Goal: Task Accomplishment & Management: Use online tool/utility

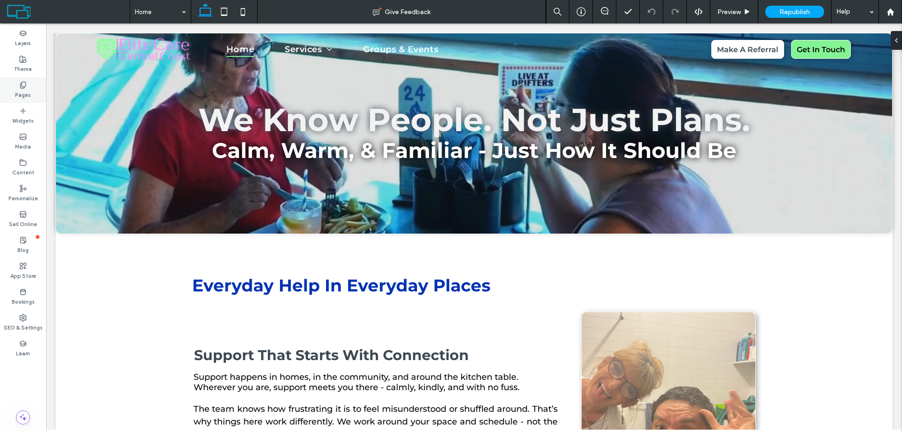
click at [23, 87] on icon at bounding box center [23, 85] width 8 height 8
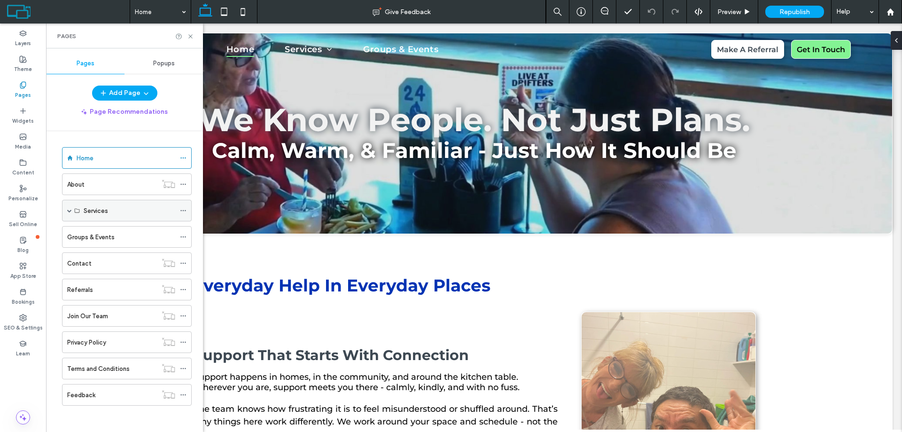
click at [70, 212] on span at bounding box center [69, 210] width 5 height 5
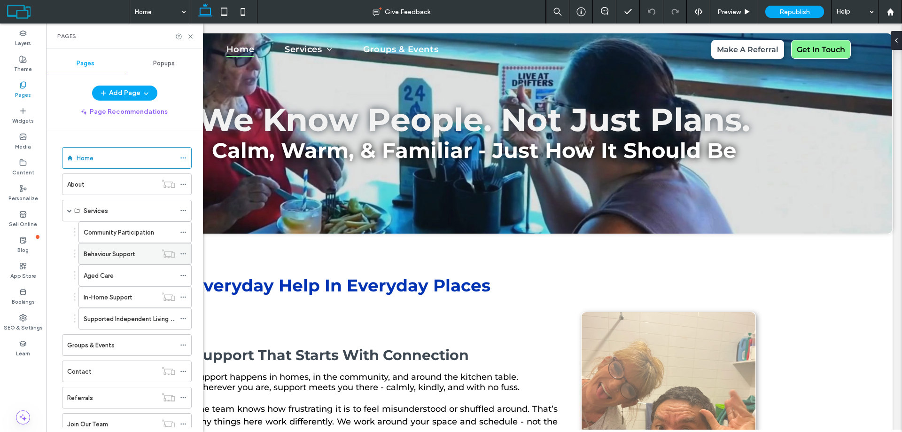
click at [134, 249] on label "Behaviour Support" at bounding box center [109, 254] width 51 height 16
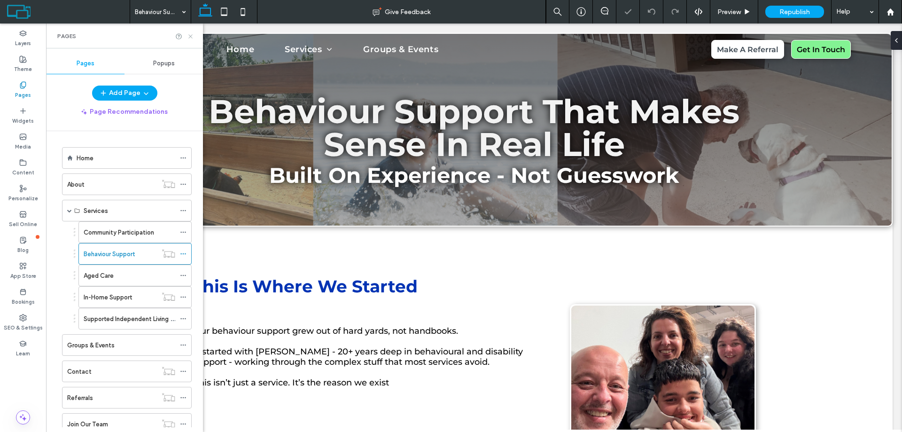
click at [191, 37] on use at bounding box center [190, 36] width 4 height 4
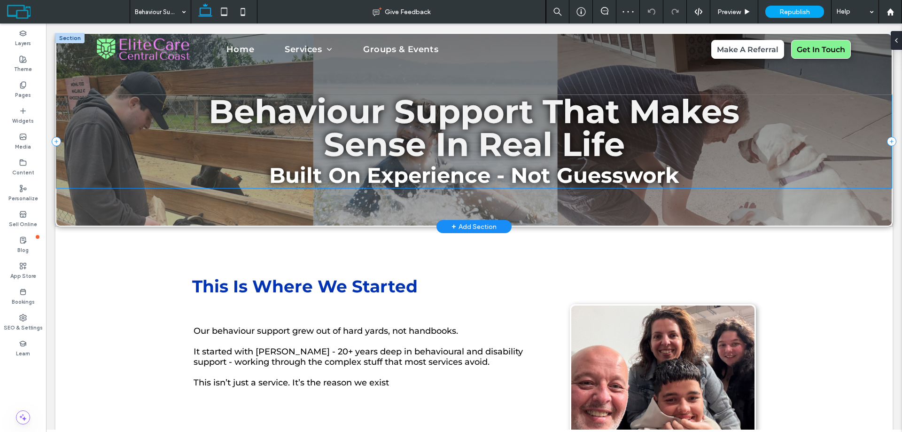
click at [152, 150] on div "Behaviour Support That Makes Sense In Real Life Built On Experience - Not Guess…" at bounding box center [474, 141] width 836 height 93
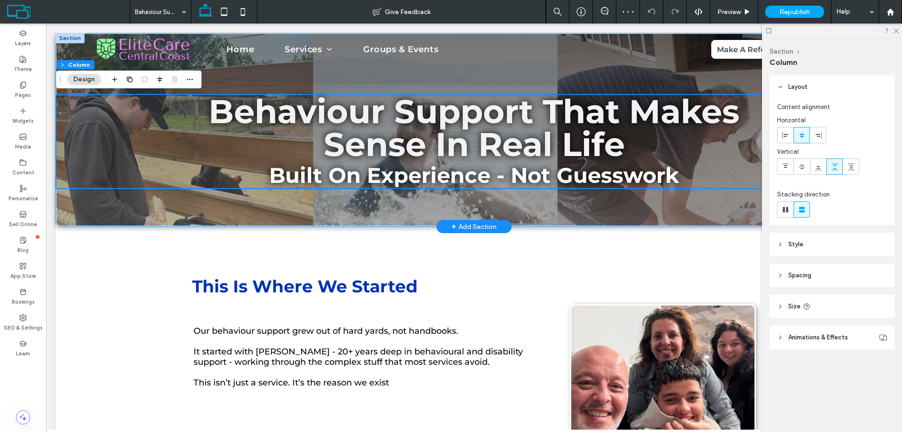
click at [212, 212] on div "Behaviour Support That Makes Sense In Real Life Built On Experience - Not Guess…" at bounding box center [474, 130] width 836 height 192
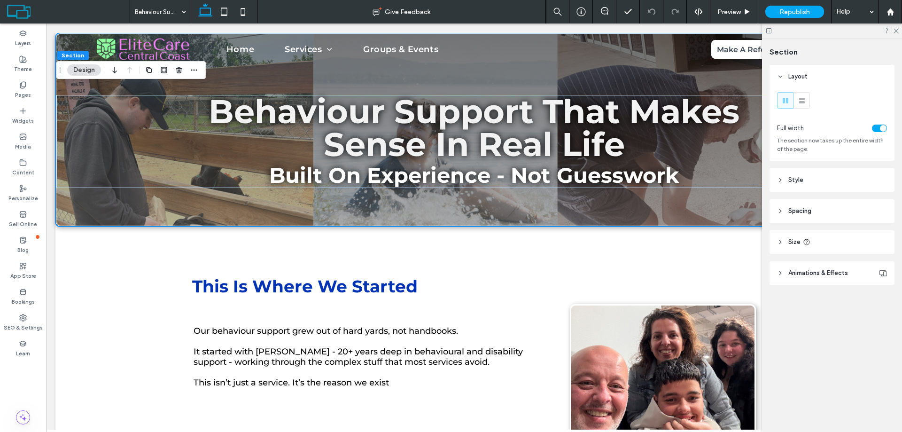
click at [797, 178] on span "Style" at bounding box center [796, 179] width 15 height 9
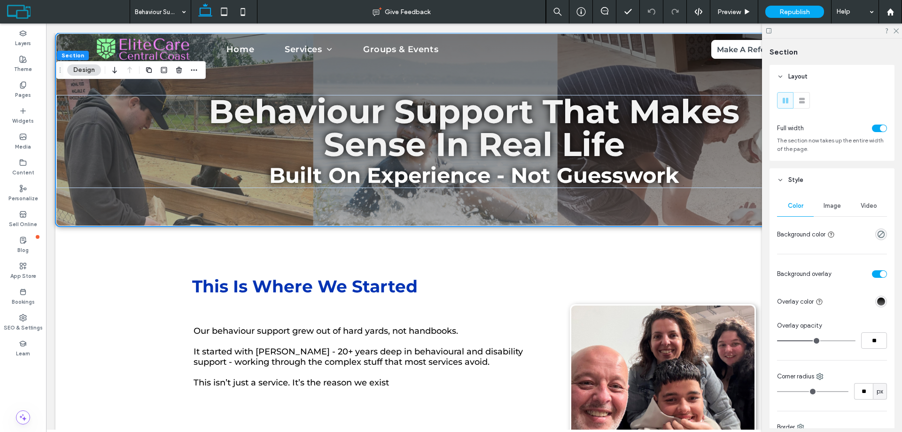
click at [828, 210] on div "Image" at bounding box center [832, 206] width 37 height 21
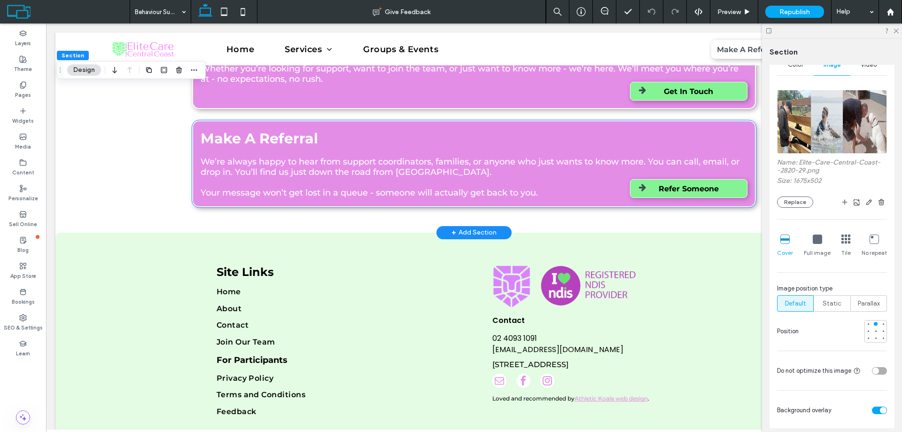
scroll to position [2099, 0]
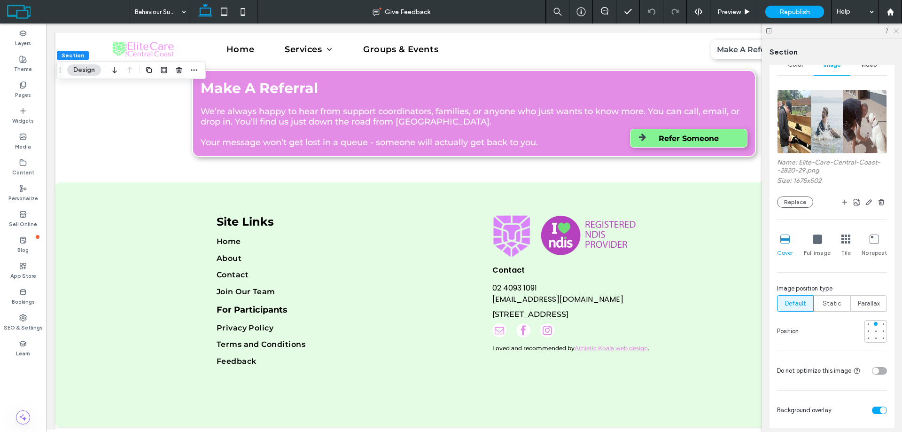
drag, startPoint x: 898, startPoint y: 30, endPoint x: 846, endPoint y: 30, distance: 52.2
click at [898, 30] on use at bounding box center [896, 31] width 5 height 5
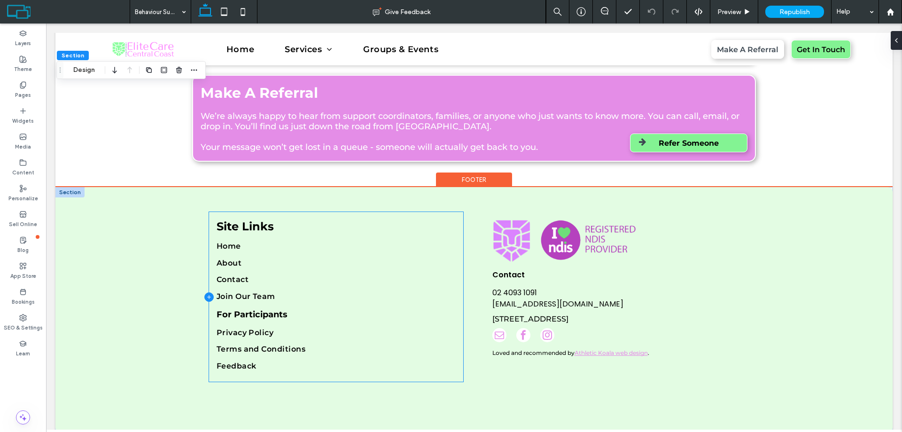
click at [204, 292] on icon at bounding box center [208, 296] width 9 height 9
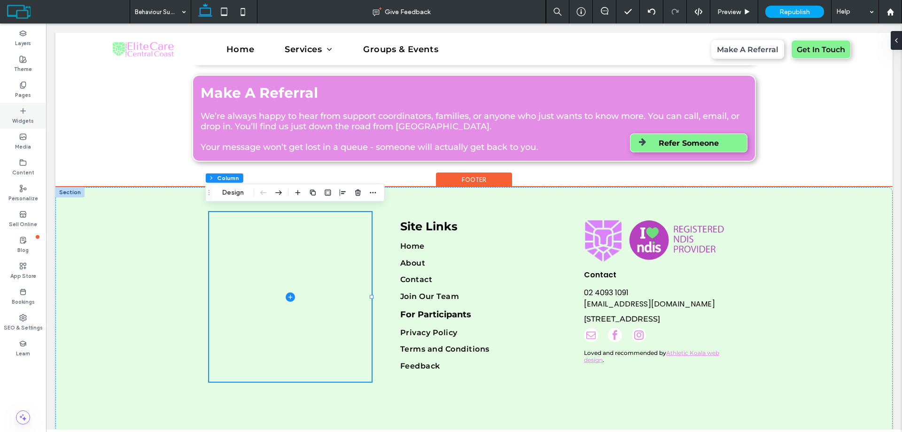
click at [22, 117] on label "Widgets" at bounding box center [23, 120] width 22 height 10
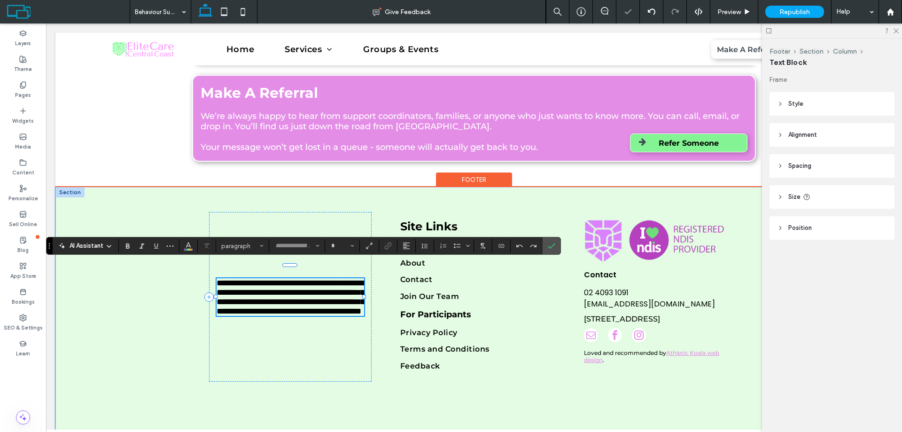
type input "**********"
type input "**"
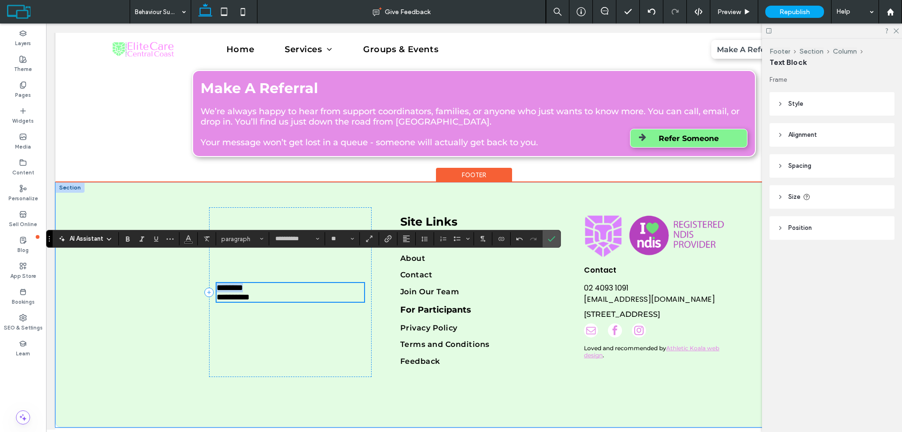
drag, startPoint x: 249, startPoint y: 281, endPoint x: 213, endPoint y: 281, distance: 36.2
click at [217, 283] on p "********" at bounding box center [291, 287] width 148 height 9
click at [263, 292] on p "**********" at bounding box center [291, 296] width 148 height 9
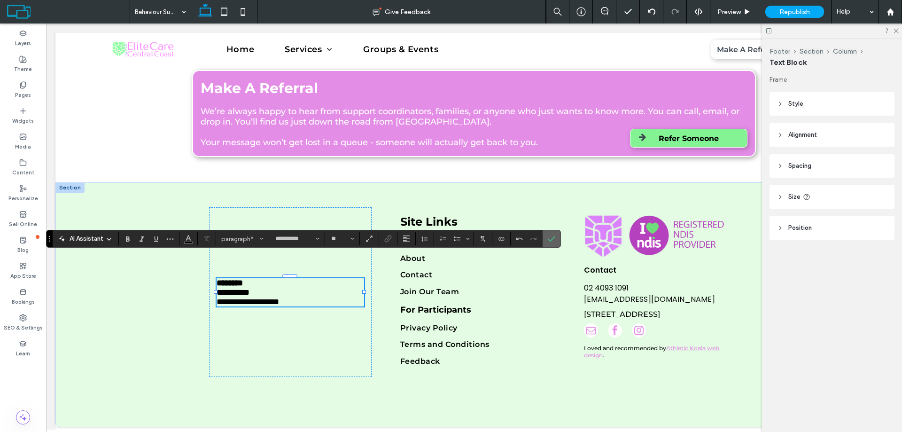
click at [553, 235] on span "Confirm" at bounding box center [552, 239] width 8 height 16
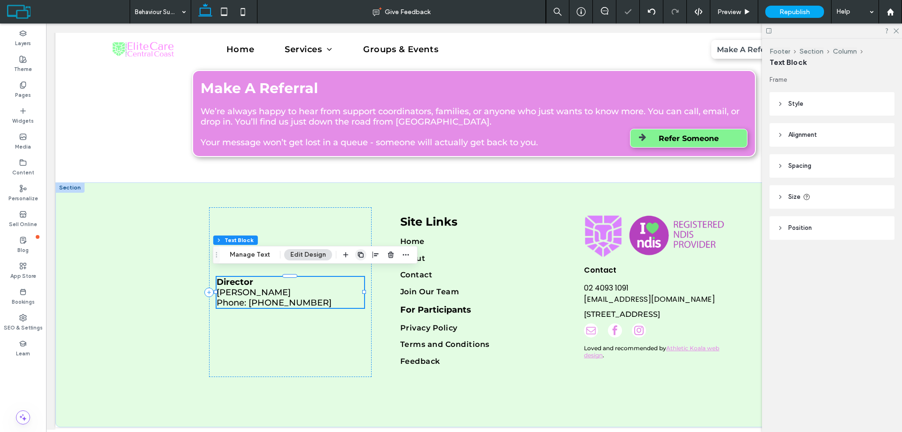
click at [360, 254] on use "button" at bounding box center [361, 255] width 6 height 6
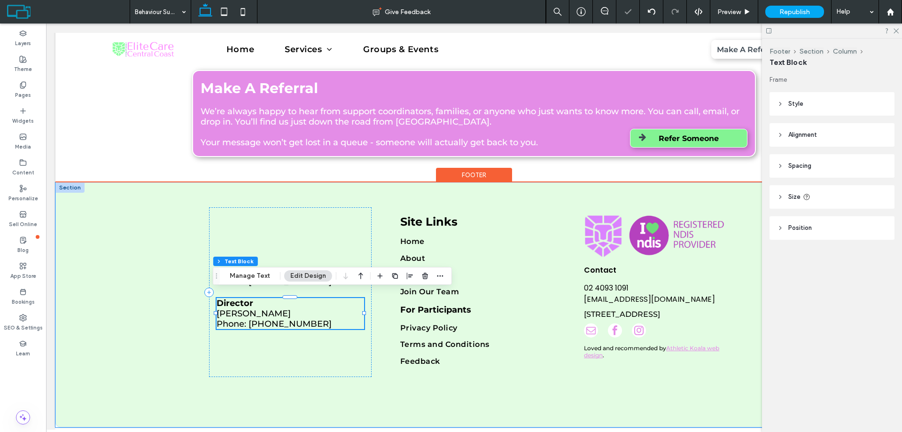
click at [247, 308] on span "Lisa Cordi" at bounding box center [254, 313] width 74 height 10
click at [247, 309] on span "**********" at bounding box center [233, 313] width 33 height 8
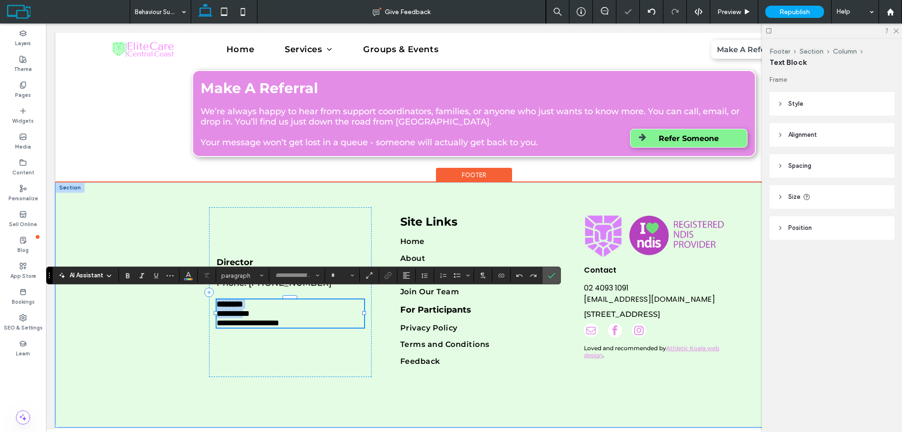
type input "**********"
type input "**"
click at [243, 300] on strong "********" at bounding box center [230, 304] width 26 height 8
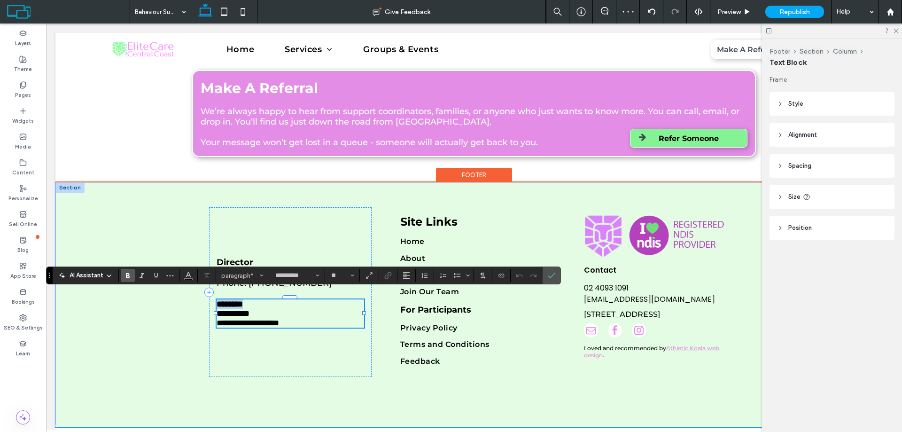
click at [243, 300] on strong "********" at bounding box center [230, 304] width 26 height 8
click at [219, 309] on span "**********" at bounding box center [233, 313] width 33 height 8
drag, startPoint x: 319, startPoint y: 314, endPoint x: 259, endPoint y: 317, distance: 60.7
click at [259, 318] on p "**********" at bounding box center [291, 322] width 148 height 9
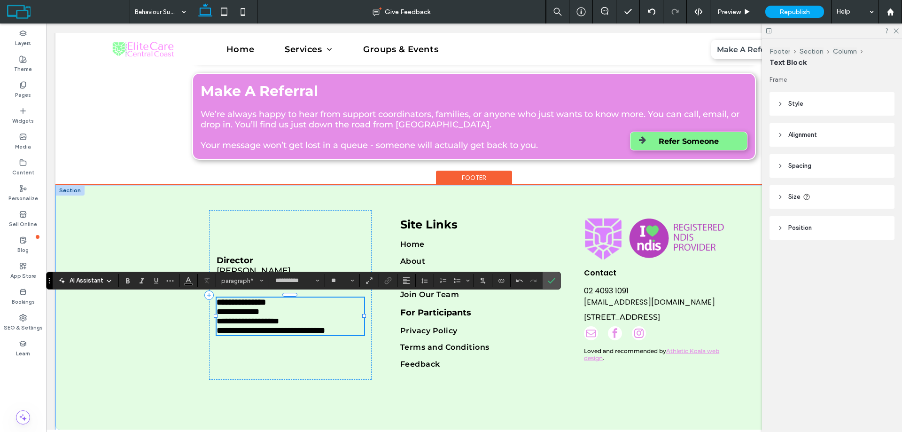
scroll to position [2089, 0]
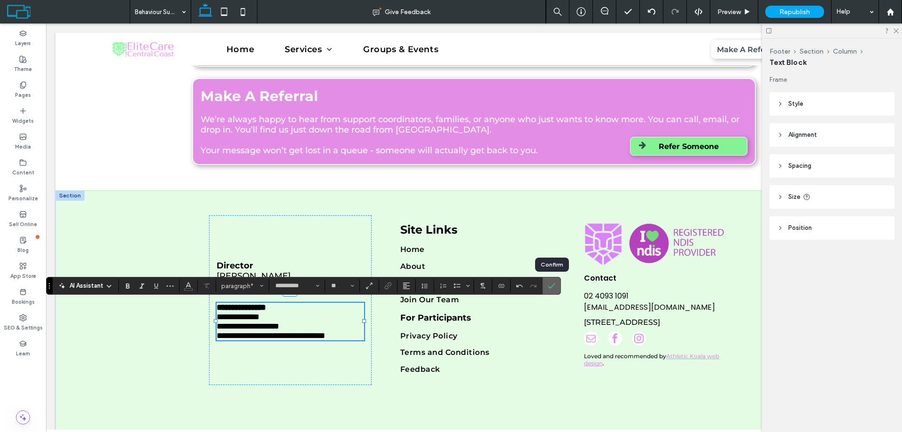
drag, startPoint x: 552, startPoint y: 286, endPoint x: 497, endPoint y: 260, distance: 60.8
click at [552, 286] on icon "Confirm" at bounding box center [552, 286] width 8 height 8
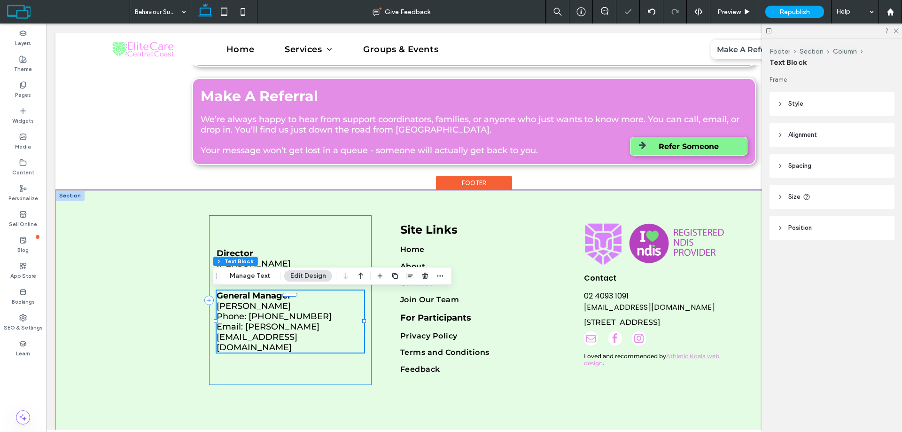
click at [366, 309] on div "Director Lisa Cordi Phone: 0458 417 033 General Manager Michael Cordi Phone: 04…" at bounding box center [290, 300] width 163 height 170
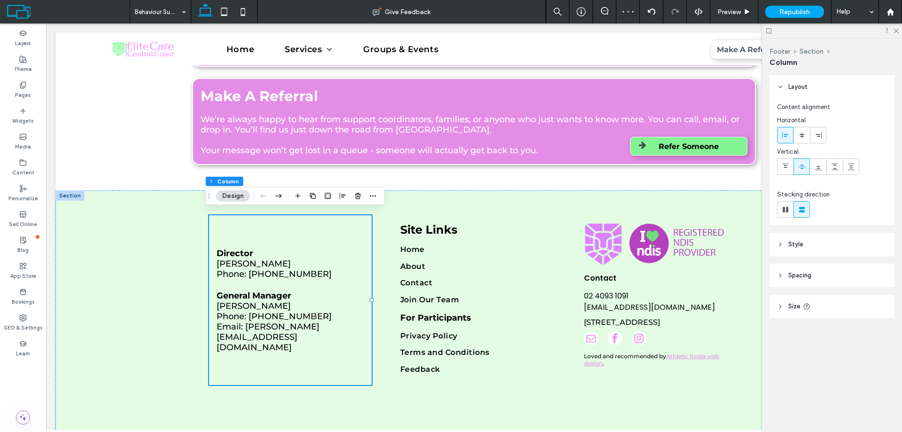
click at [815, 275] on header "Spacing" at bounding box center [832, 276] width 125 height 24
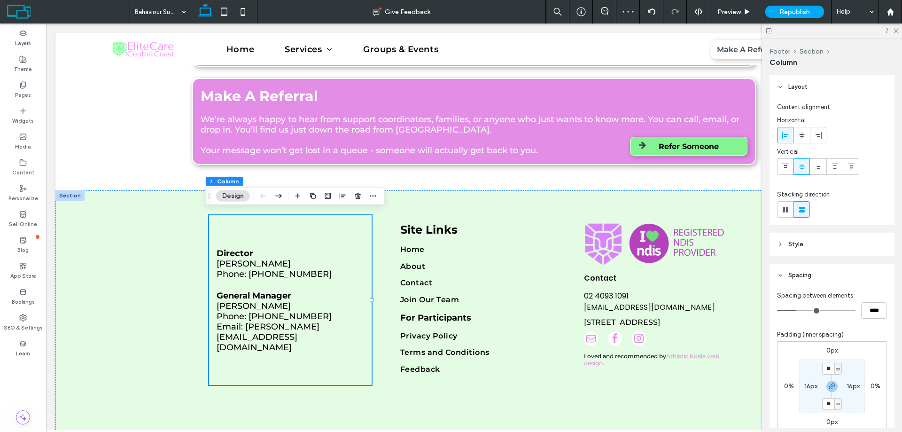
scroll to position [126, 0]
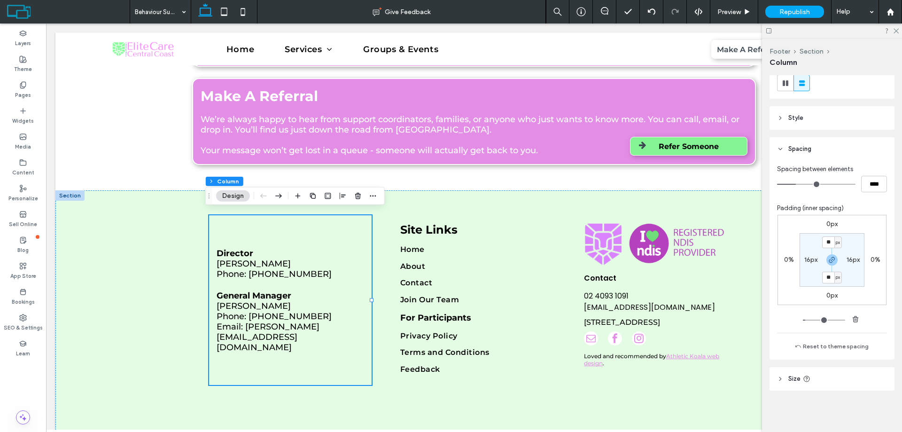
click at [847, 262] on label "16px" at bounding box center [853, 260] width 13 height 8
type input "*"
click at [881, 219] on div "0px 0% 0px 0% 16px * px 16px * px" at bounding box center [832, 260] width 109 height 90
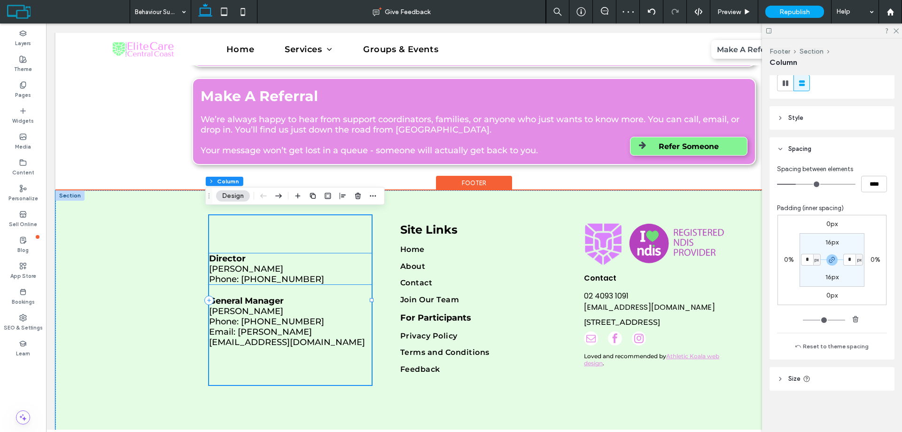
click at [311, 283] on p "Phone: 0458 417 033" at bounding box center [290, 279] width 163 height 10
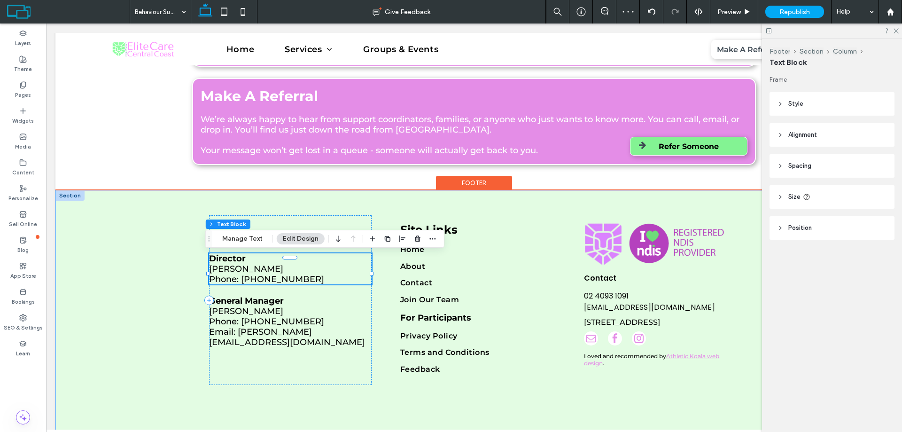
click at [311, 283] on div "Director Lisa Cordi Phone: 0458 417 033" at bounding box center [290, 268] width 163 height 31
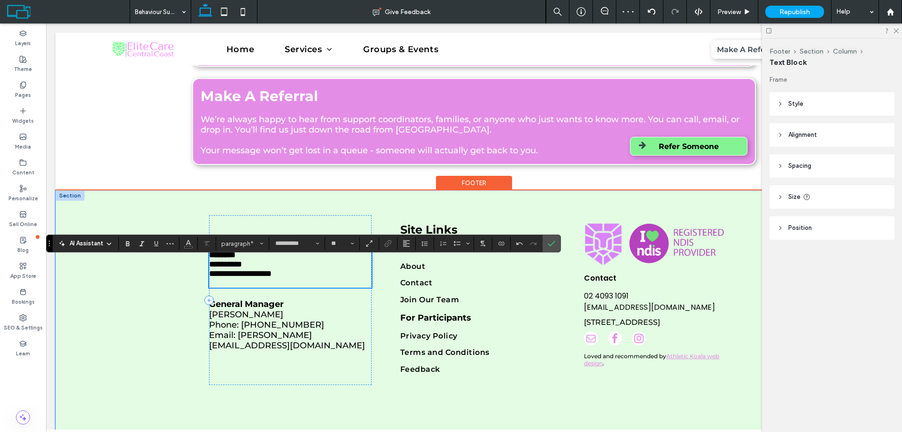
scroll to position [2084, 0]
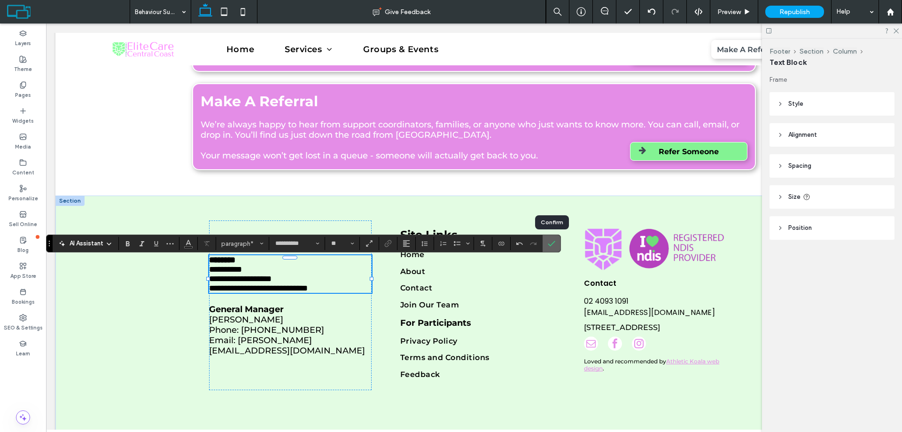
click at [556, 243] on label "Confirm" at bounding box center [552, 243] width 14 height 17
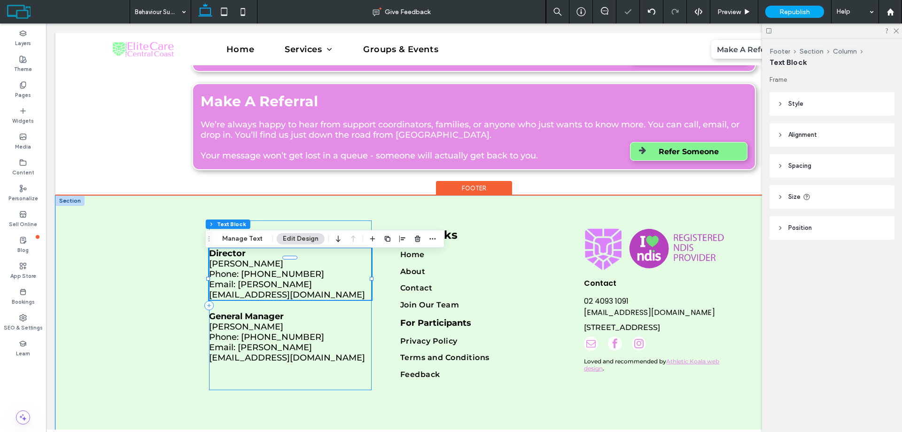
click at [288, 220] on div "Director Lisa Cordi Phone: 0458 417 033 Email: lisa@elitecarecc.com.au General …" at bounding box center [290, 305] width 163 height 170
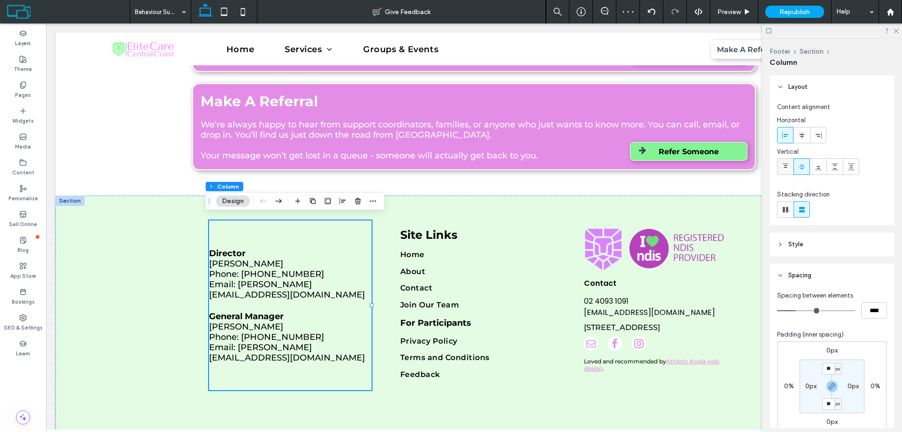
click at [788, 166] on icon at bounding box center [786, 167] width 8 height 8
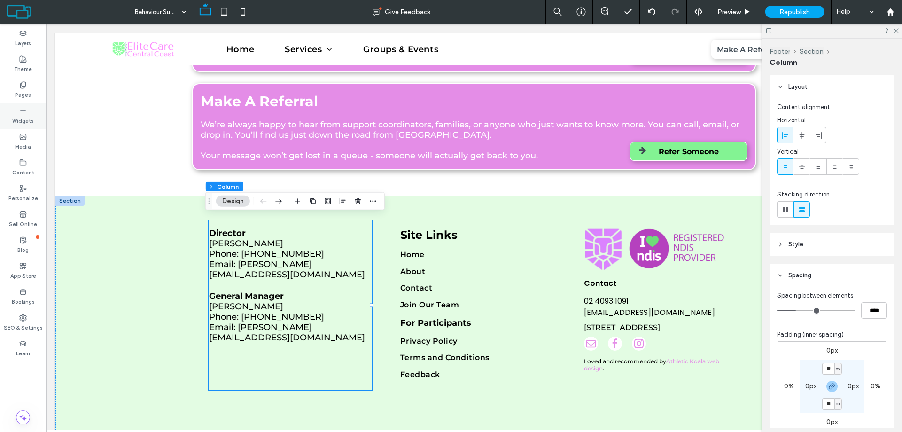
click at [24, 119] on label "Widgets" at bounding box center [23, 120] width 22 height 10
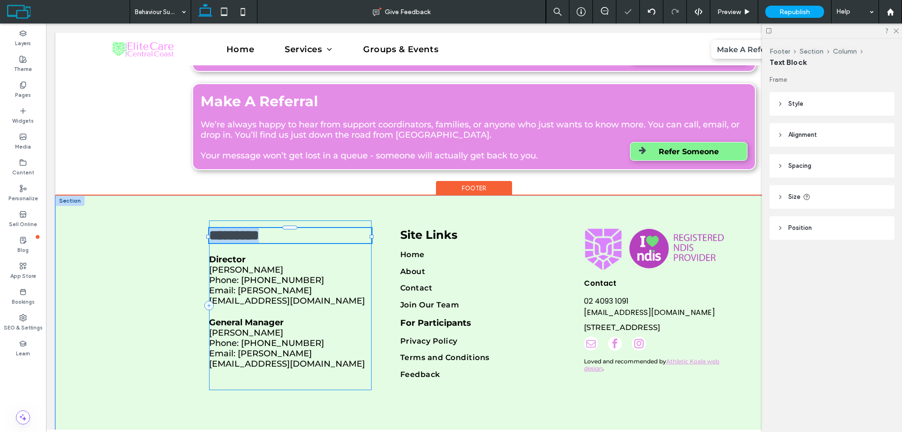
type input "**********"
type input "**"
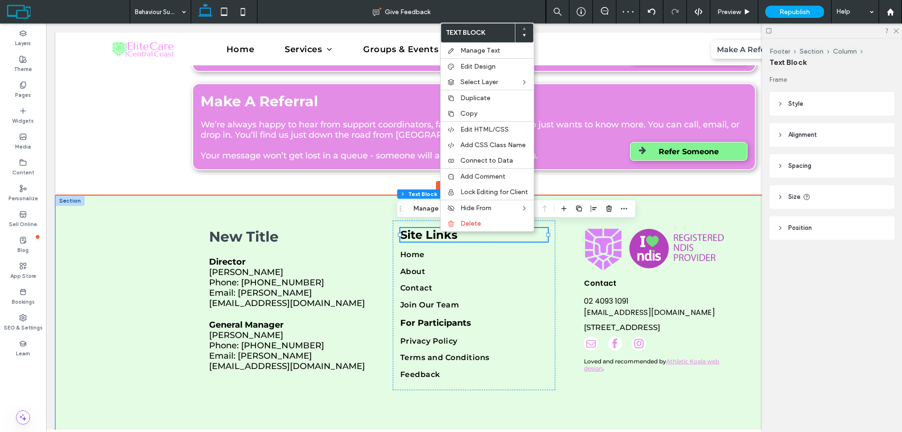
click at [435, 231] on span "Site Links" at bounding box center [428, 235] width 57 height 14
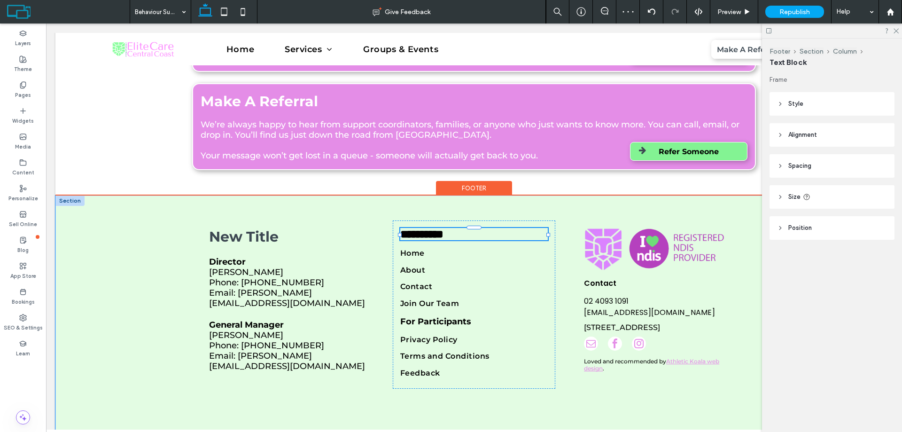
type input "**********"
type input "**"
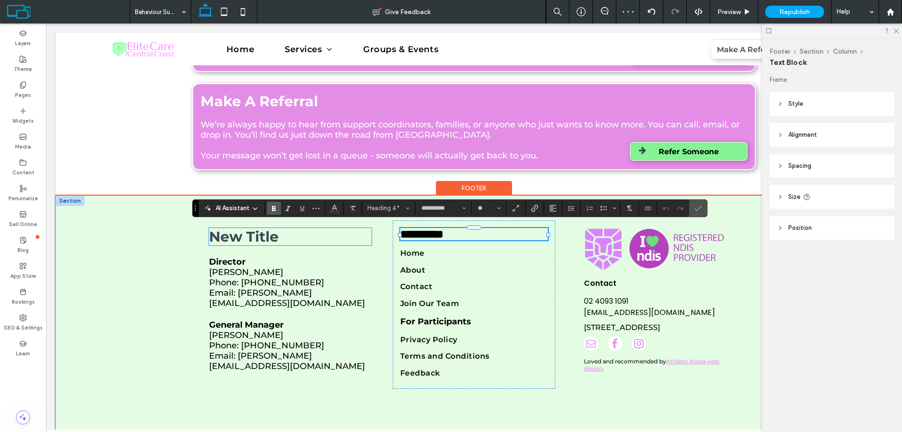
click at [269, 233] on span "New Title" at bounding box center [244, 236] width 70 height 17
click at [269, 233] on div "New Title" at bounding box center [290, 236] width 163 height 17
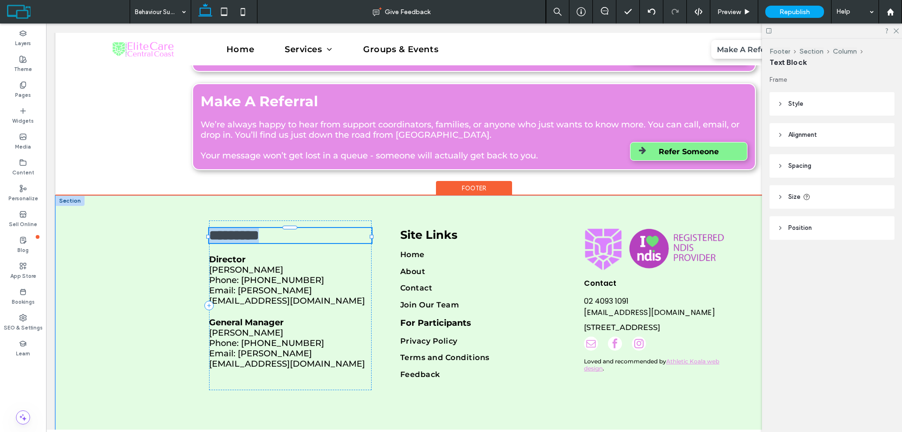
type input "**********"
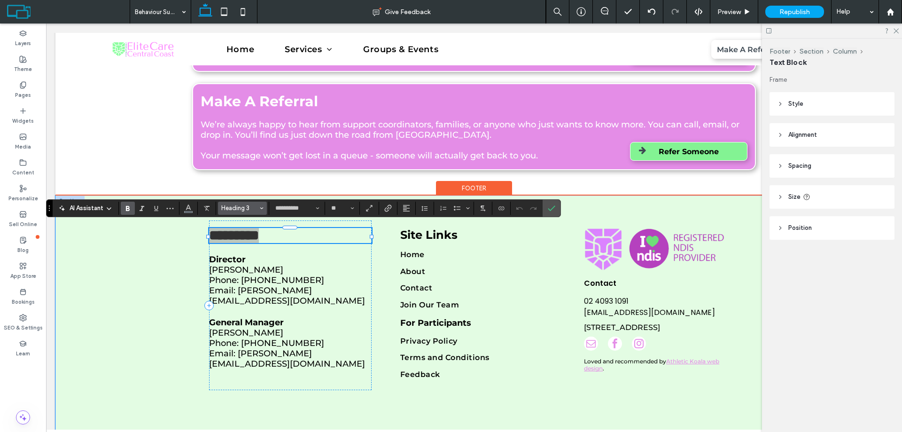
click at [239, 202] on button "Heading 3" at bounding box center [242, 208] width 49 height 13
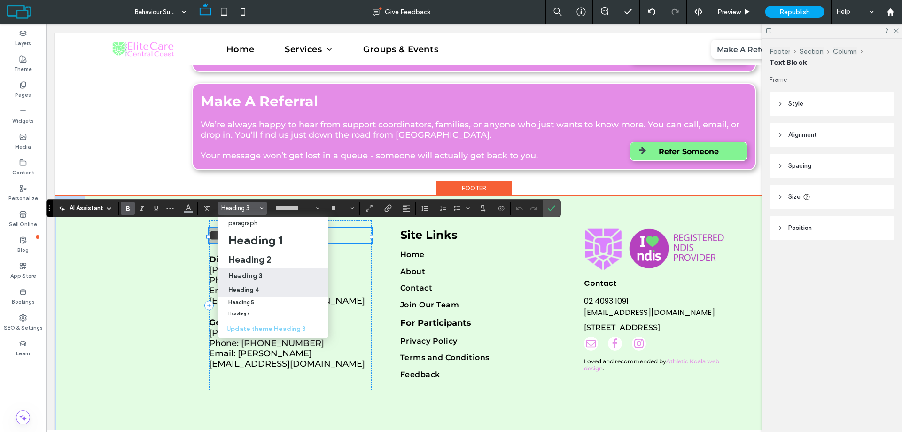
click at [250, 290] on h4 "Heading 4" at bounding box center [243, 289] width 31 height 7
type input "**"
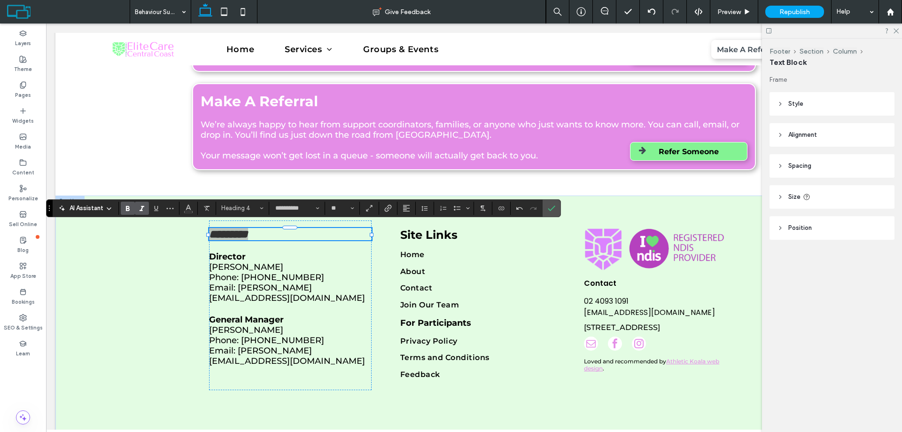
click at [139, 202] on span "Italic" at bounding box center [140, 208] width 4 height 13
drag, startPoint x: 491, startPoint y: 189, endPoint x: 548, endPoint y: 211, distance: 60.8
click at [548, 211] on icon "Confirm" at bounding box center [552, 208] width 8 height 8
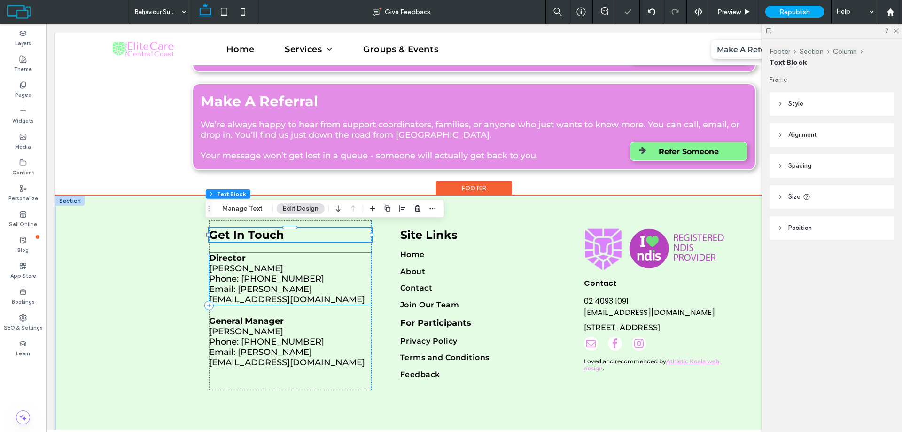
click at [296, 284] on span "Email: lisa@elitecarecc.com.au" at bounding box center [287, 294] width 156 height 21
click at [296, 280] on div "Director Lisa Cordi Phone: 0458 417 033 Email: lisa@elitecarecc.com.au" at bounding box center [290, 279] width 163 height 52
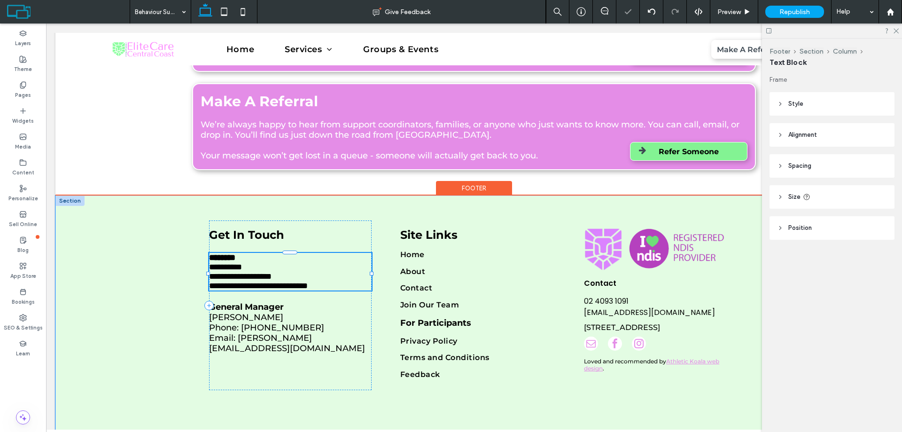
type input "**********"
type input "**"
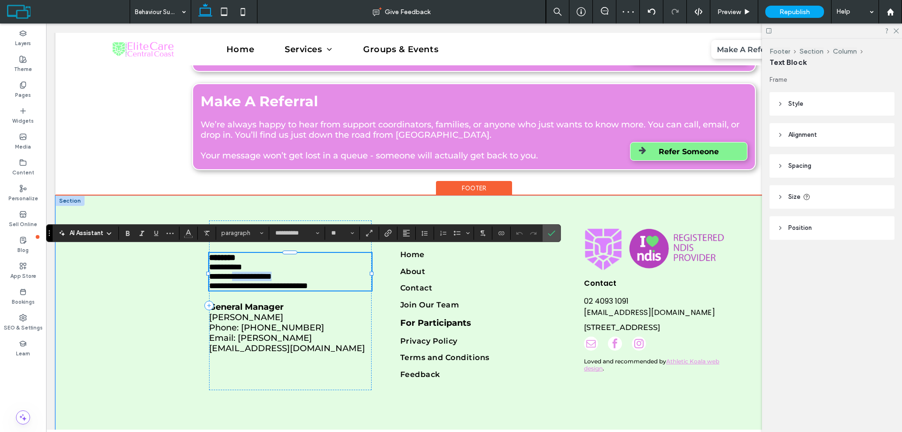
drag, startPoint x: 295, startPoint y: 275, endPoint x: 238, endPoint y: 274, distance: 56.9
click at [238, 274] on p "**********" at bounding box center [290, 276] width 163 height 9
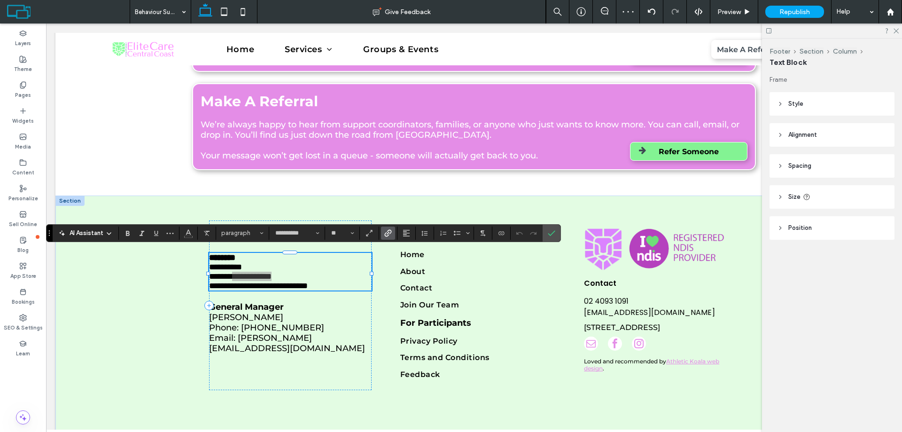
click at [388, 230] on icon "Link" at bounding box center [388, 233] width 8 height 8
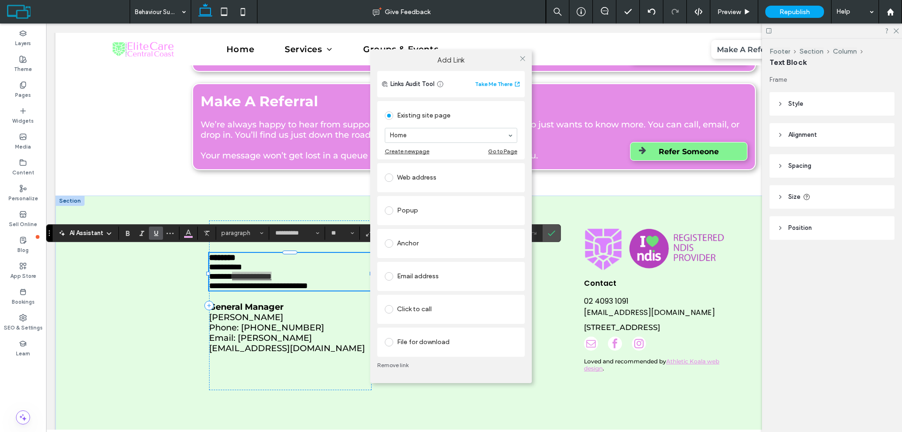
click at [407, 307] on div "Click to call" at bounding box center [451, 309] width 133 height 15
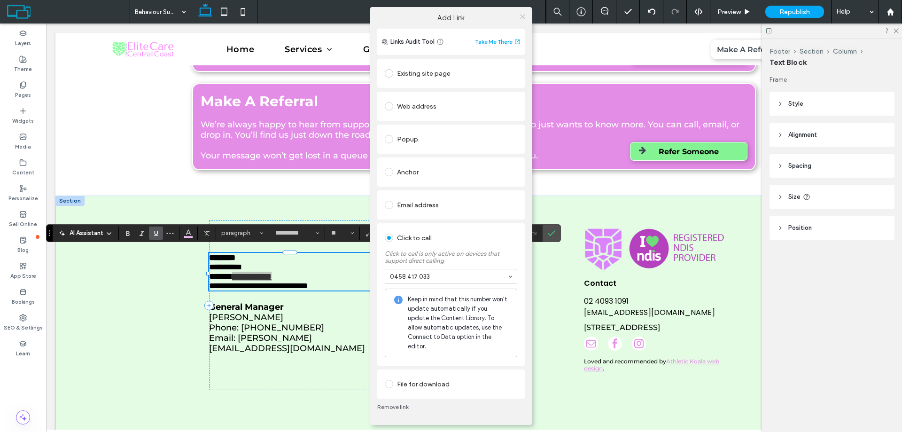
click at [522, 20] on icon at bounding box center [522, 16] width 7 height 7
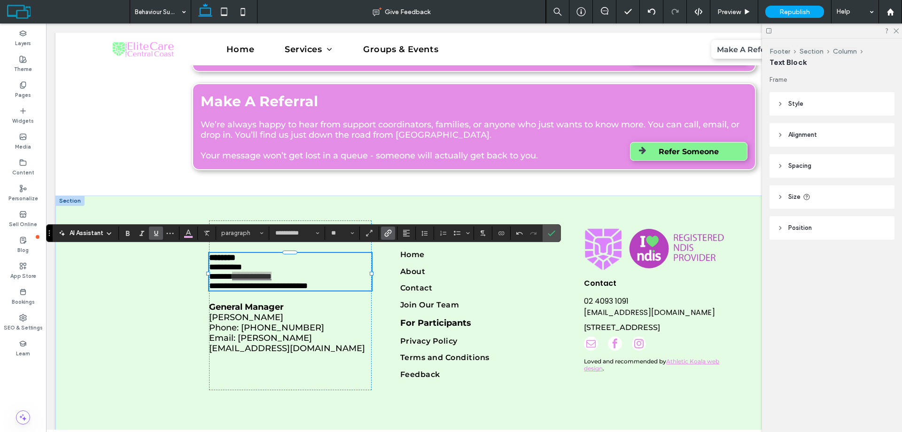
click at [156, 230] on icon "Underline" at bounding box center [156, 233] width 8 height 8
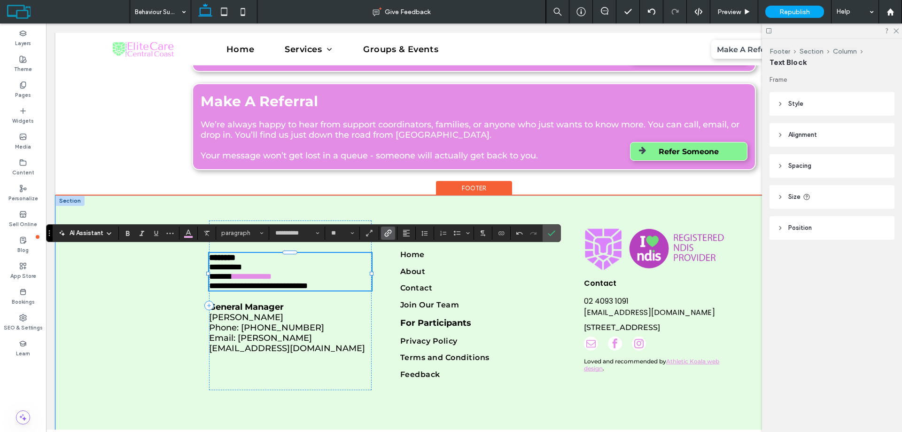
click at [308, 286] on span "**********" at bounding box center [258, 286] width 99 height 8
drag, startPoint x: 342, startPoint y: 285, endPoint x: 235, endPoint y: 285, distance: 107.2
click at [235, 285] on p "**********" at bounding box center [290, 285] width 163 height 9
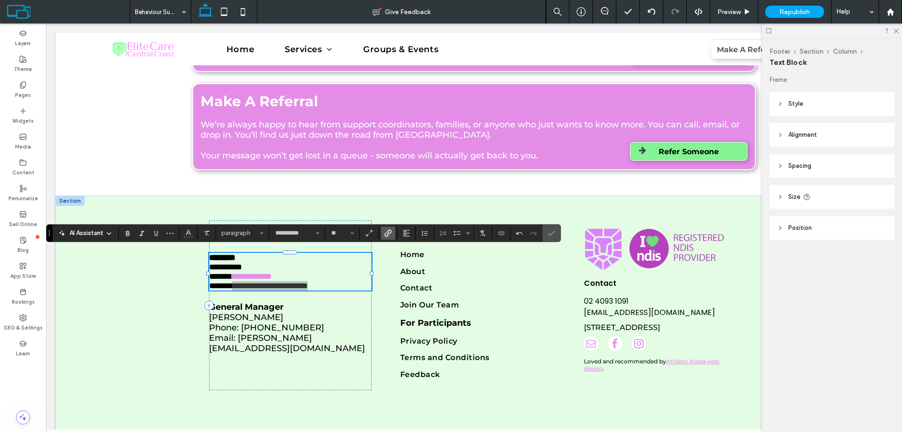
click at [388, 233] on use "Link" at bounding box center [388, 232] width 7 height 7
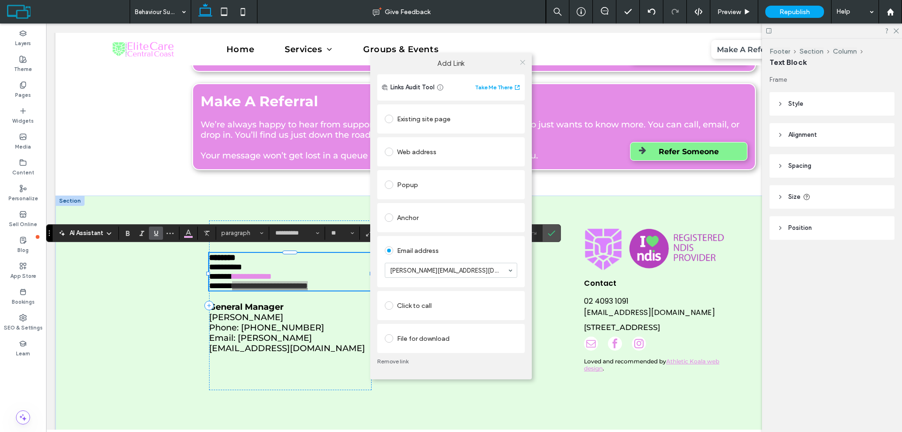
click at [522, 63] on icon at bounding box center [522, 62] width 7 height 7
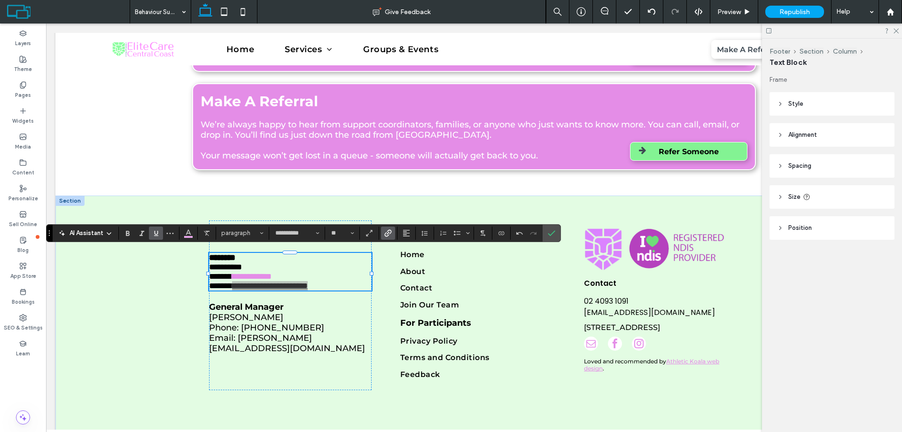
drag, startPoint x: 284, startPoint y: 316, endPoint x: 159, endPoint y: 234, distance: 149.9
click at [159, 234] on icon "Underline" at bounding box center [156, 233] width 8 height 8
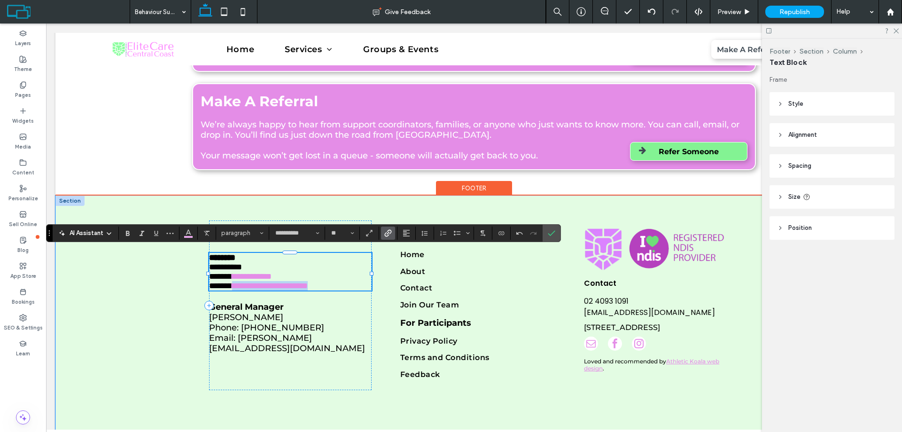
click at [288, 330] on span "Phone: 0452 182 063" at bounding box center [266, 327] width 115 height 10
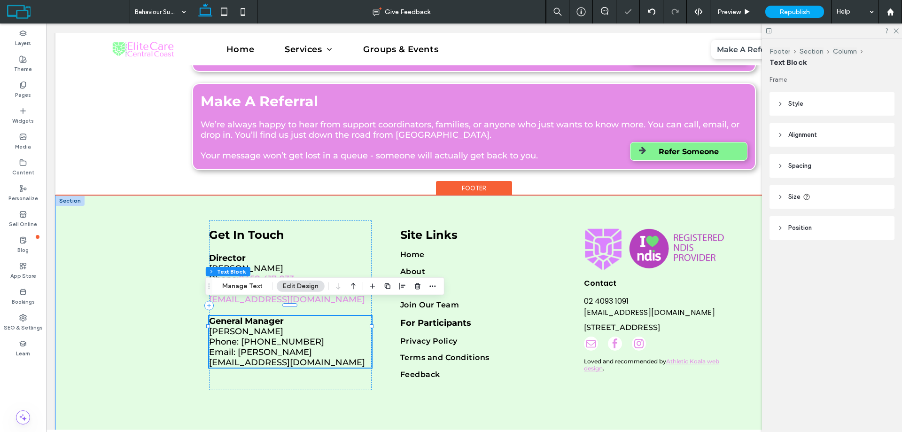
click at [293, 337] on p "Phone: 0452 182 063" at bounding box center [290, 342] width 163 height 10
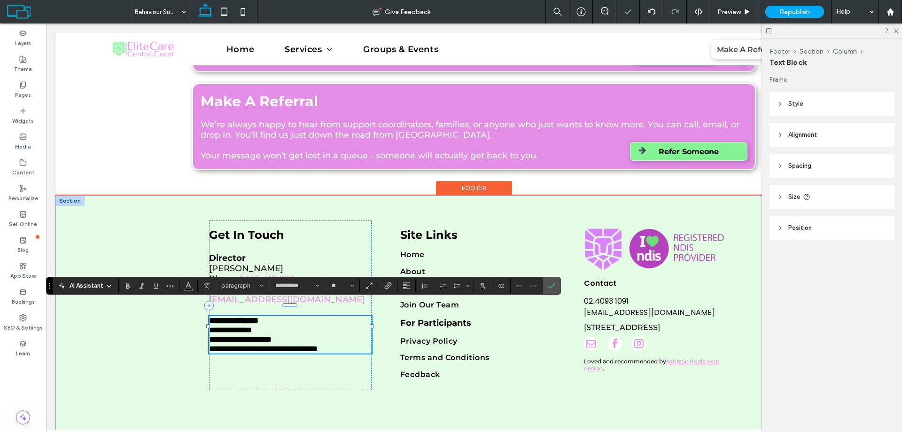
click at [295, 335] on p "**********" at bounding box center [290, 339] width 163 height 9
drag, startPoint x: 295, startPoint y: 328, endPoint x: 239, endPoint y: 330, distance: 56.5
click at [239, 335] on p "**********" at bounding box center [290, 339] width 163 height 9
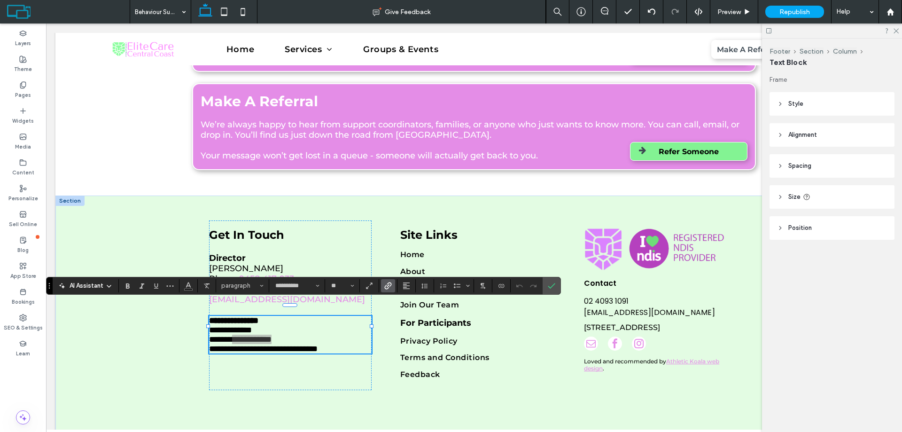
click at [388, 285] on icon "Link" at bounding box center [388, 286] width 8 height 8
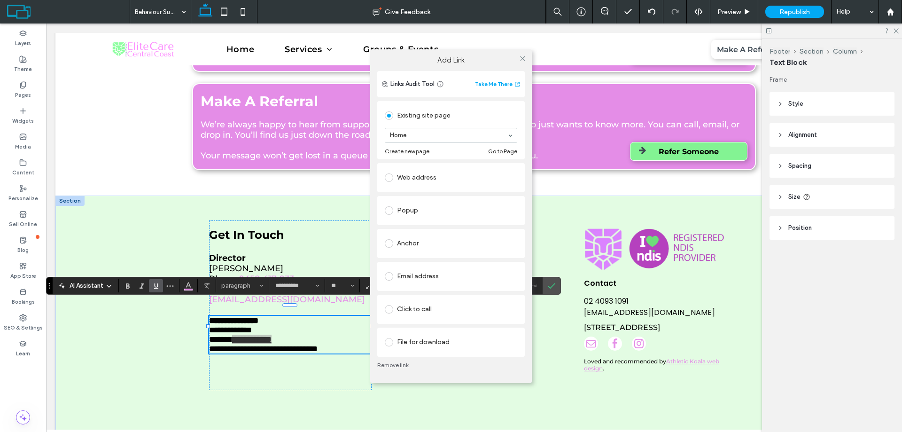
click at [416, 310] on div "Click to call" at bounding box center [451, 309] width 133 height 15
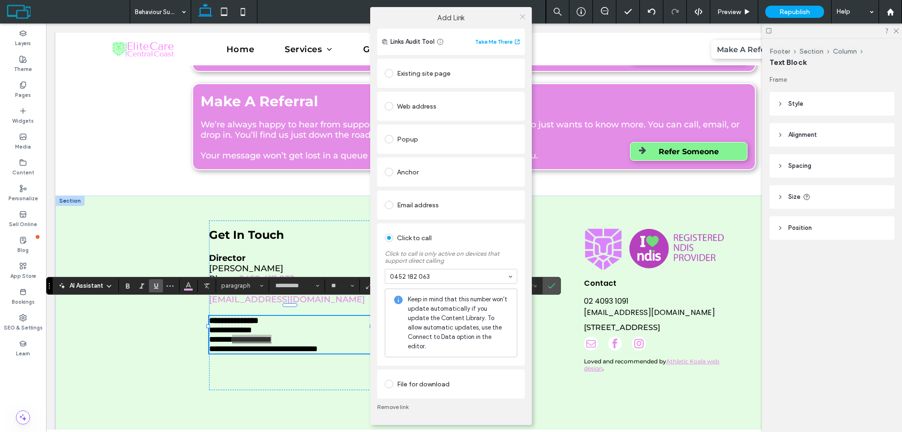
click at [522, 20] on icon at bounding box center [522, 16] width 7 height 7
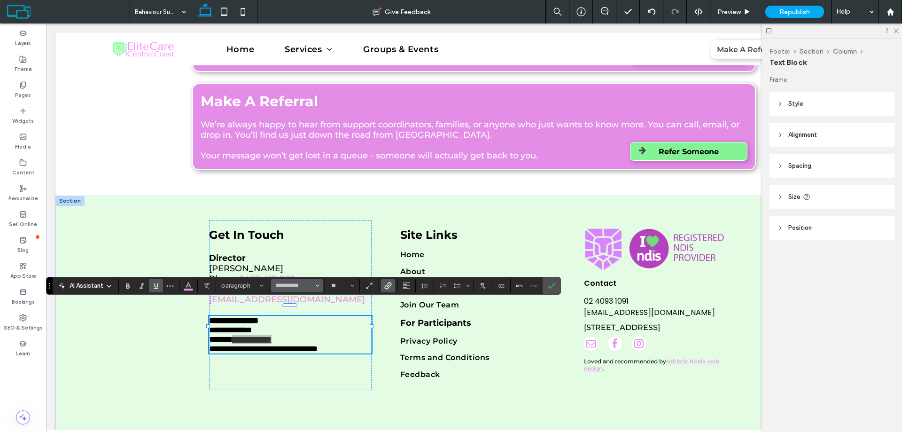
drag, startPoint x: 157, startPoint y: 286, endPoint x: 277, endPoint y: 292, distance: 120.5
click at [158, 286] on icon "Underline" at bounding box center [156, 286] width 8 height 8
click at [549, 287] on icon "Confirm" at bounding box center [552, 286] width 8 height 8
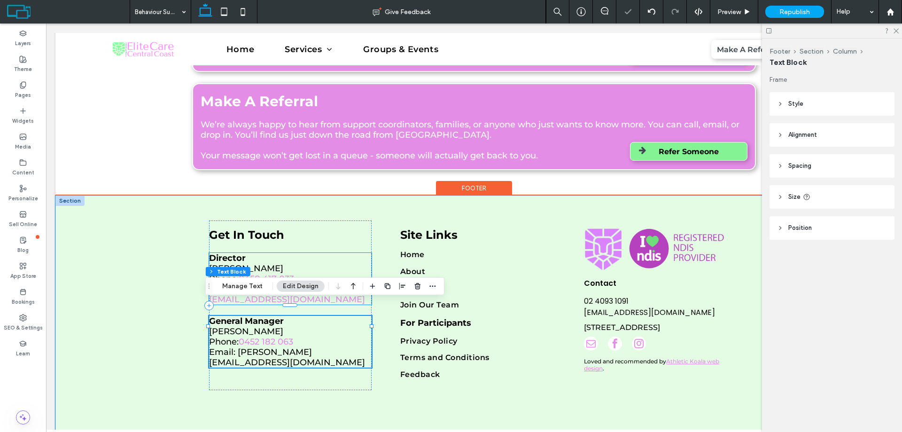
click at [292, 275] on link "0458 417 033" at bounding box center [266, 279] width 55 height 10
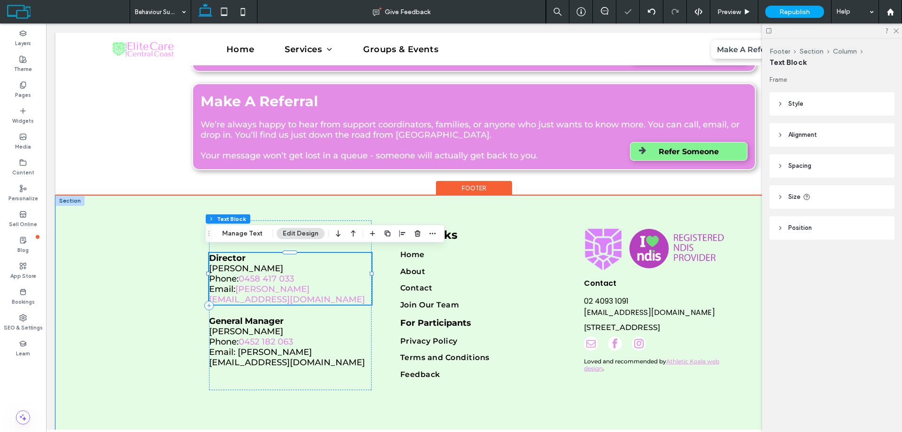
click at [292, 275] on div "Director Lisa Cordi Phone: 0458 417 033 Email: lisa@elitecarecc.com.au" at bounding box center [290, 279] width 163 height 52
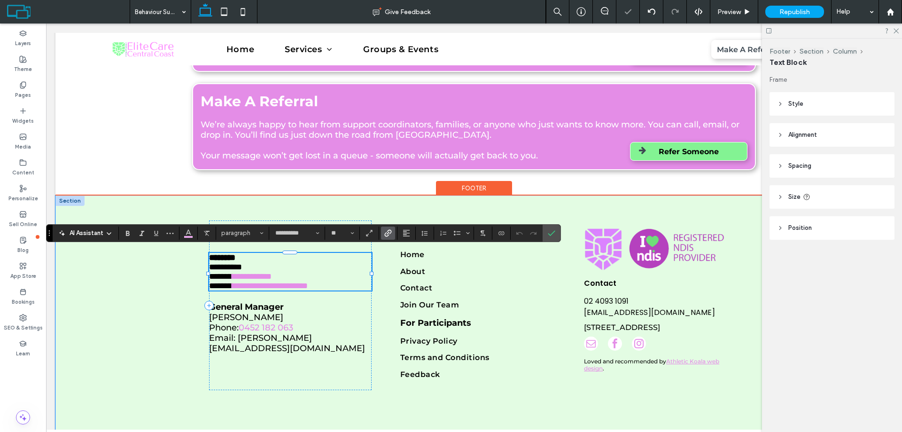
click at [272, 274] on link "**********" at bounding box center [251, 276] width 39 height 8
drag, startPoint x: 294, startPoint y: 274, endPoint x: 268, endPoint y: 275, distance: 25.4
click at [266, 276] on p "**********" at bounding box center [290, 276] width 163 height 9
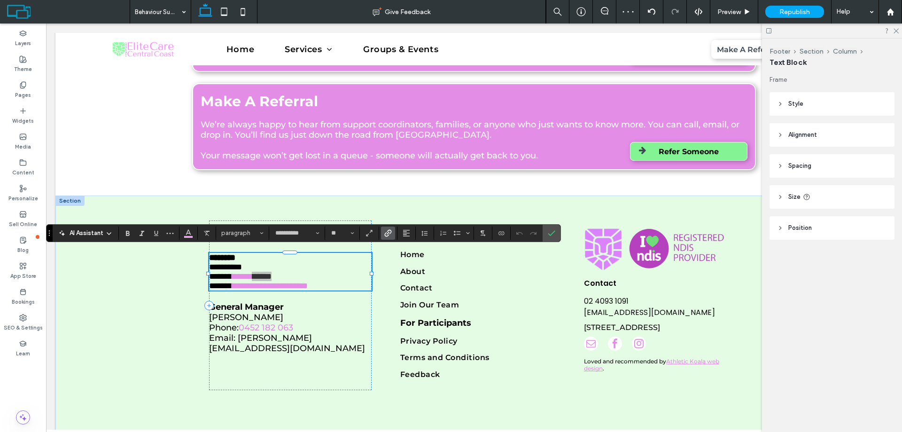
click at [391, 229] on icon "Link" at bounding box center [388, 233] width 8 height 8
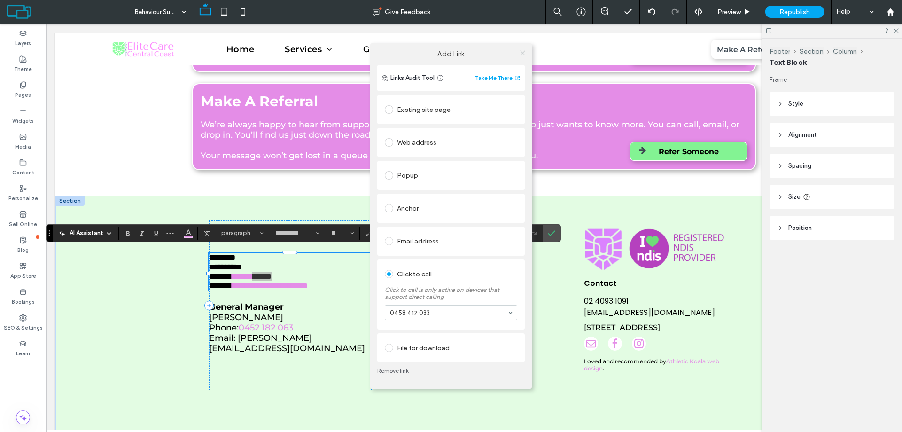
click at [520, 55] on icon at bounding box center [522, 52] width 7 height 7
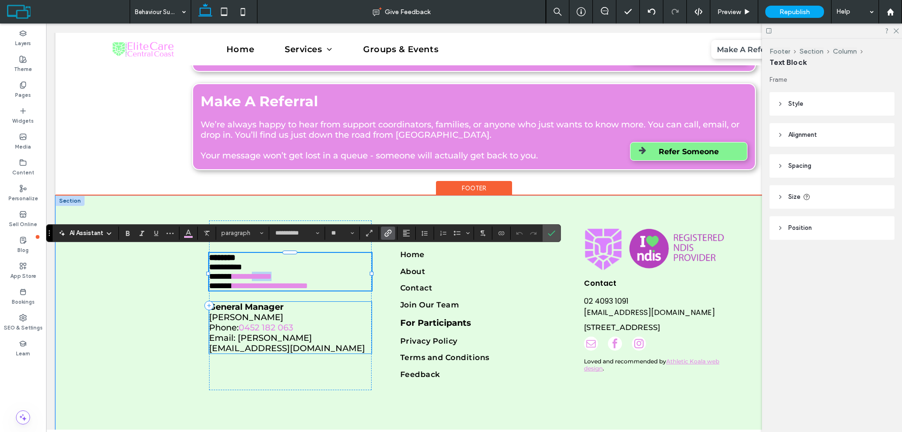
click at [310, 335] on span "Email: michael@elitecarecc.com.au" at bounding box center [287, 343] width 156 height 21
click at [310, 335] on div "General Manager Michael Cordi Phone: 0452 182 063 Email: michael@elitecarecc.co…" at bounding box center [290, 328] width 163 height 52
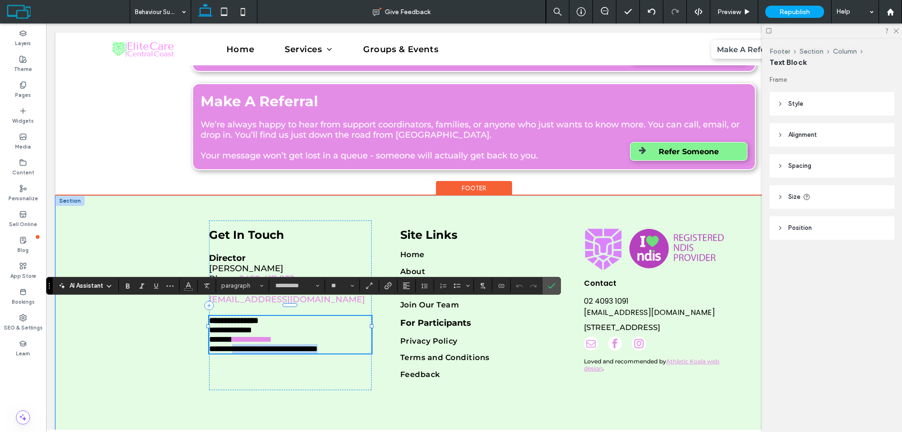
drag, startPoint x: 359, startPoint y: 338, endPoint x: 235, endPoint y: 341, distance: 123.2
click at [235, 344] on p "**********" at bounding box center [290, 348] width 163 height 9
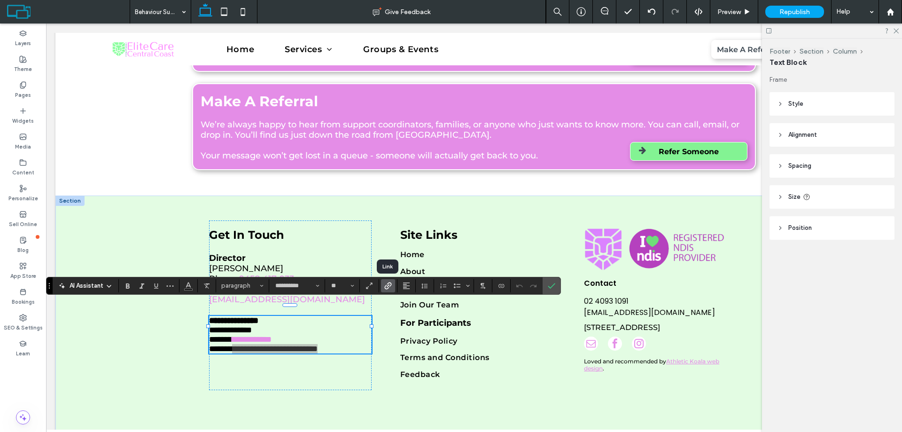
click at [384, 286] on icon "Link" at bounding box center [388, 286] width 8 height 8
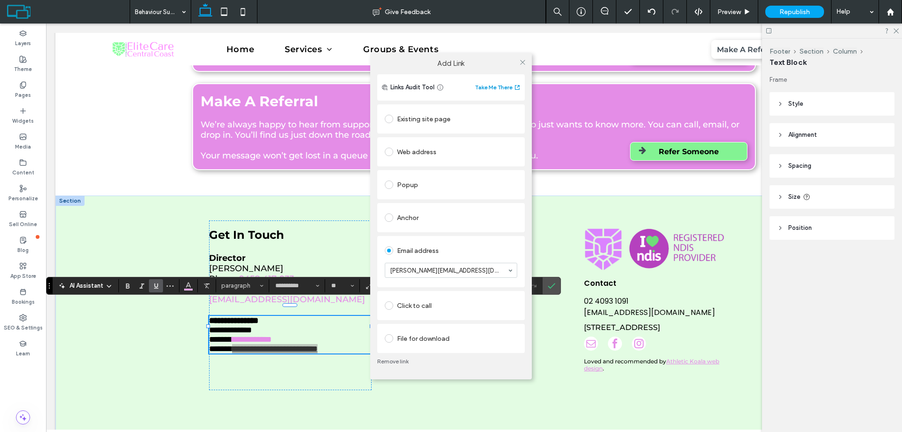
drag, startPoint x: 524, startPoint y: 60, endPoint x: 517, endPoint y: 83, distance: 23.6
click at [524, 60] on icon at bounding box center [522, 62] width 7 height 7
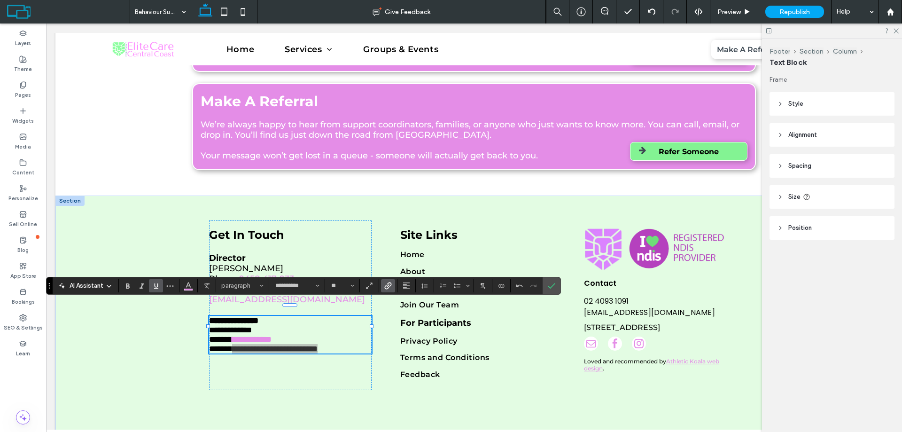
drag, startPoint x: 158, startPoint y: 285, endPoint x: 528, endPoint y: 293, distance: 370.5
click at [158, 284] on use "Underline" at bounding box center [156, 285] width 4 height 5
click at [556, 282] on label "Confirm" at bounding box center [552, 285] width 14 height 17
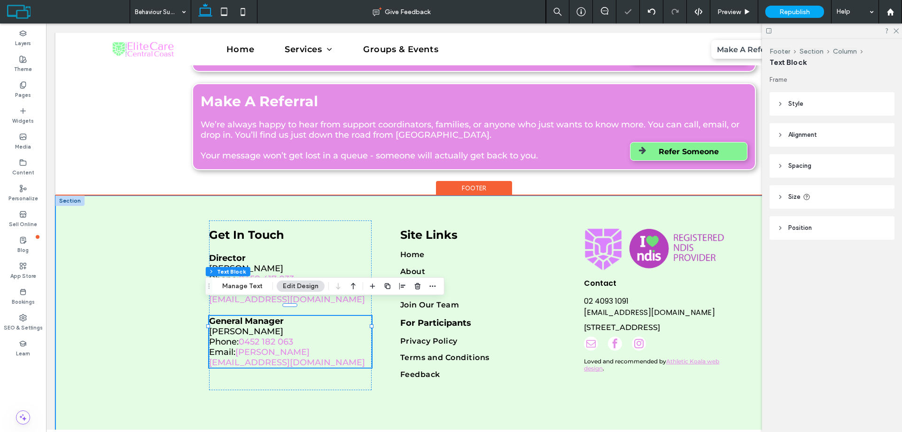
click at [163, 260] on div "Get In Touch Director Lisa Cordi Phone: 0458 417 033 Email: lisa@elitecarecc.co…" at bounding box center [474, 318] width 838 height 245
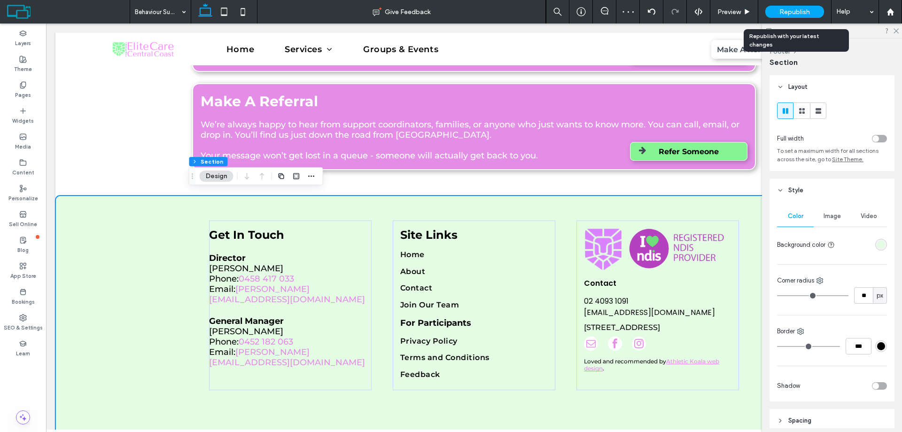
click at [789, 12] on span "Republish" at bounding box center [795, 12] width 31 height 8
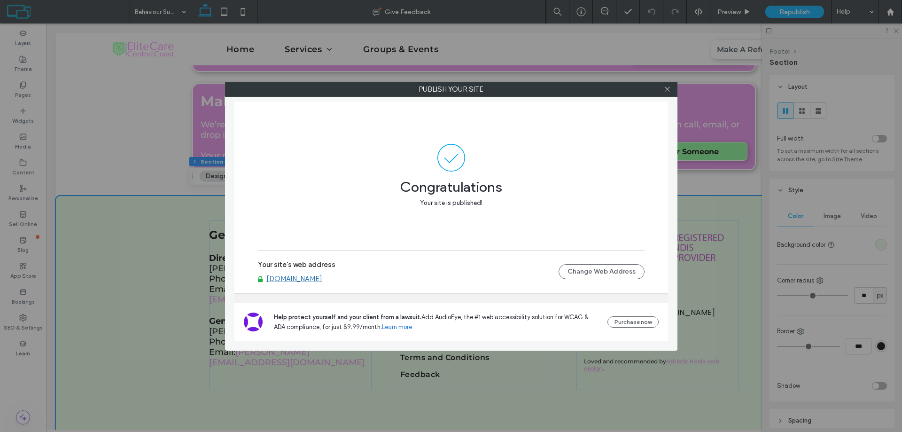
drag, startPoint x: 669, startPoint y: 90, endPoint x: 612, endPoint y: 82, distance: 56.9
click at [669, 90] on icon at bounding box center [667, 89] width 7 height 7
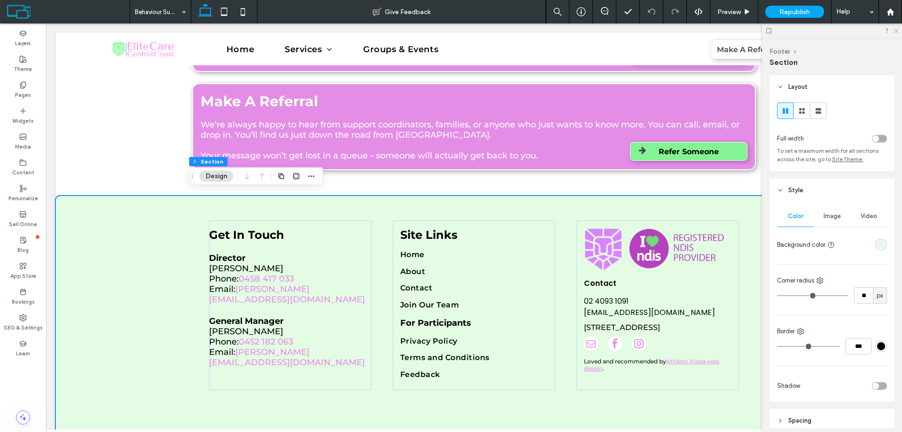
click at [897, 30] on icon at bounding box center [896, 30] width 6 height 6
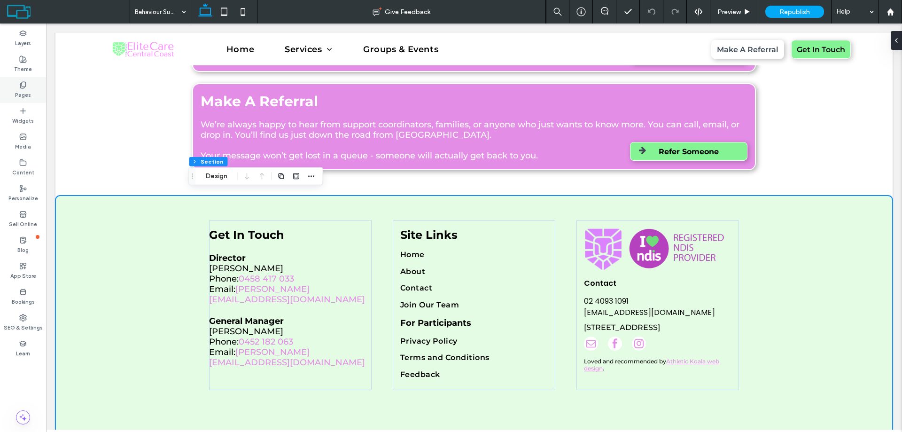
click at [24, 88] on use at bounding box center [22, 85] width 5 height 6
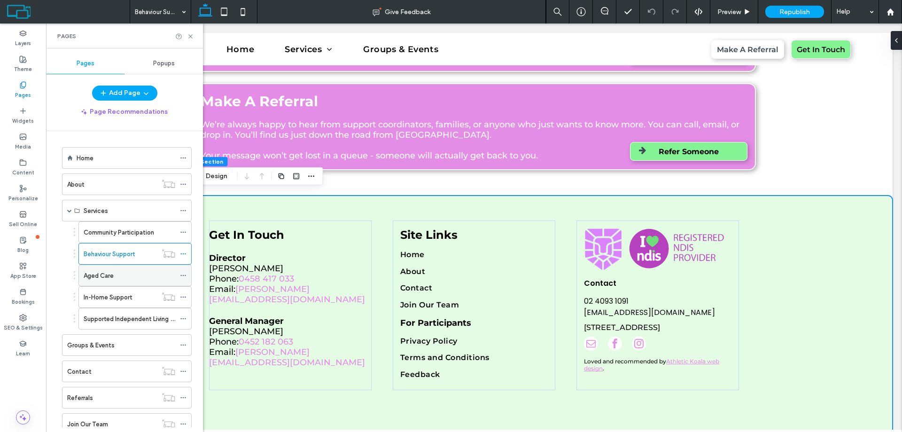
scroll to position [47, 0]
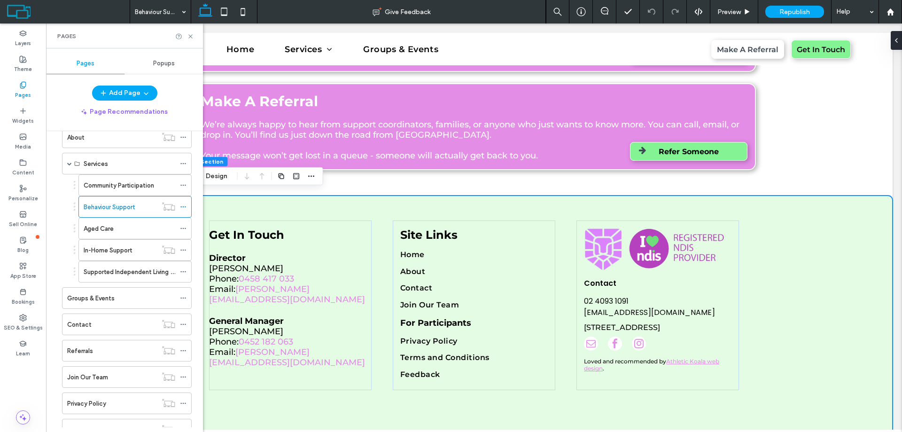
click at [108, 235] on div "Aged Care" at bounding box center [130, 228] width 92 height 21
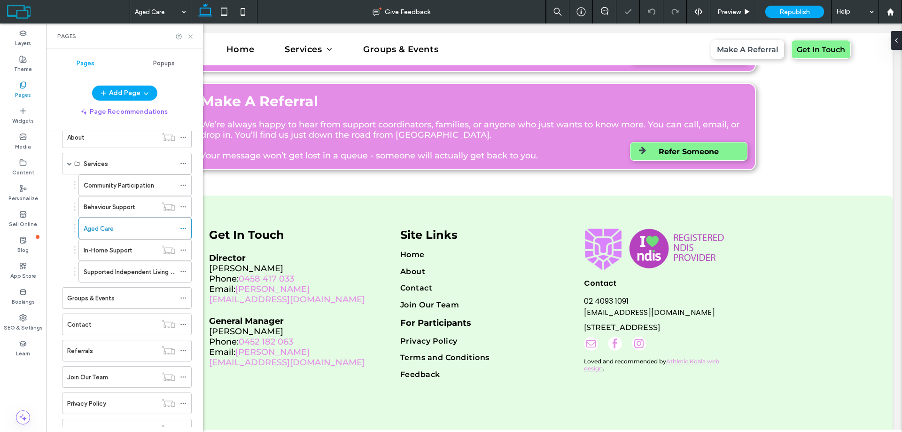
click at [191, 37] on use at bounding box center [190, 36] width 4 height 4
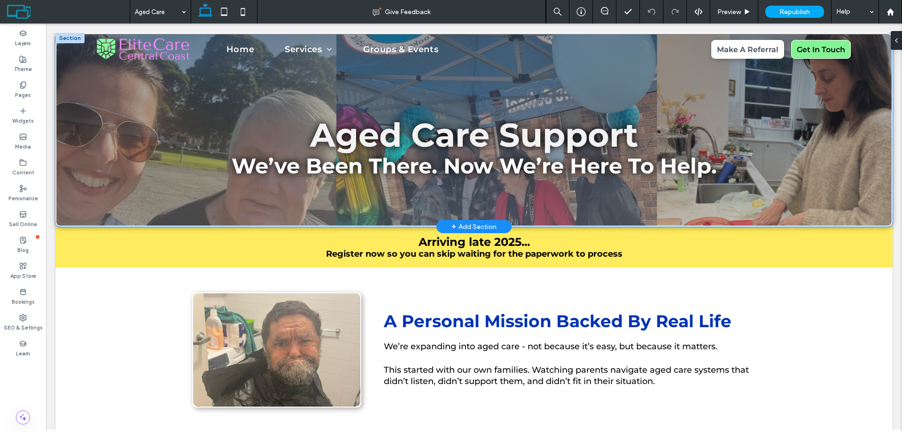
click at [149, 191] on div "Aged Care Support We’ve Been There. Now We’re Here To Help." at bounding box center [474, 130] width 836 height 192
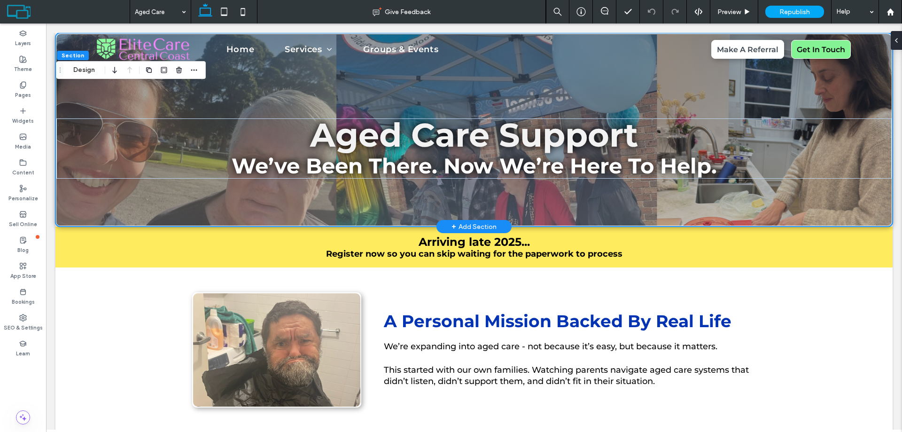
click at [145, 207] on div "Aged Care Support We’ve Been There. Now We’re Here To Help." at bounding box center [474, 130] width 836 height 192
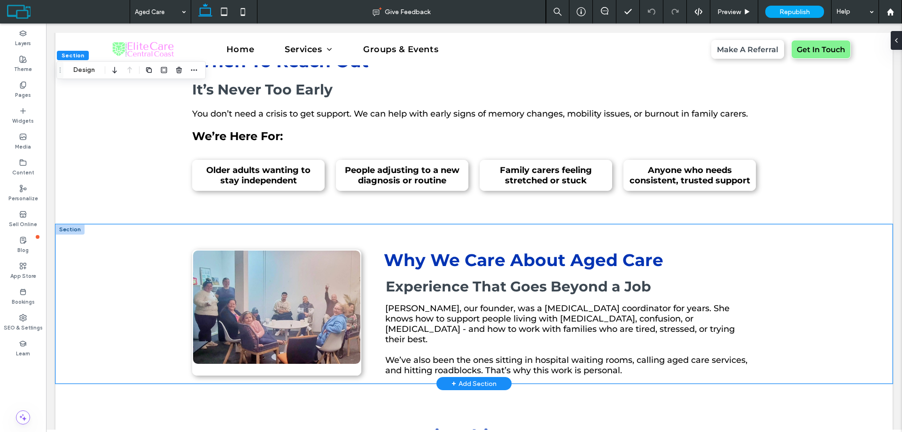
scroll to position [423, 0]
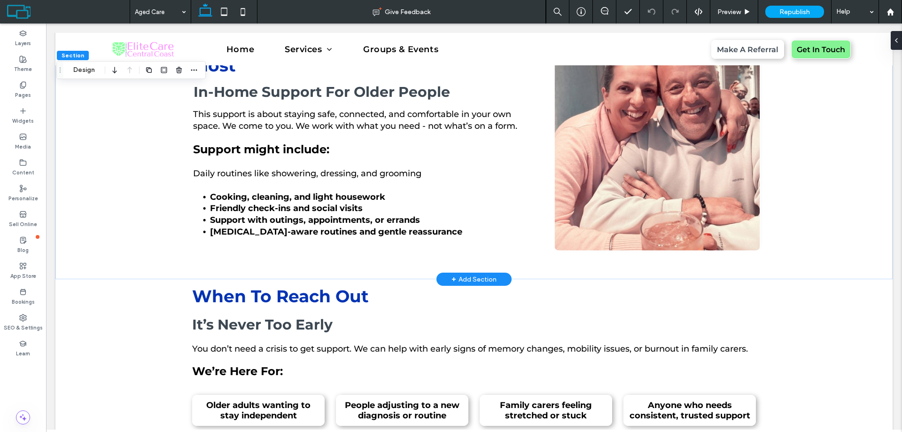
click at [621, 182] on img at bounding box center [657, 136] width 207 height 231
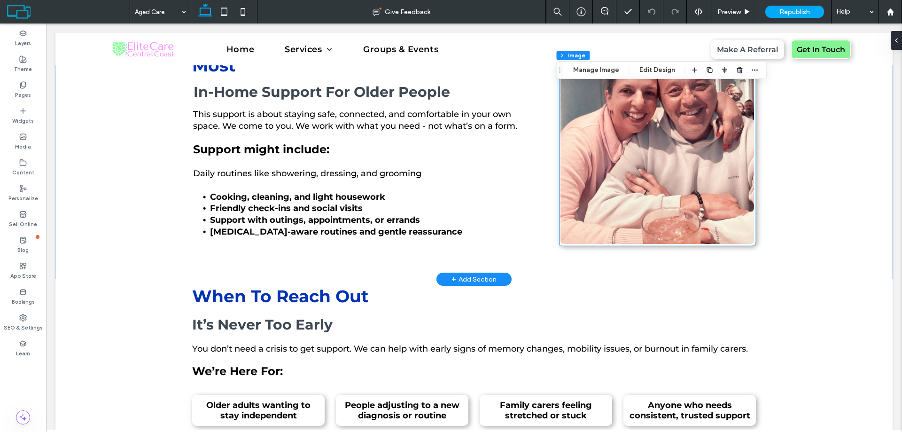
type input "*"
type input "***"
type input "**"
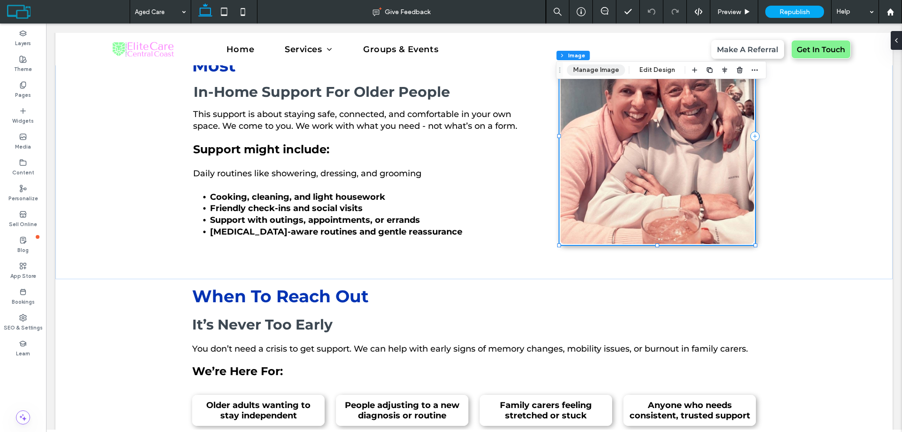
click at [596, 69] on button "Manage Image" at bounding box center [596, 69] width 58 height 11
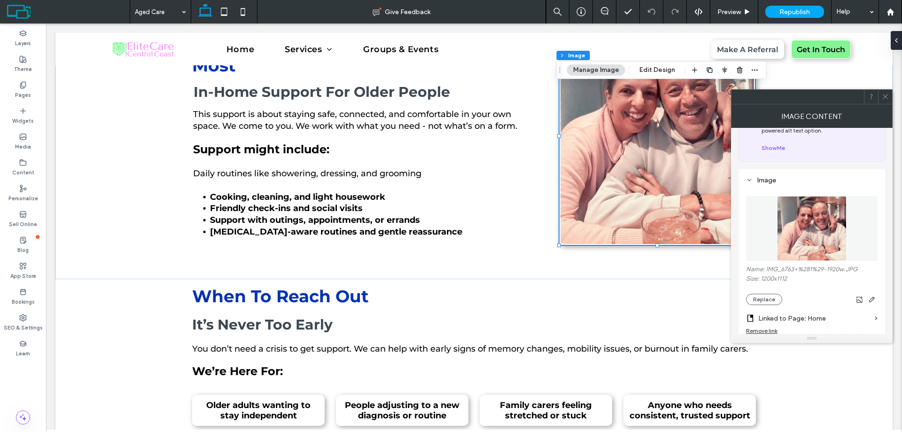
scroll to position [94, 0]
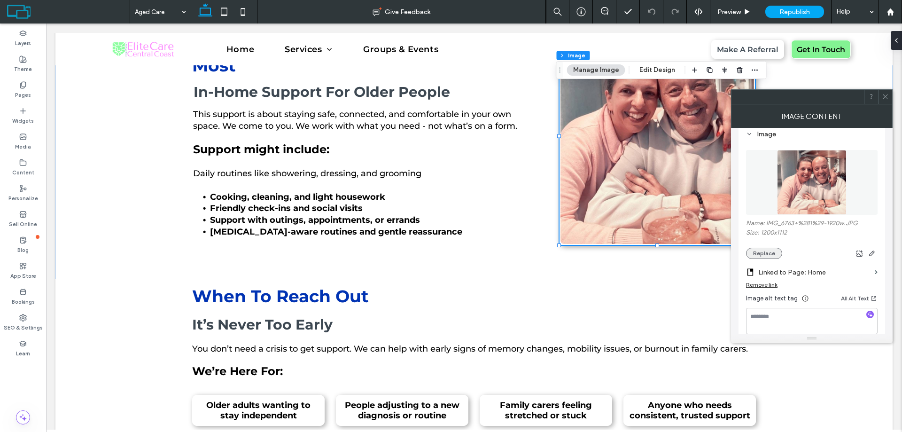
click at [774, 255] on button "Replace" at bounding box center [764, 253] width 36 height 11
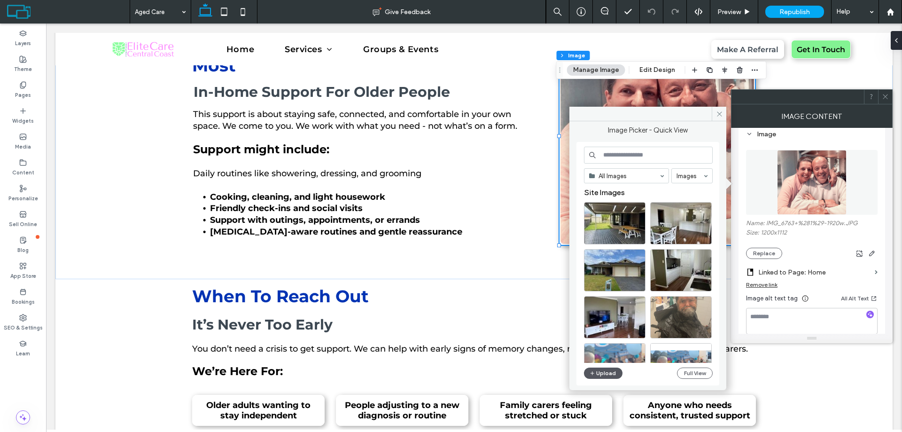
click at [608, 373] on button "Upload" at bounding box center [603, 373] width 39 height 11
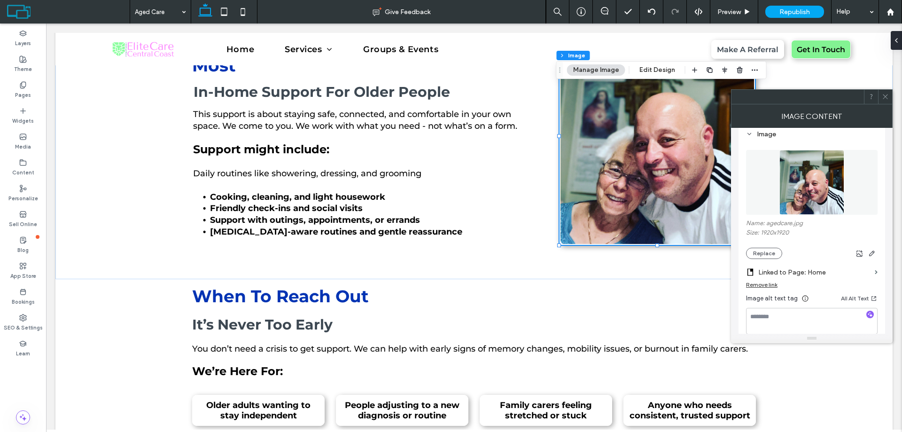
click at [885, 97] on icon at bounding box center [885, 96] width 7 height 7
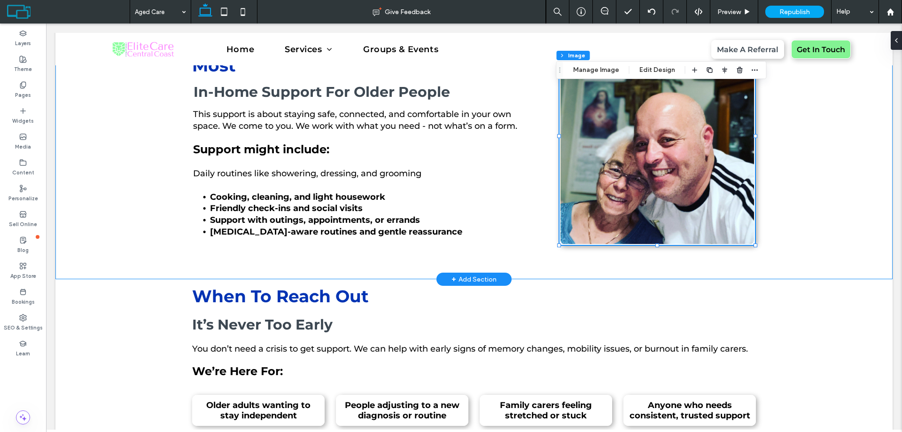
click at [541, 202] on div "Real Help In The Place That Matters Most In-Home Support For Older People This …" at bounding box center [474, 148] width 564 height 261
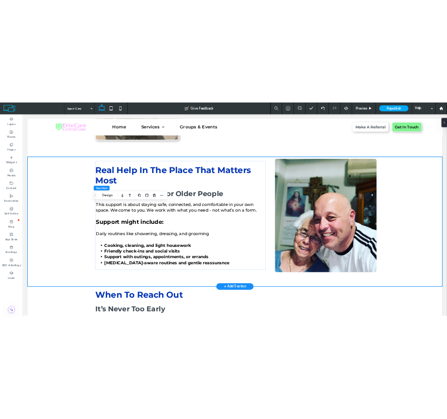
scroll to position [235, 0]
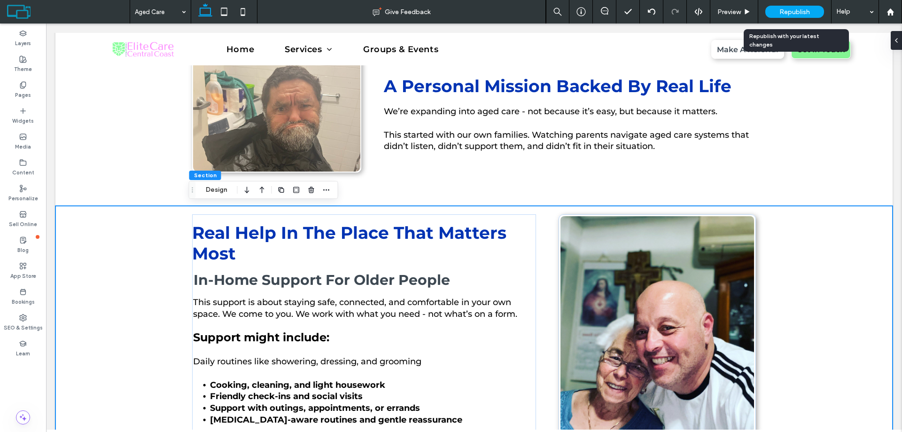
click at [802, 11] on span "Republish" at bounding box center [795, 12] width 31 height 8
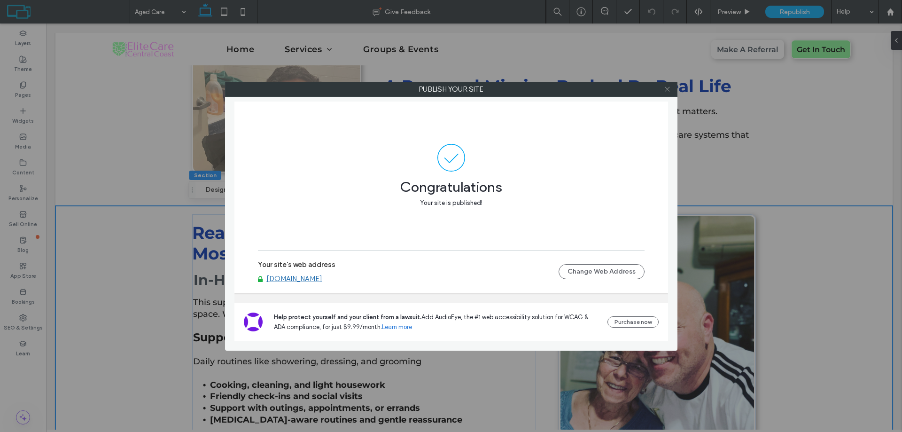
click at [668, 90] on icon at bounding box center [667, 89] width 7 height 7
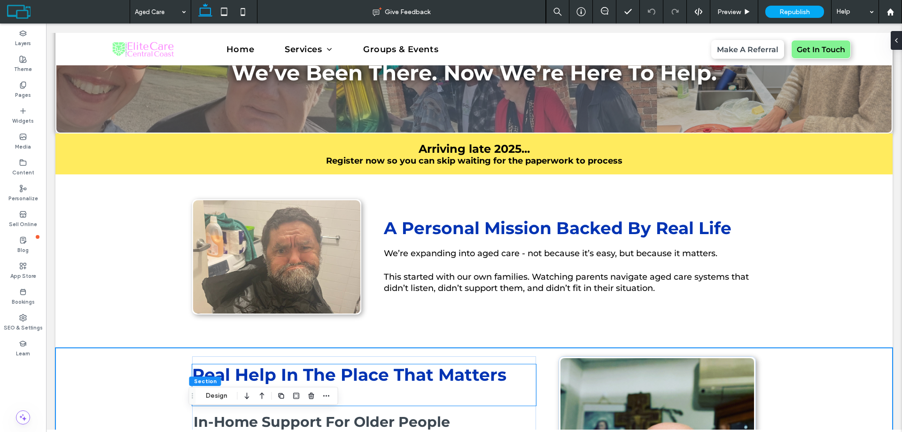
scroll to position [0, 0]
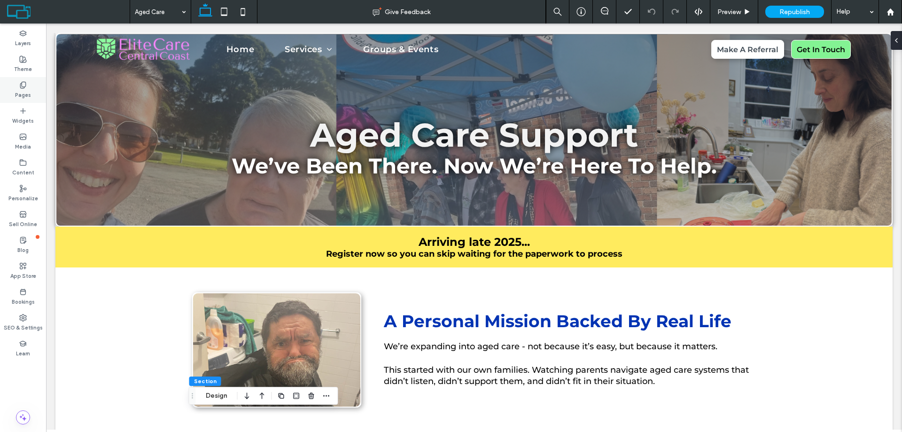
click at [25, 87] on icon at bounding box center [23, 85] width 8 height 8
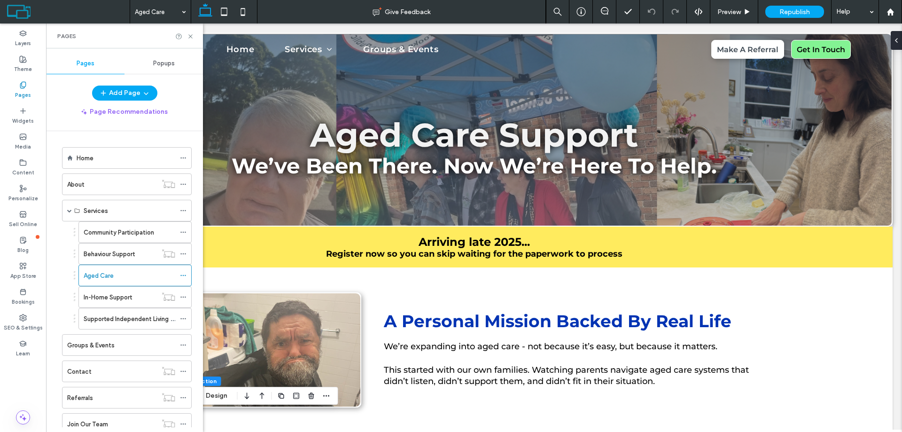
drag, startPoint x: 125, startPoint y: 256, endPoint x: 351, endPoint y: 260, distance: 225.2
click at [127, 255] on label "Behaviour Support" at bounding box center [109, 254] width 51 height 16
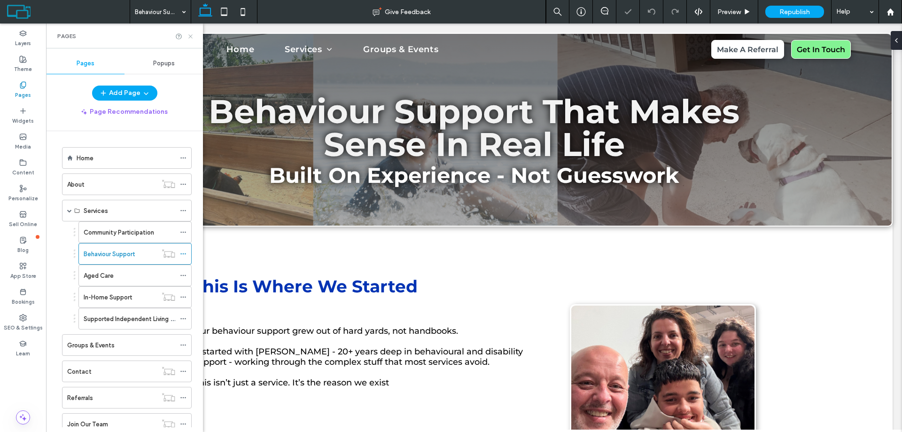
click at [190, 37] on icon at bounding box center [190, 36] width 7 height 7
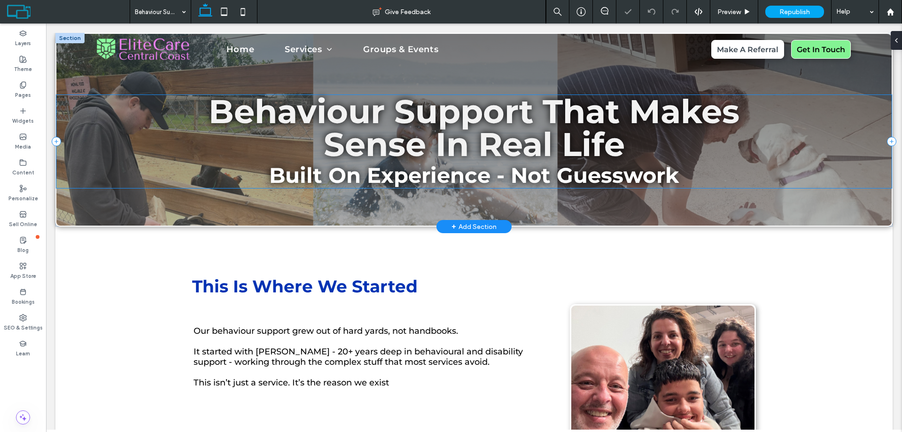
click at [89, 152] on div "Behaviour Support That Makes Sense In Real Life Built On Experience - Not Guess…" at bounding box center [474, 141] width 836 height 93
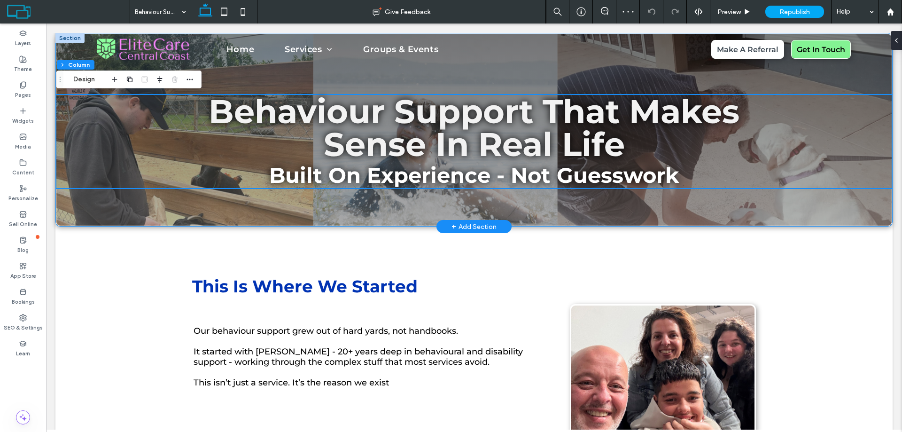
click at [167, 208] on div "Behaviour Support That Makes Sense In Real Life Built On Experience - Not Guess…" at bounding box center [474, 130] width 836 height 192
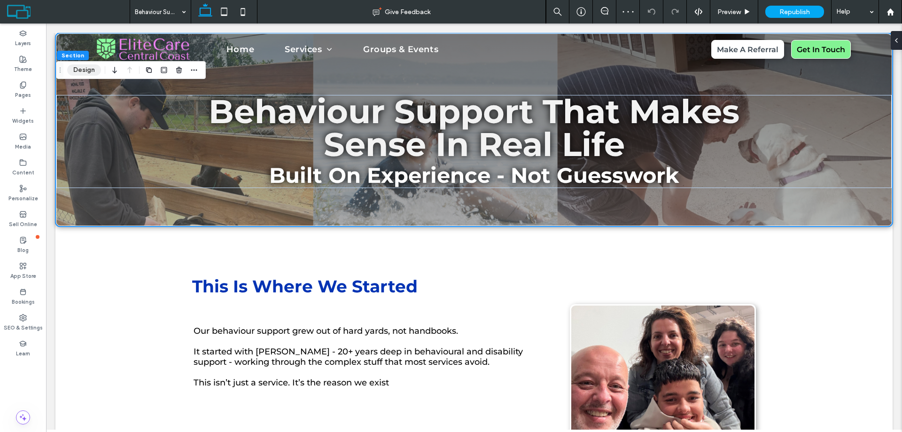
click at [85, 71] on button "Design" at bounding box center [84, 69] width 34 height 11
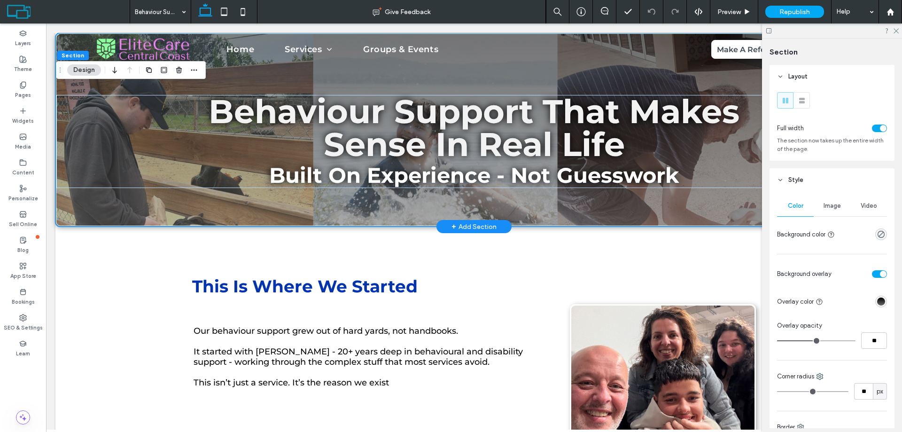
click at [265, 77] on div "Behaviour Support That Makes Sense In Real Life Built On Experience - Not Guess…" at bounding box center [474, 130] width 836 height 192
click at [838, 211] on div "Image" at bounding box center [832, 206] width 37 height 21
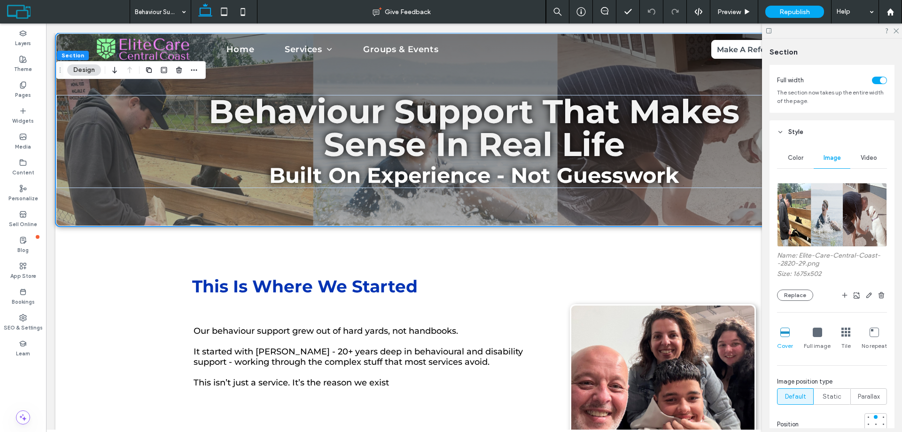
scroll to position [47, 0]
click at [794, 295] on button "Replace" at bounding box center [795, 295] width 36 height 11
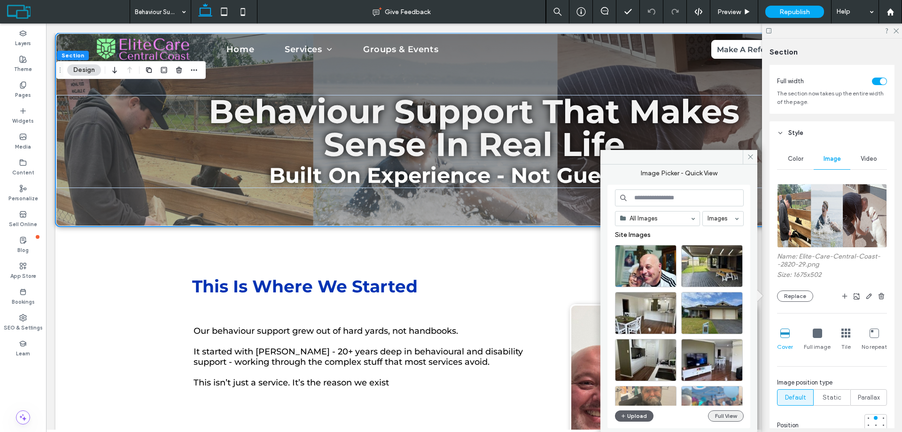
click at [721, 413] on button "Full View" at bounding box center [726, 415] width 36 height 11
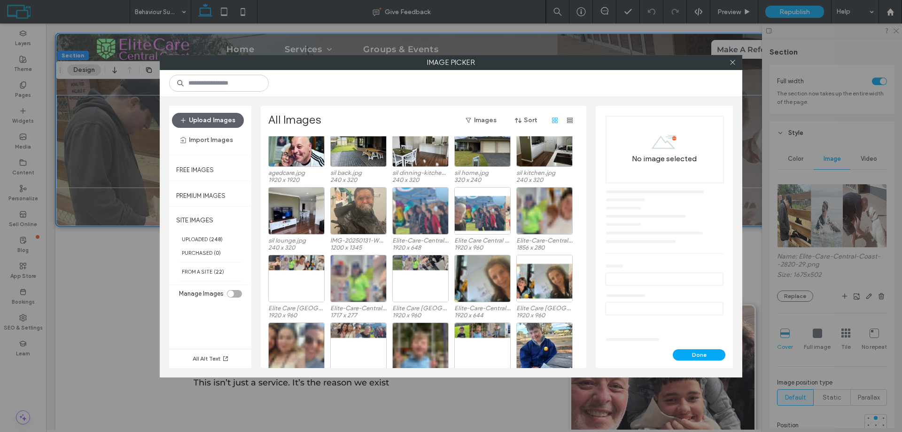
scroll to position [67, 0]
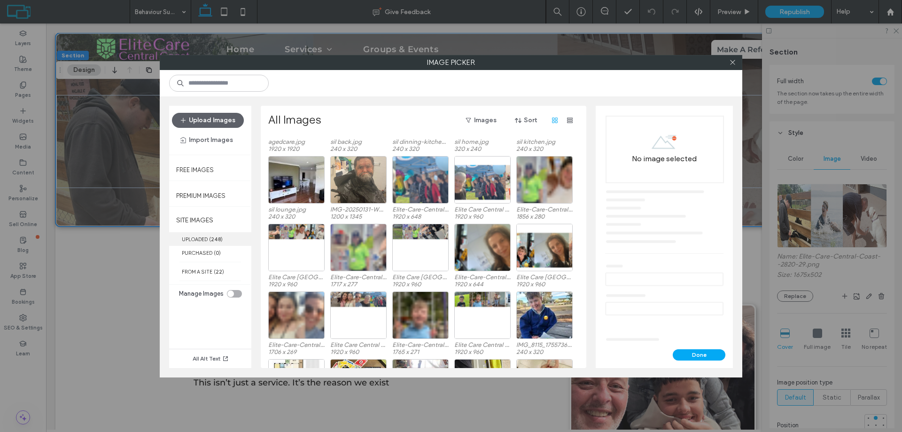
click at [196, 234] on label "UPLOADED ( 248 )" at bounding box center [210, 239] width 82 height 14
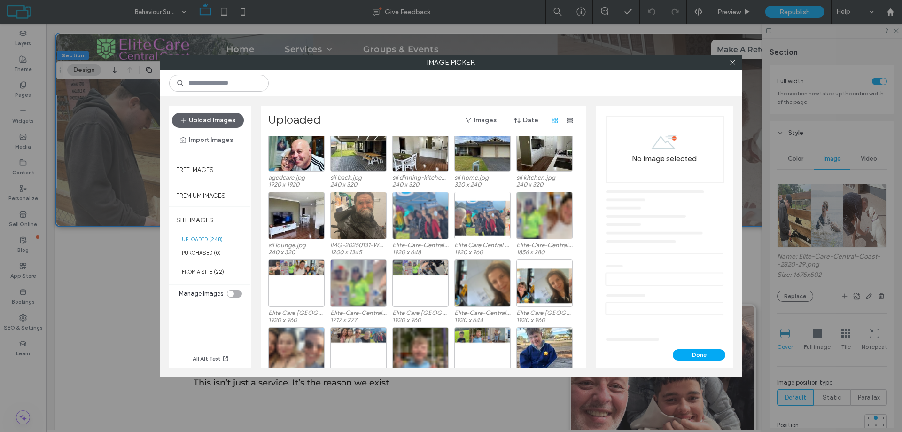
scroll to position [0, 0]
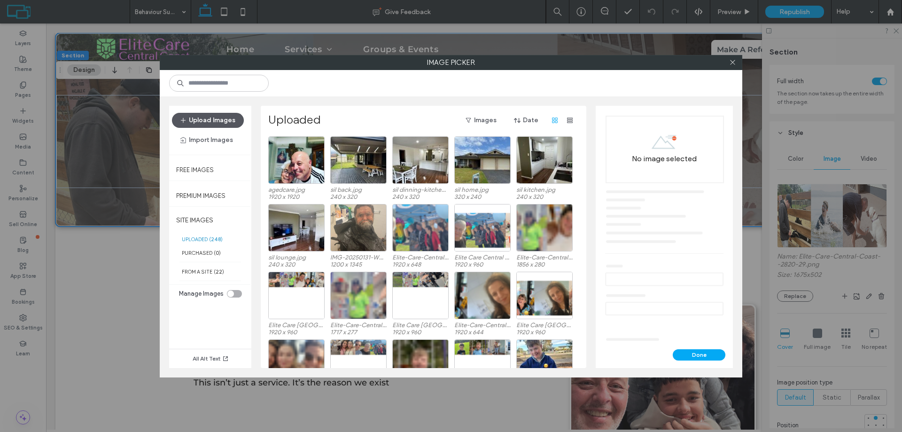
click at [202, 122] on button "Upload Images" at bounding box center [208, 120] width 72 height 15
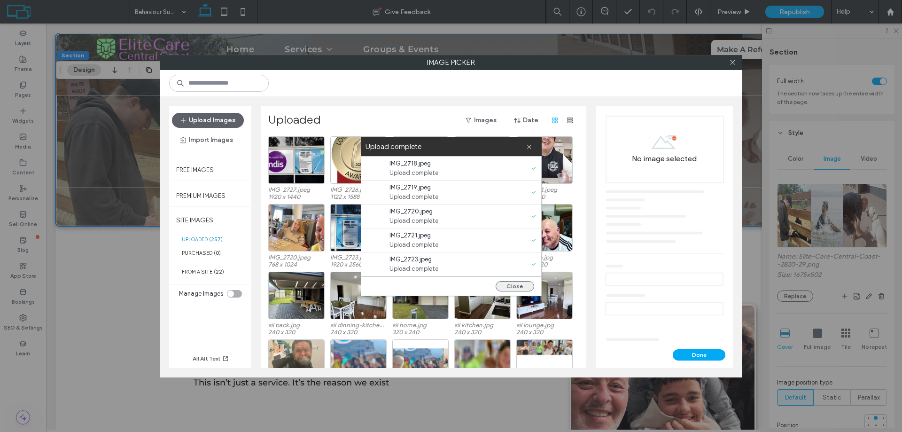
click at [509, 287] on button "Close" at bounding box center [515, 286] width 39 height 10
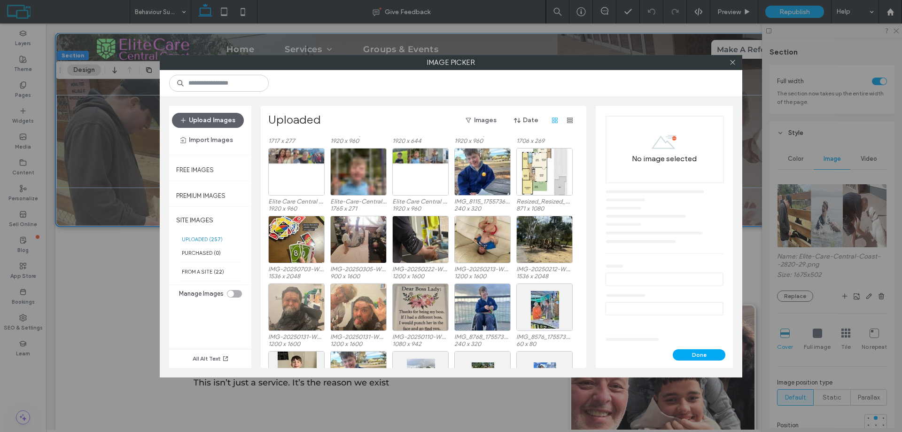
scroll to position [377, 0]
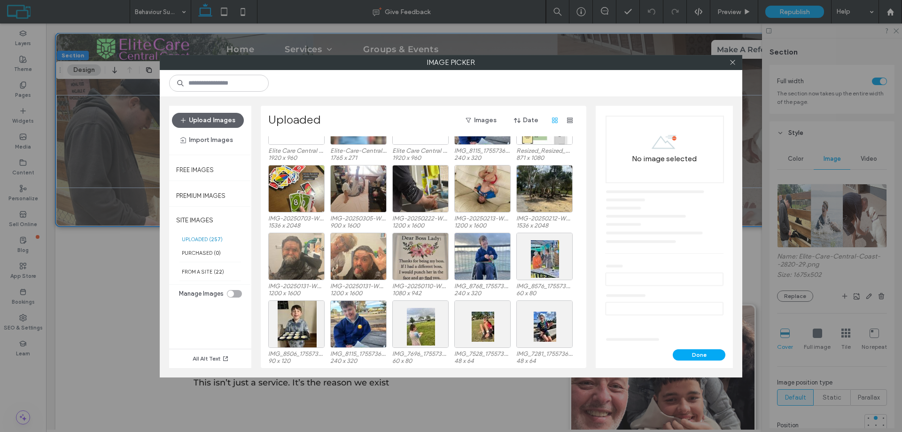
drag, startPoint x: 733, startPoint y: 64, endPoint x: 737, endPoint y: 73, distance: 9.7
click at [733, 64] on icon at bounding box center [732, 62] width 7 height 7
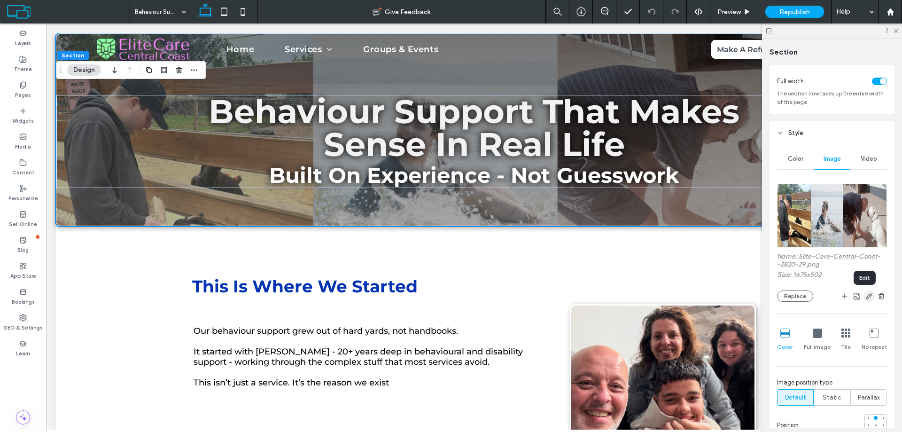
click at [867, 298] on use "button" at bounding box center [870, 296] width 6 height 6
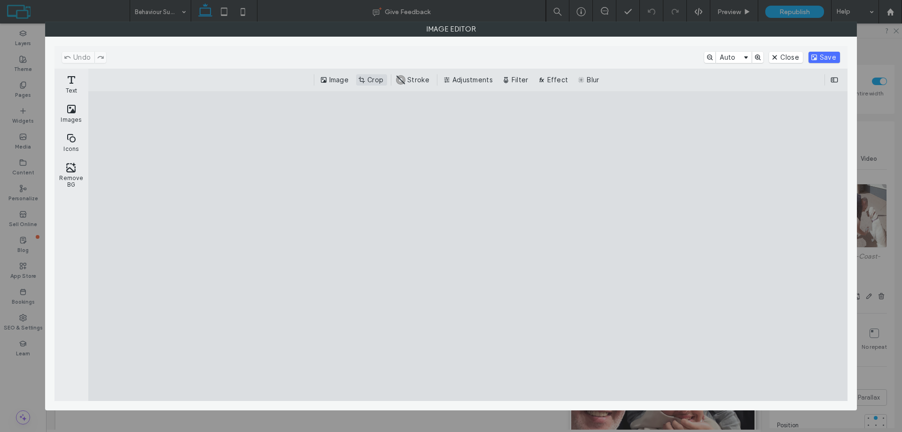
click at [377, 78] on button "Crop" at bounding box center [371, 79] width 31 height 11
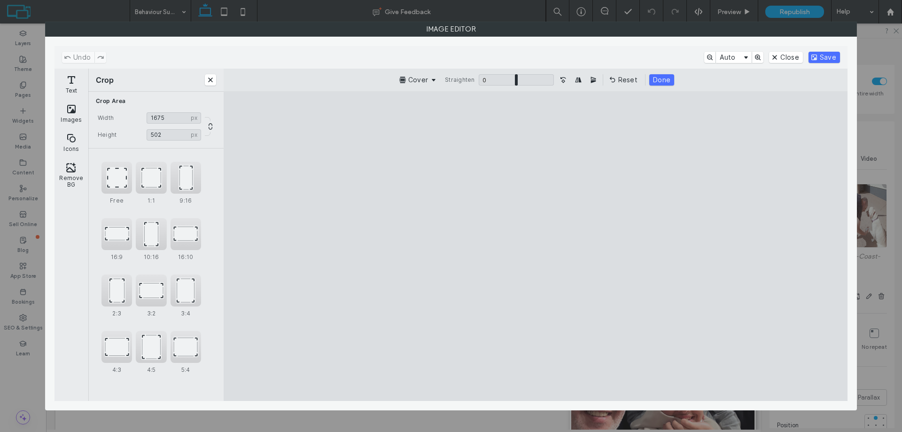
type input "****"
type input "***"
type input "****"
type input "***"
type input "****"
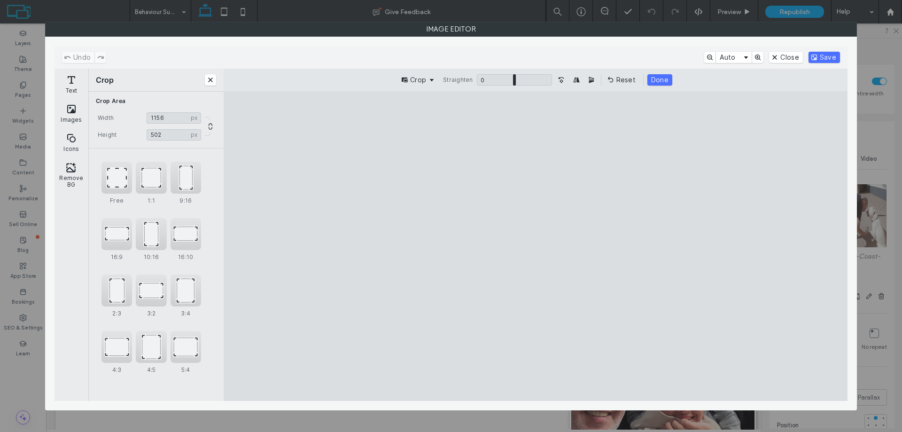
drag, startPoint x: 258, startPoint y: 170, endPoint x: 431, endPoint y: 167, distance: 173.9
click at [536, 246] on cesdk-canvas "Editor canvas" at bounding box center [536, 246] width 0 height 0
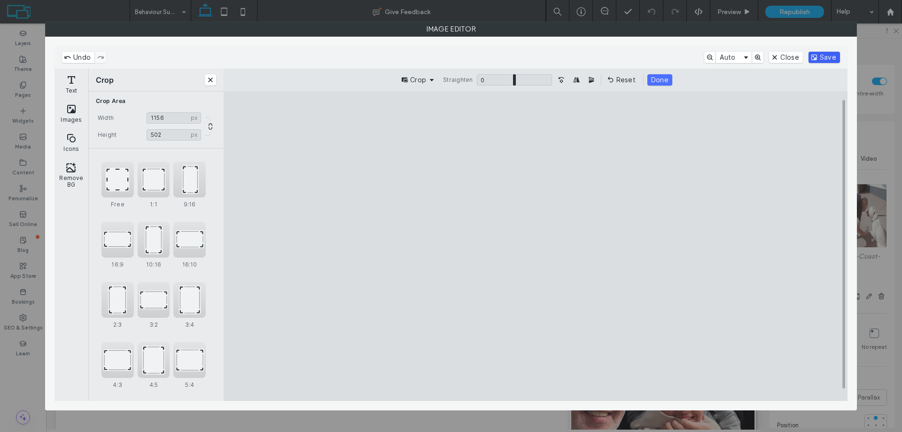
click at [832, 58] on button "Save" at bounding box center [824, 57] width 31 height 11
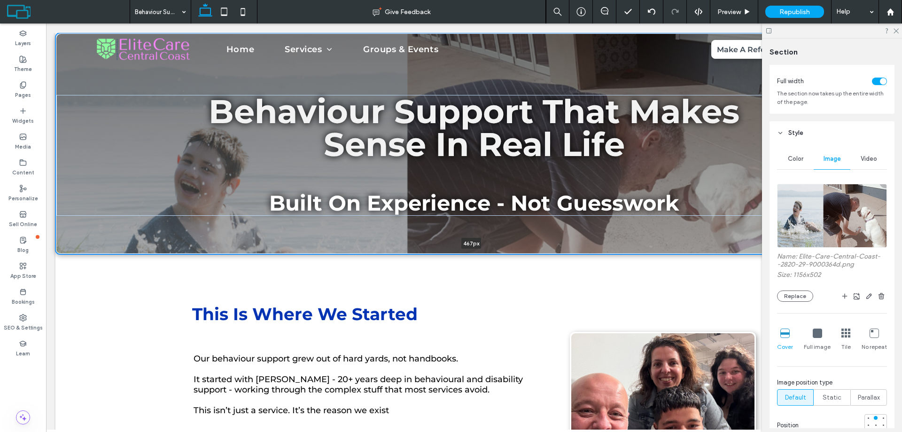
drag, startPoint x: 416, startPoint y: 225, endPoint x: 414, endPoint y: 252, distance: 26.9
click at [414, 252] on div at bounding box center [470, 254] width 831 height 5
type input "***"
click at [899, 31] on icon at bounding box center [896, 30] width 6 height 6
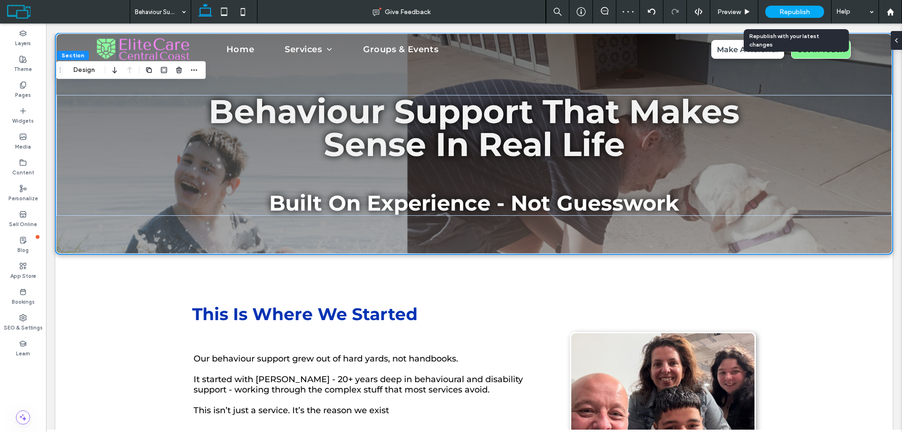
click at [798, 10] on span "Republish" at bounding box center [795, 12] width 31 height 8
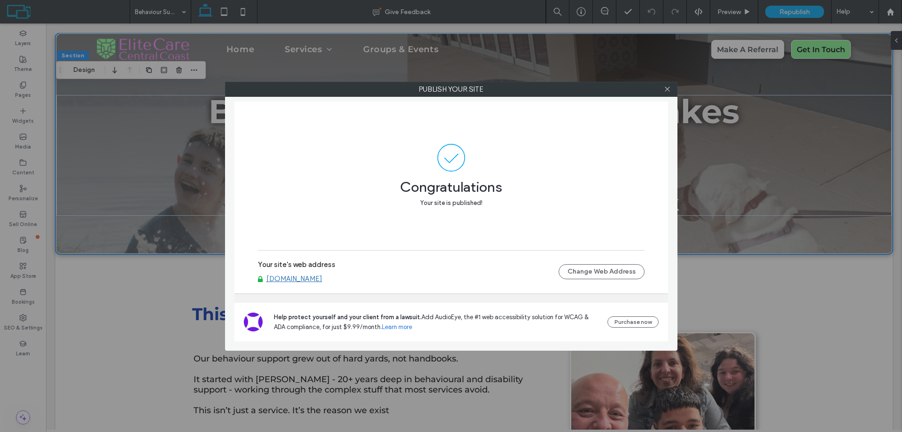
scroll to position [47, 0]
drag, startPoint x: 667, startPoint y: 89, endPoint x: 660, endPoint y: 103, distance: 16.2
click at [667, 89] on use at bounding box center [667, 89] width 5 height 5
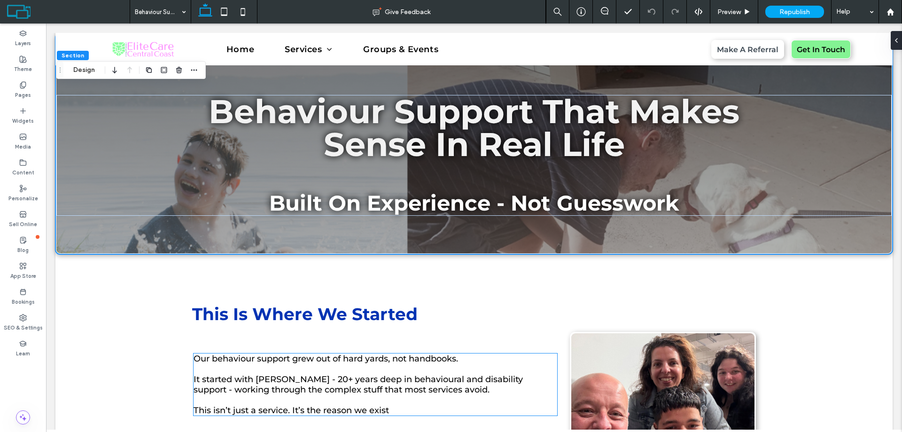
scroll to position [282, 0]
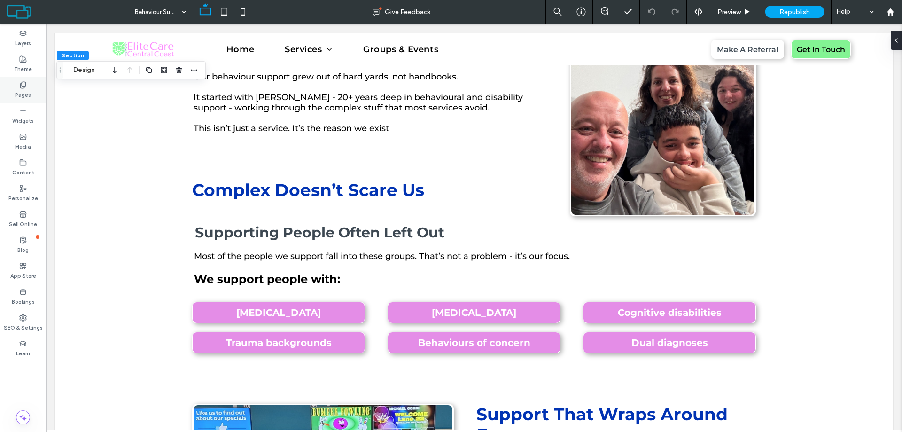
click at [17, 89] on label "Pages" at bounding box center [23, 94] width 16 height 10
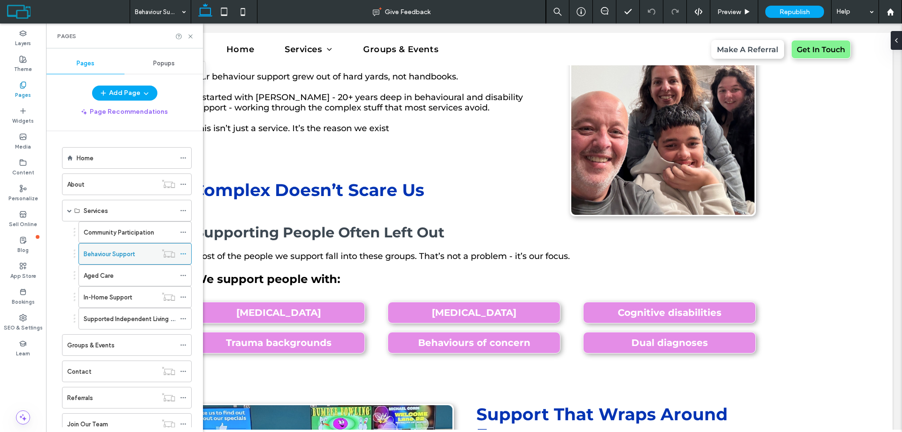
click at [184, 255] on icon at bounding box center [183, 254] width 7 height 7
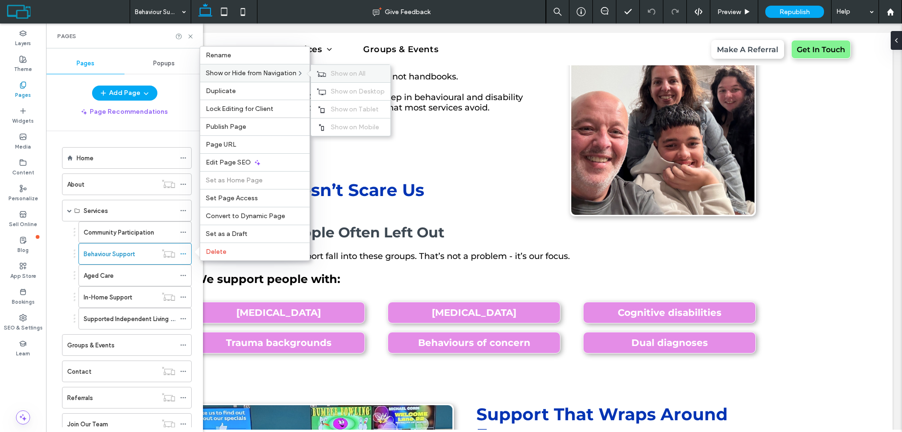
click at [344, 75] on span "Show on All" at bounding box center [348, 74] width 35 height 8
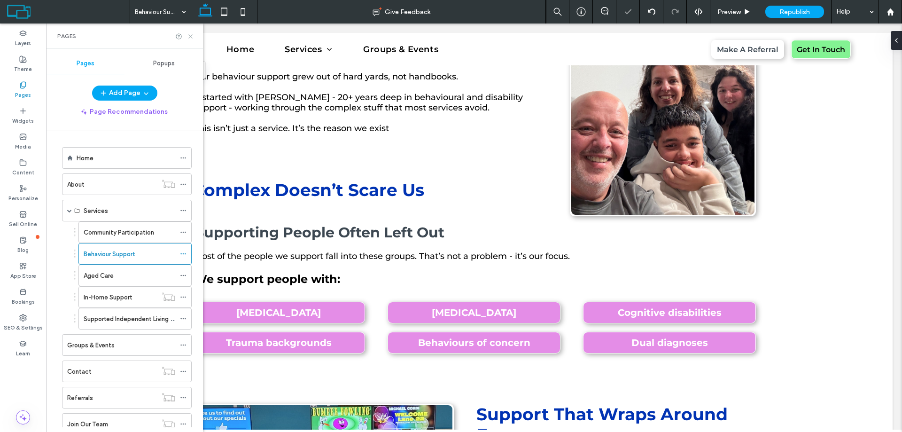
click at [192, 37] on icon at bounding box center [190, 36] width 7 height 7
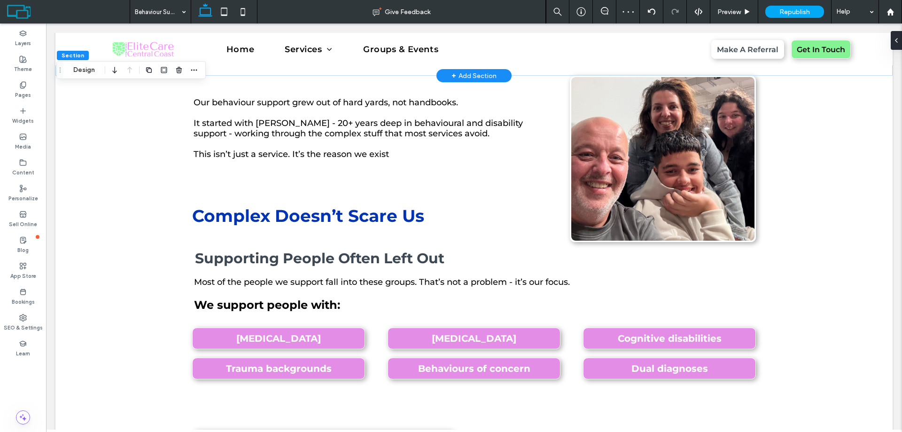
scroll to position [0, 0]
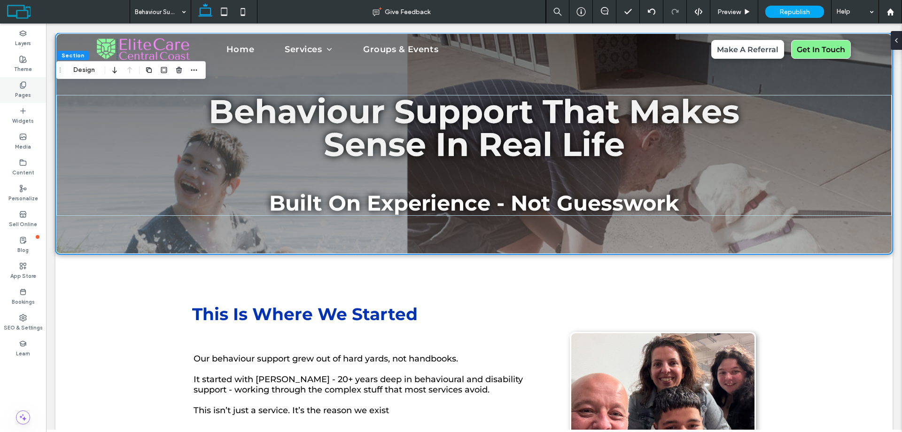
click at [19, 89] on label "Pages" at bounding box center [23, 94] width 16 height 10
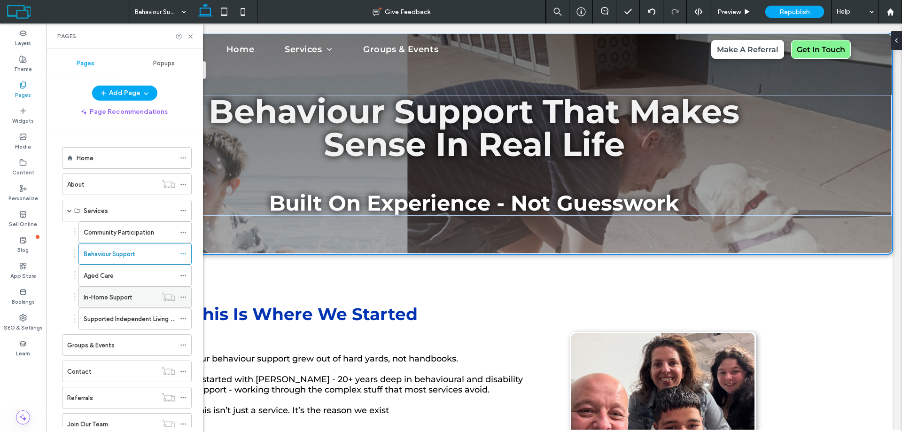
click at [115, 292] on label "In-Home Support" at bounding box center [108, 297] width 48 height 16
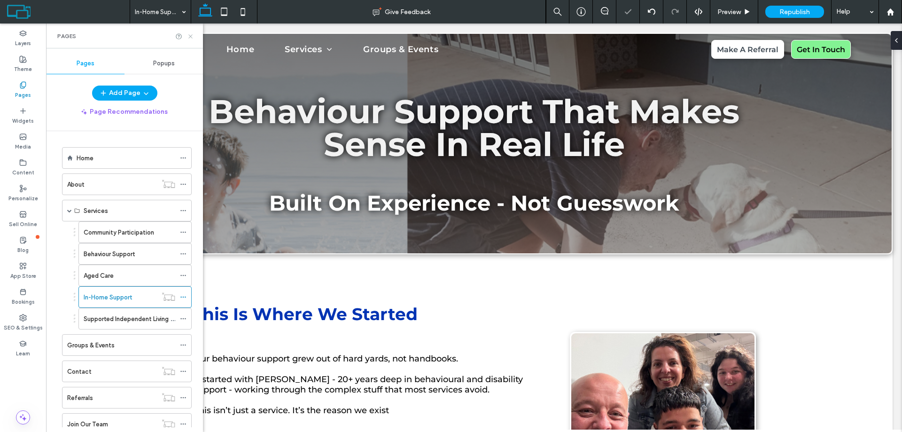
click at [191, 36] on use at bounding box center [190, 36] width 4 height 4
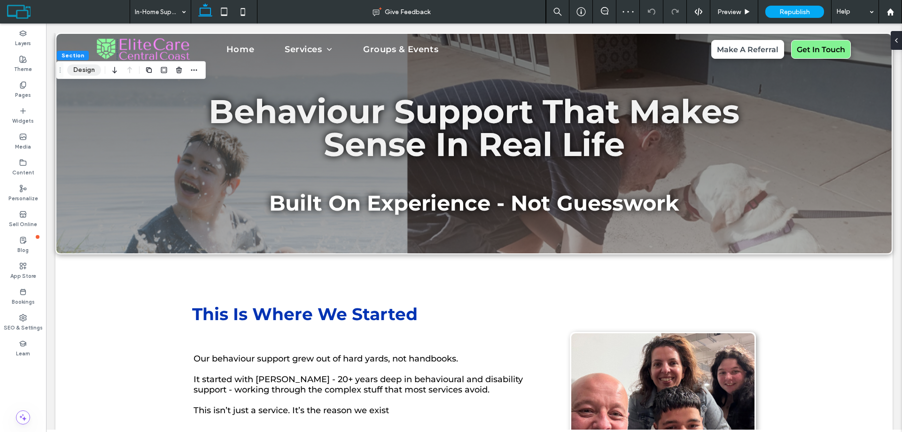
click at [90, 69] on button "Design" at bounding box center [84, 69] width 34 height 11
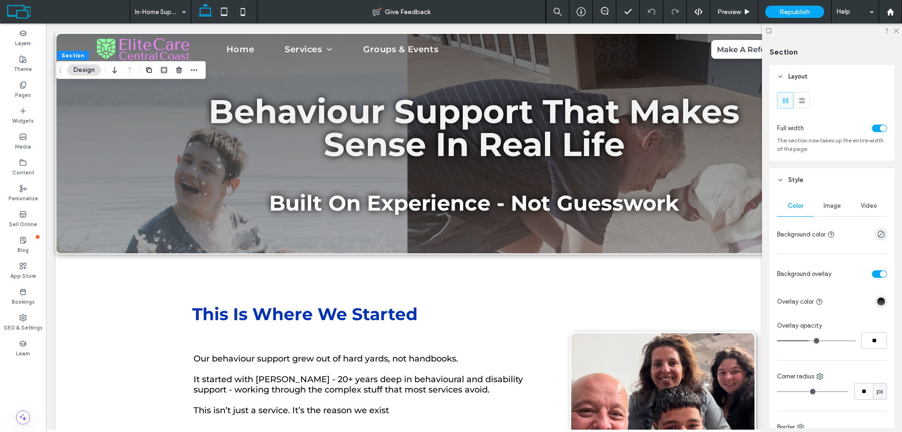
click at [832, 208] on span "Image" at bounding box center [832, 206] width 17 height 8
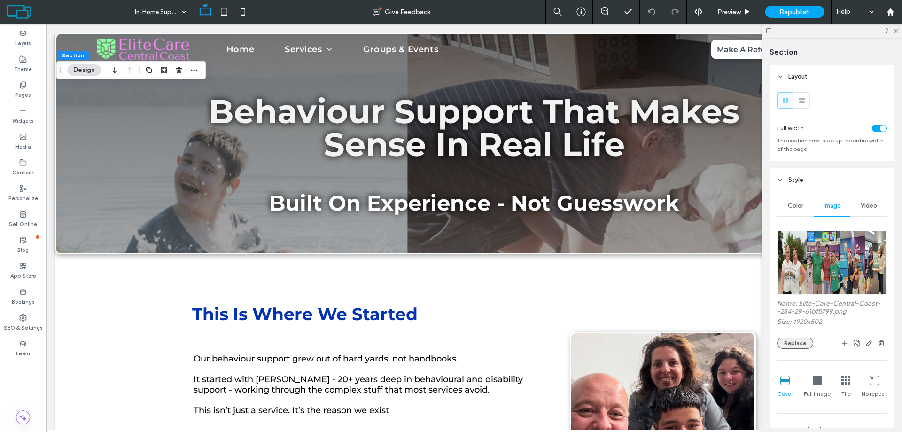
click at [803, 345] on button "Replace" at bounding box center [795, 342] width 36 height 11
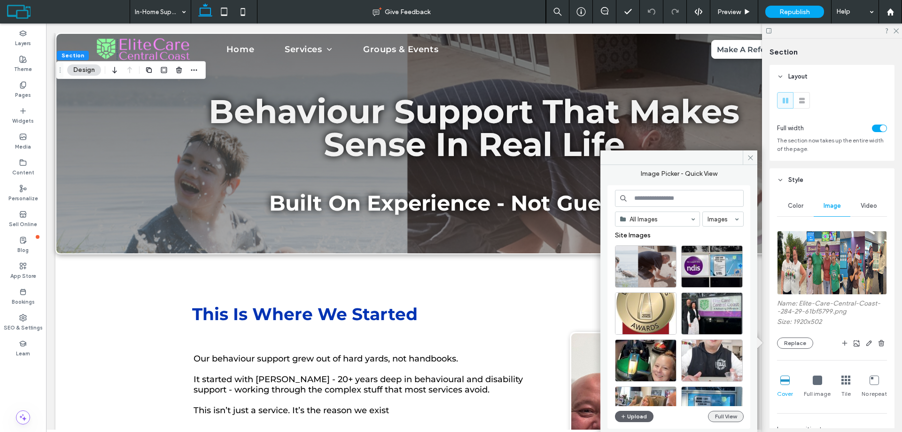
click at [722, 415] on button "Full View" at bounding box center [726, 416] width 36 height 11
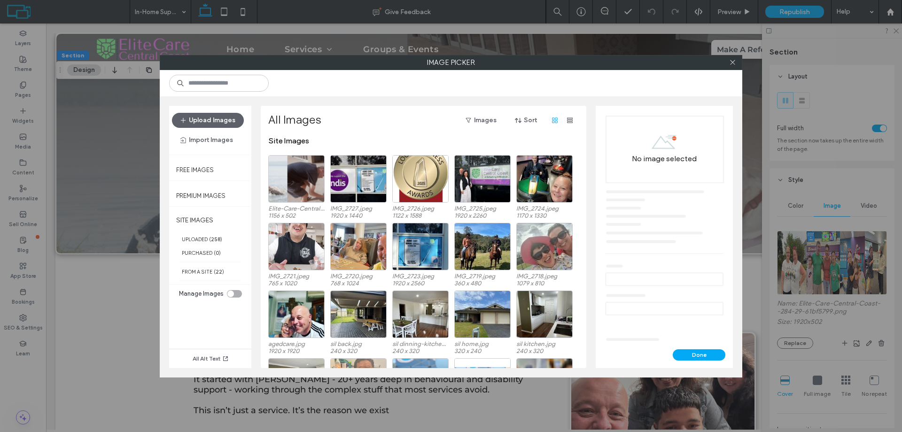
scroll to position [396, 0]
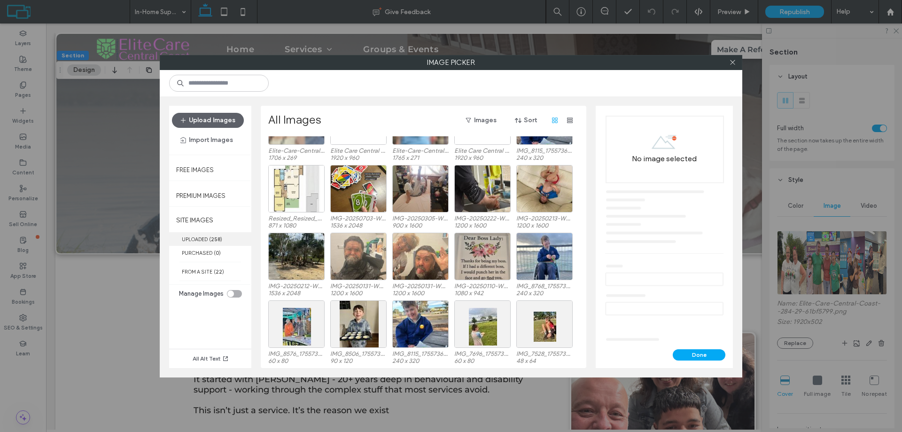
click at [217, 240] on b "258" at bounding box center [215, 239] width 9 height 7
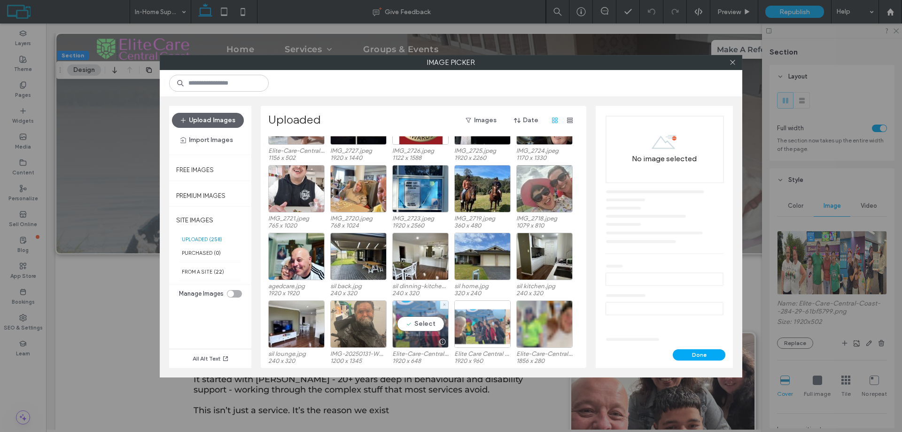
scroll to position [0, 0]
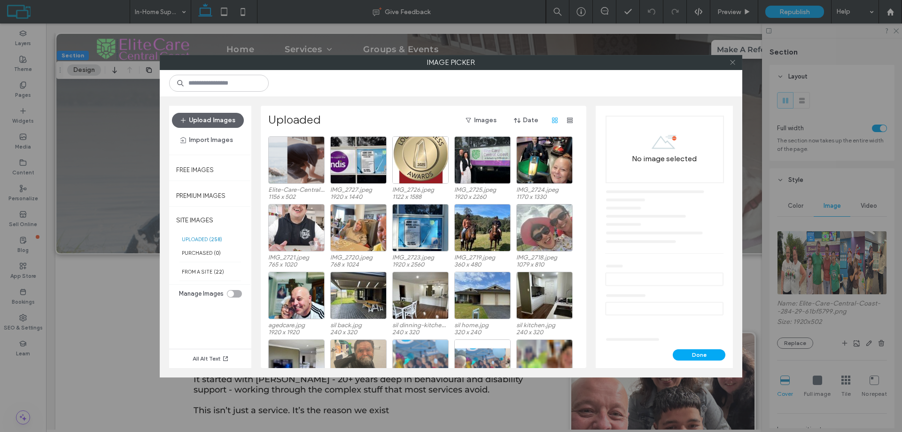
click at [732, 63] on icon at bounding box center [732, 62] width 7 height 7
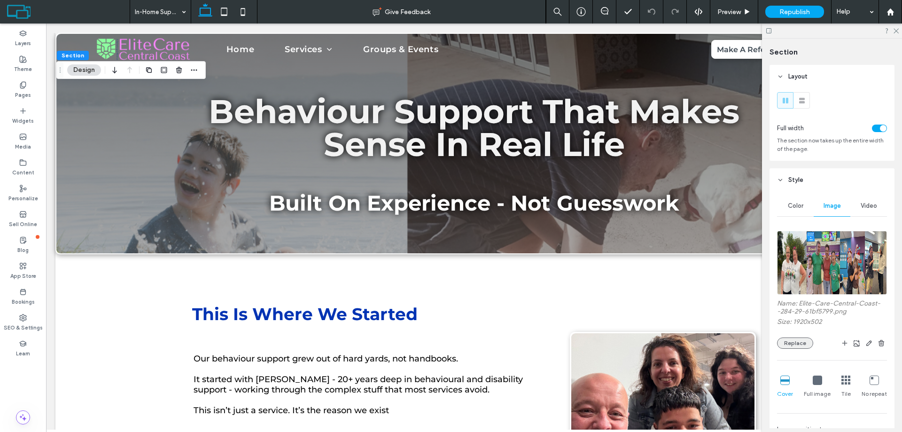
click at [790, 343] on button "Replace" at bounding box center [795, 342] width 36 height 11
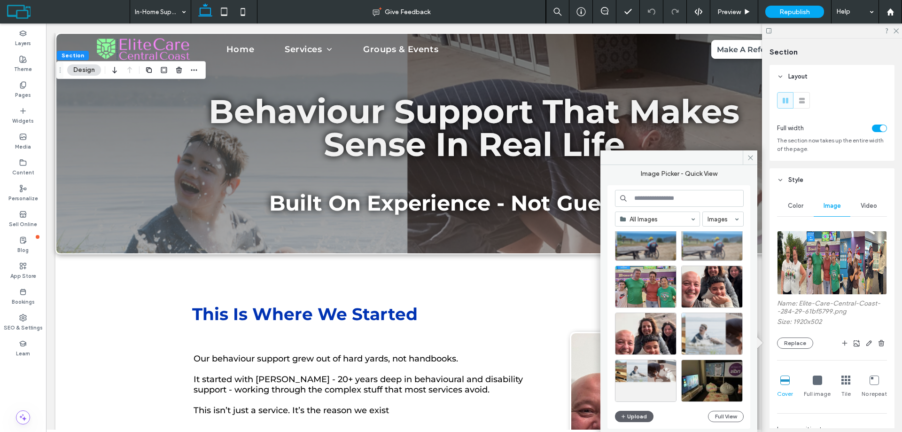
scroll to position [3176, 0]
click at [655, 284] on div "Select" at bounding box center [646, 286] width 62 height 42
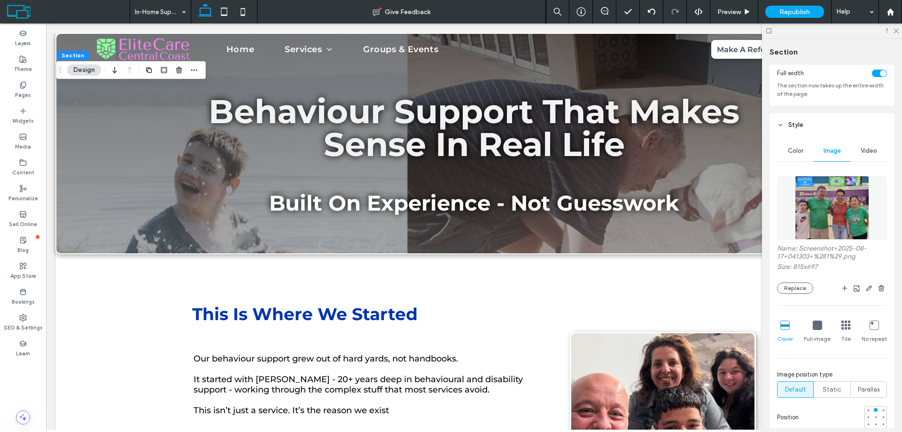
scroll to position [188, 0]
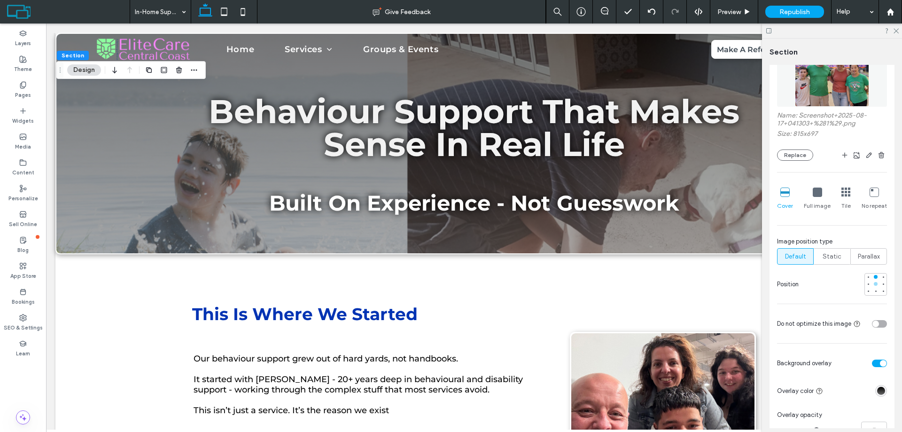
click at [874, 285] on div at bounding box center [876, 284] width 4 height 4
click at [874, 277] on div at bounding box center [876, 277] width 4 height 4
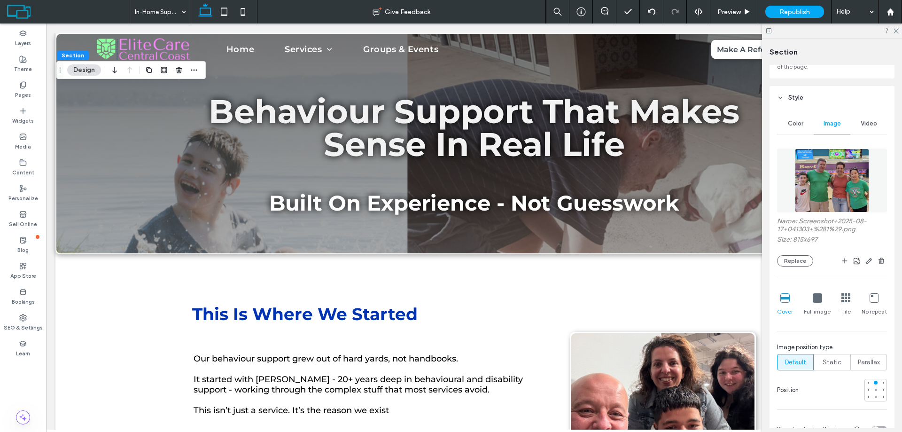
scroll to position [141, 0]
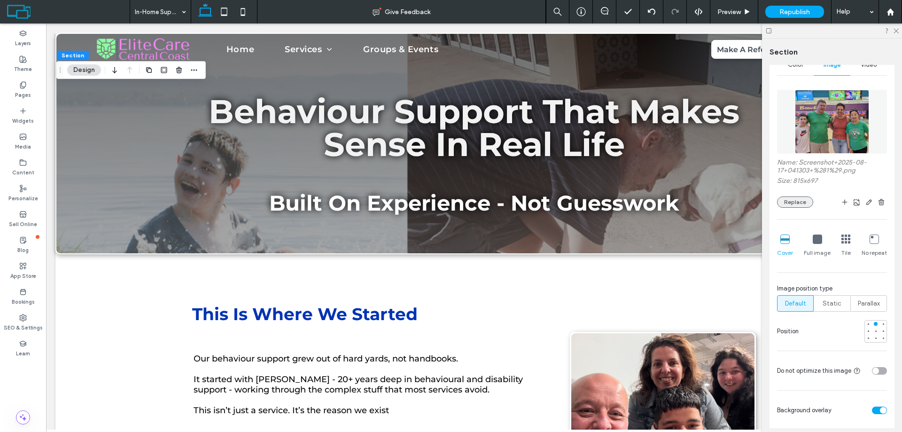
click at [800, 200] on button "Replace" at bounding box center [795, 201] width 36 height 11
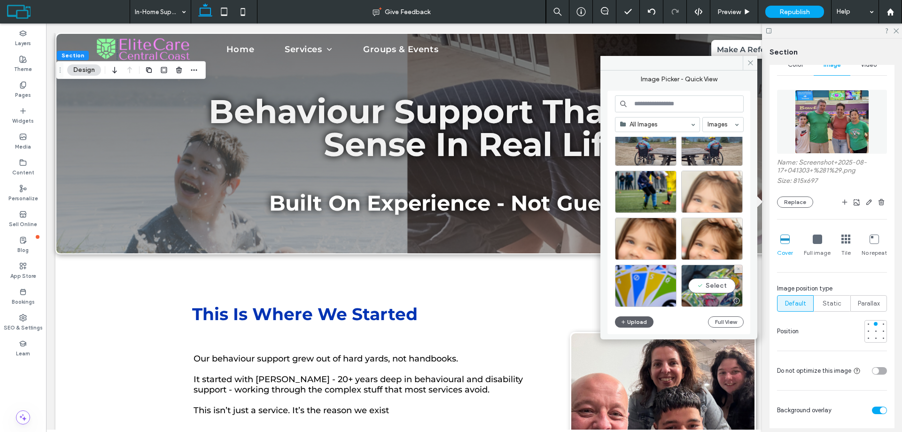
scroll to position [3364, 0]
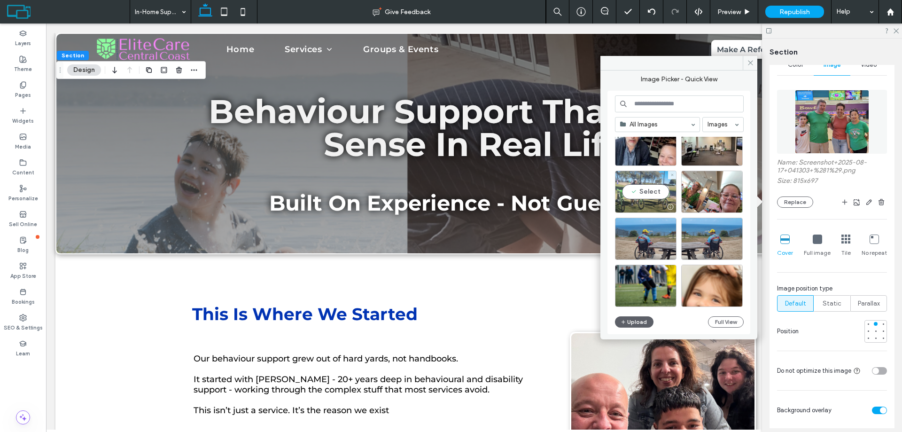
click at [660, 194] on div "Select" at bounding box center [646, 192] width 62 height 42
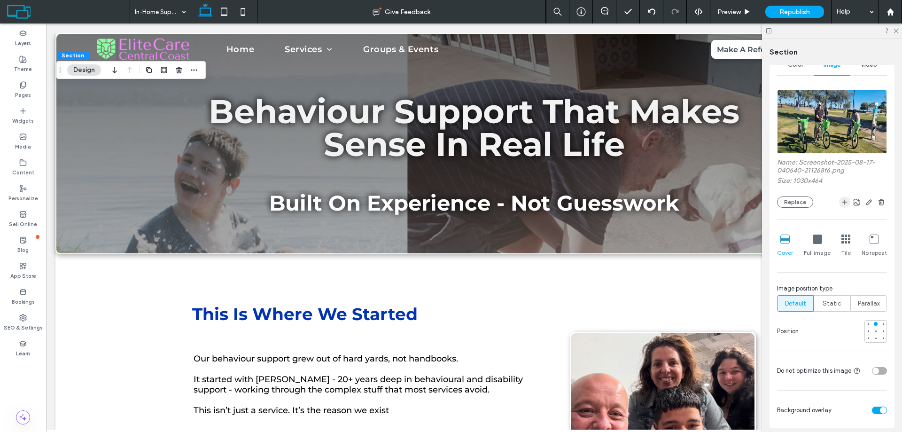
click at [841, 204] on icon "button" at bounding box center [845, 202] width 8 height 8
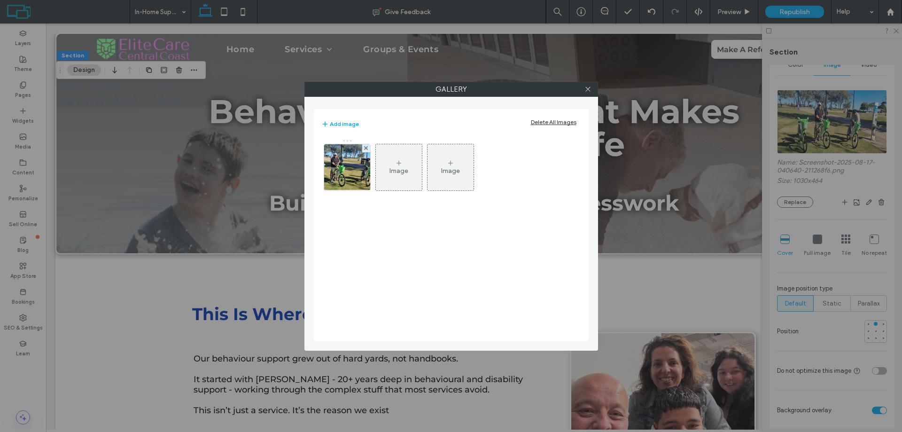
click at [406, 176] on div "Image" at bounding box center [399, 167] width 46 height 44
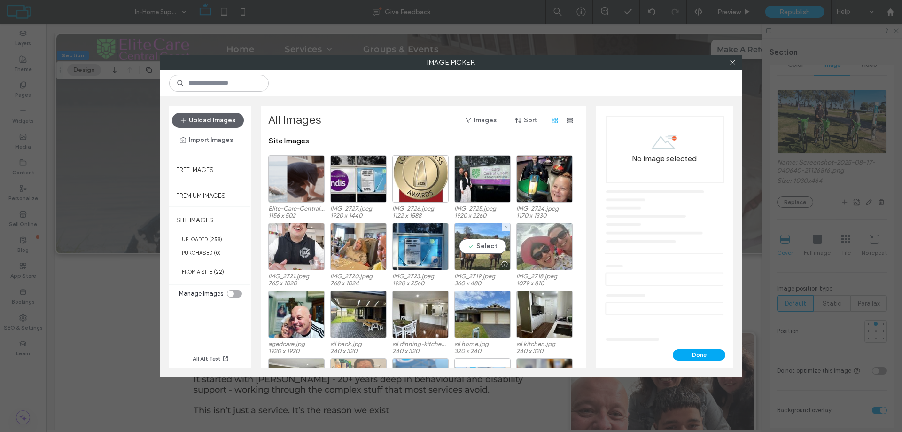
click at [490, 246] on div "Select" at bounding box center [482, 246] width 56 height 47
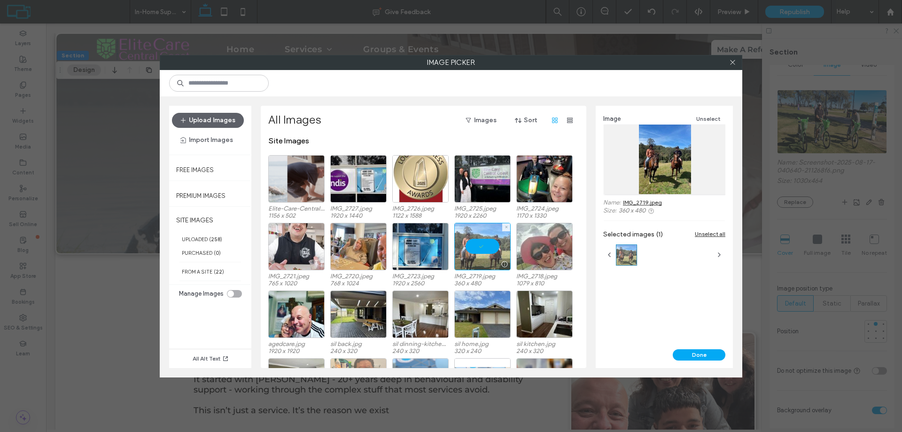
click at [492, 245] on div at bounding box center [482, 246] width 56 height 47
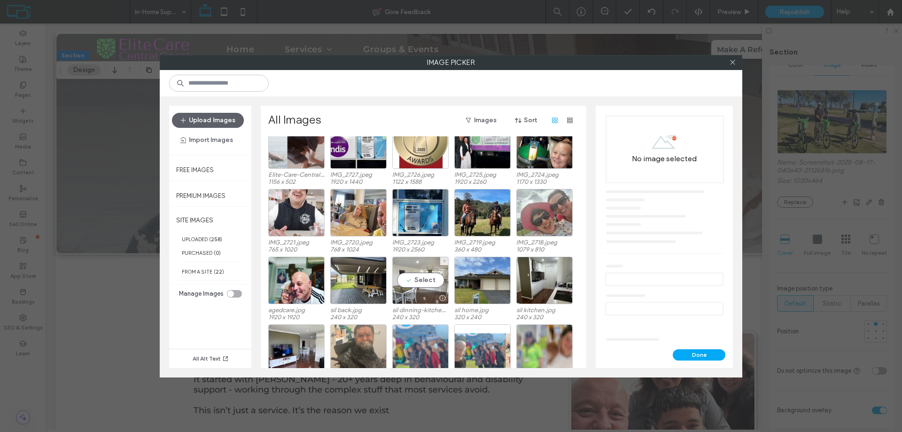
scroll to position [0, 0]
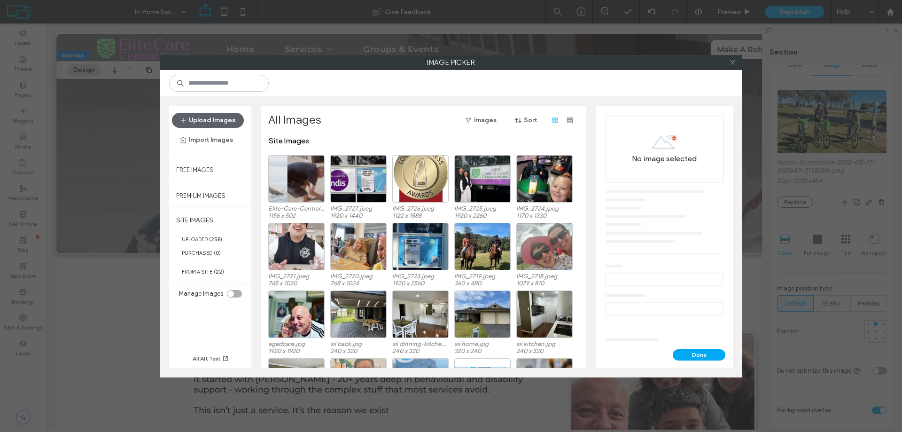
click at [734, 64] on icon at bounding box center [732, 62] width 7 height 7
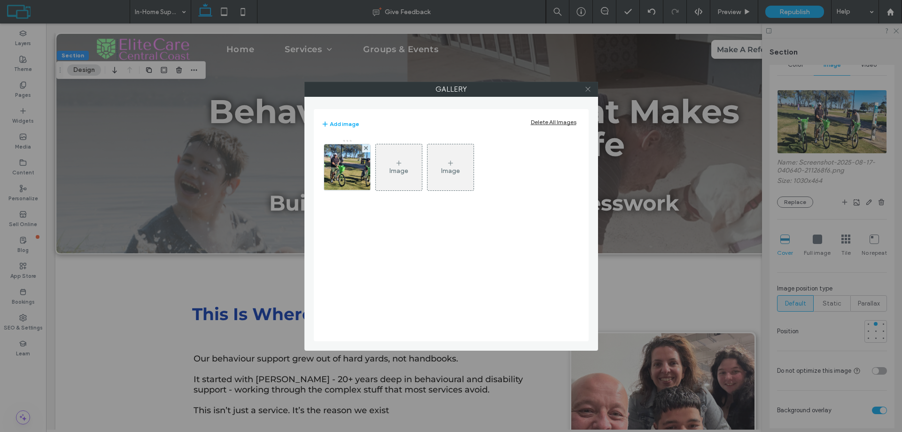
click at [588, 90] on icon at bounding box center [588, 89] width 7 height 7
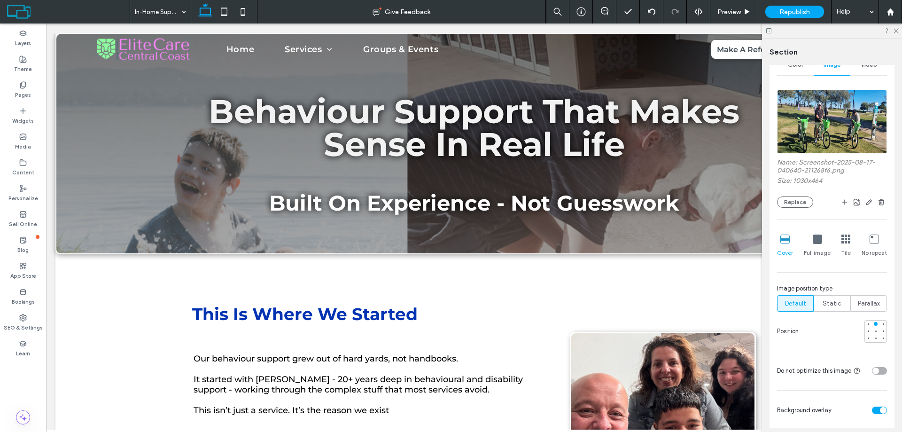
type input "***"
click at [796, 202] on button "Replace" at bounding box center [795, 201] width 36 height 11
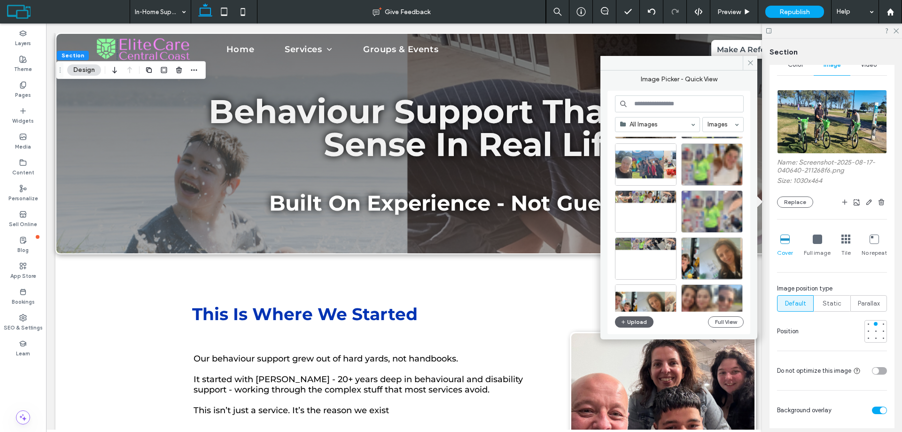
scroll to position [506, 0]
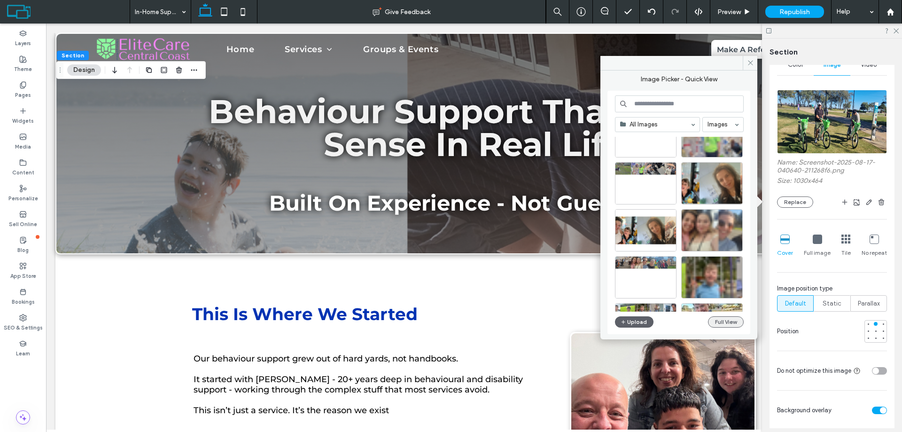
click at [716, 325] on button "Full View" at bounding box center [726, 321] width 36 height 11
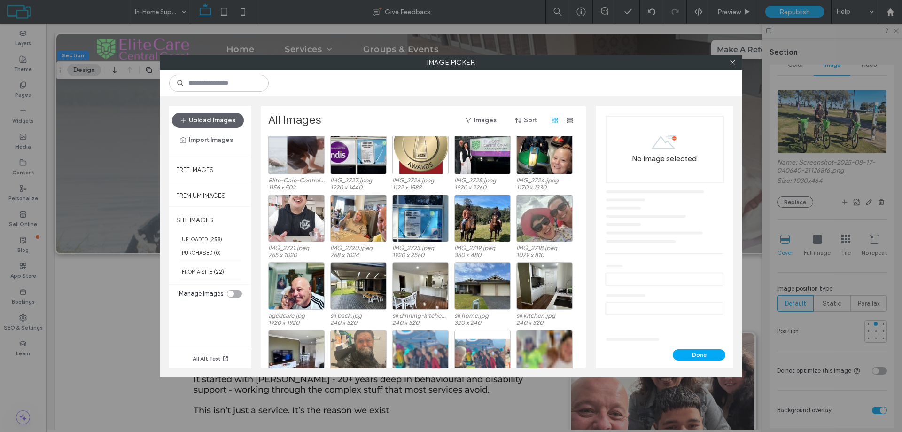
scroll to position [58, 0]
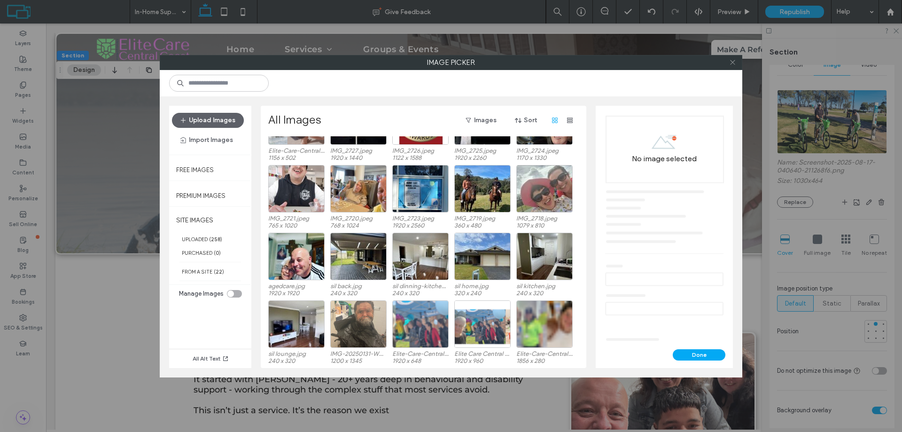
click at [736, 60] on icon at bounding box center [732, 62] width 7 height 7
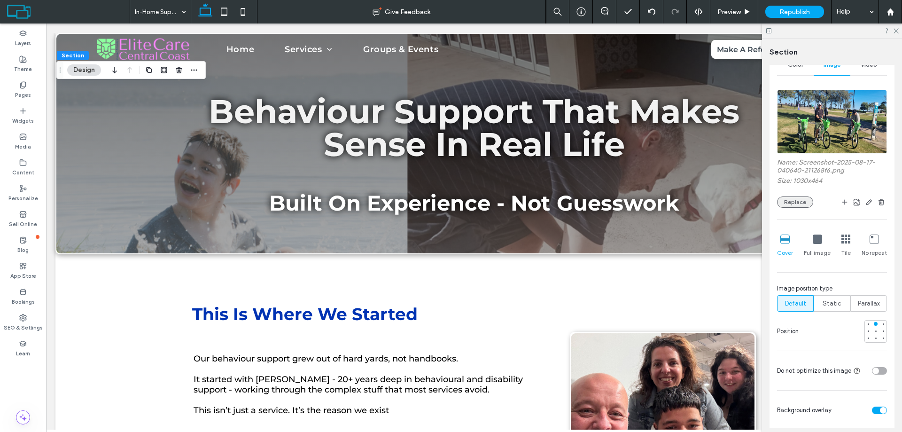
click at [803, 206] on button "Replace" at bounding box center [795, 201] width 36 height 11
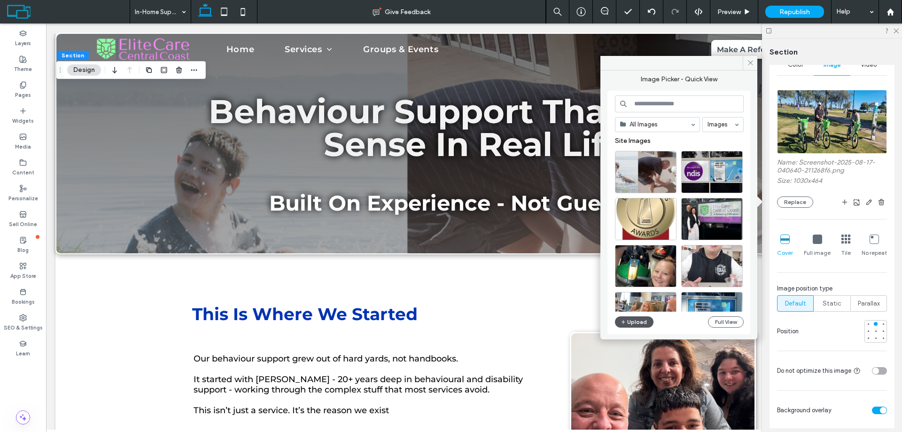
click at [632, 321] on button "Upload" at bounding box center [634, 321] width 39 height 11
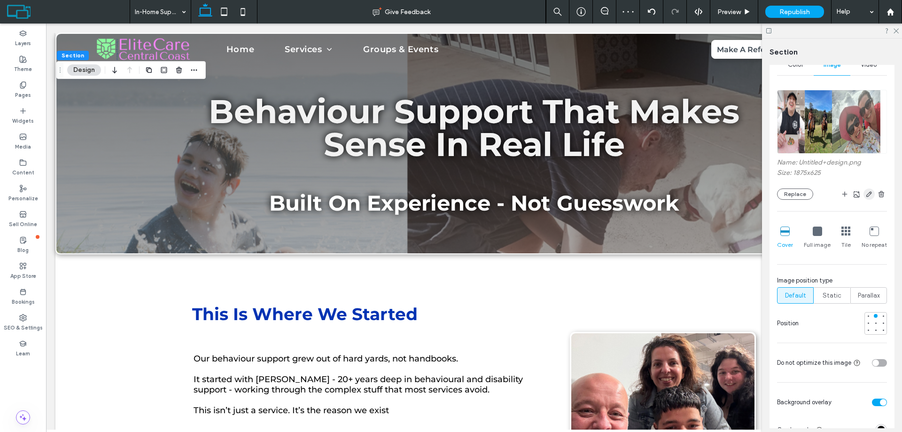
click at [867, 194] on use "button" at bounding box center [870, 194] width 6 height 6
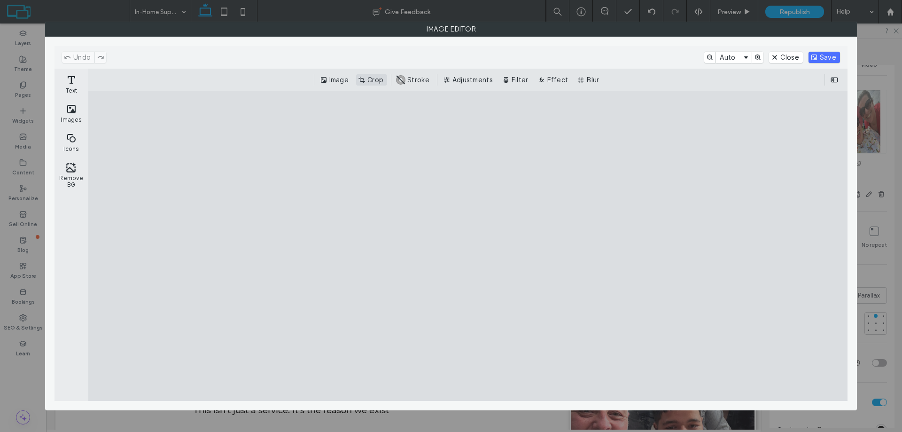
click at [372, 81] on button "Crop" at bounding box center [371, 79] width 31 height 11
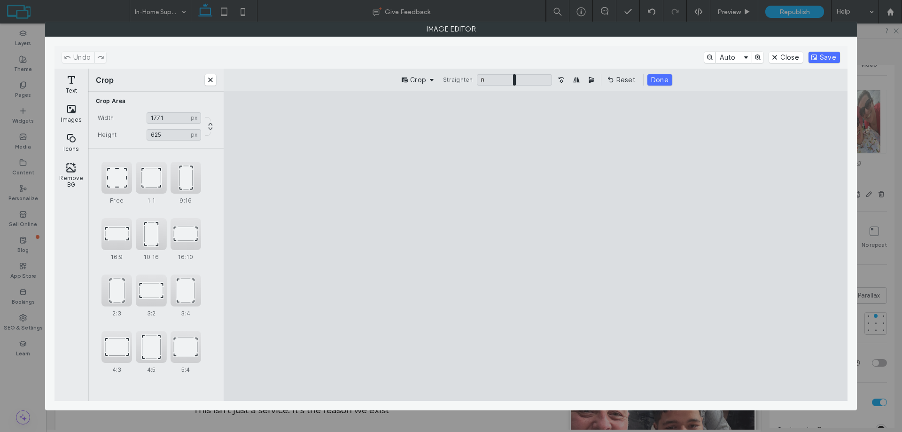
type input "****"
drag, startPoint x: 814, startPoint y: 348, endPoint x: 782, endPoint y: 350, distance: 32.0
click at [536, 246] on cesdk-canvas "Editor canvas" at bounding box center [536, 246] width 0 height 0
click at [820, 56] on button "Save" at bounding box center [824, 57] width 31 height 11
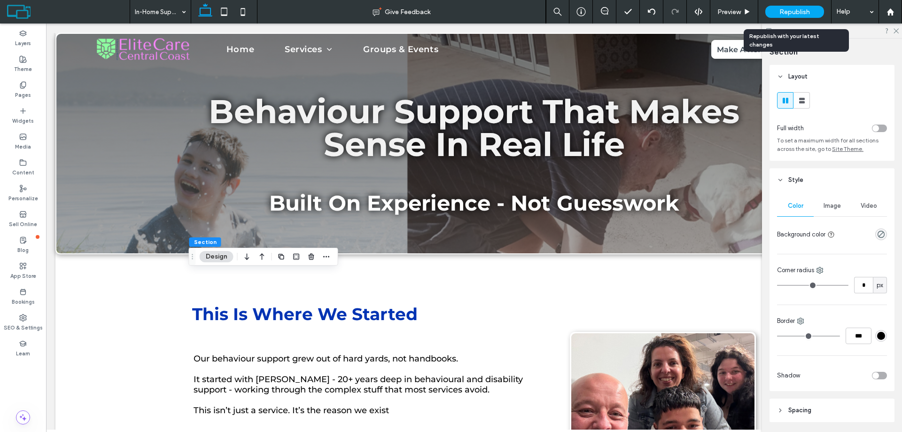
drag, startPoint x: 784, startPoint y: 13, endPoint x: 785, endPoint y: 20, distance: 6.6
click at [784, 13] on span "Republish" at bounding box center [795, 12] width 31 height 8
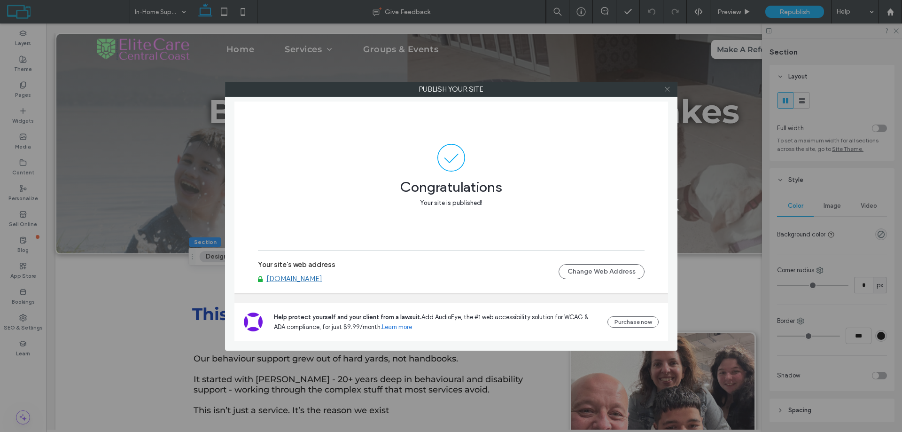
click at [668, 86] on icon at bounding box center [667, 89] width 7 height 7
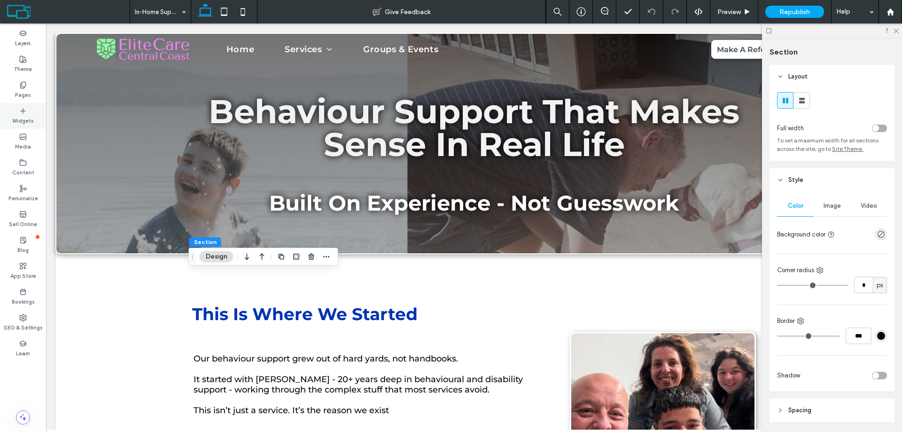
click at [21, 92] on label "Pages" at bounding box center [23, 94] width 16 height 10
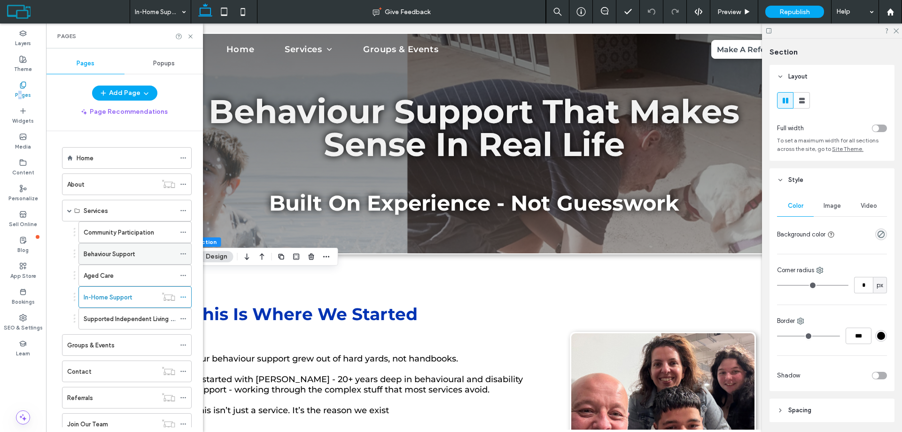
click at [125, 254] on label "Behaviour Support" at bounding box center [109, 254] width 51 height 16
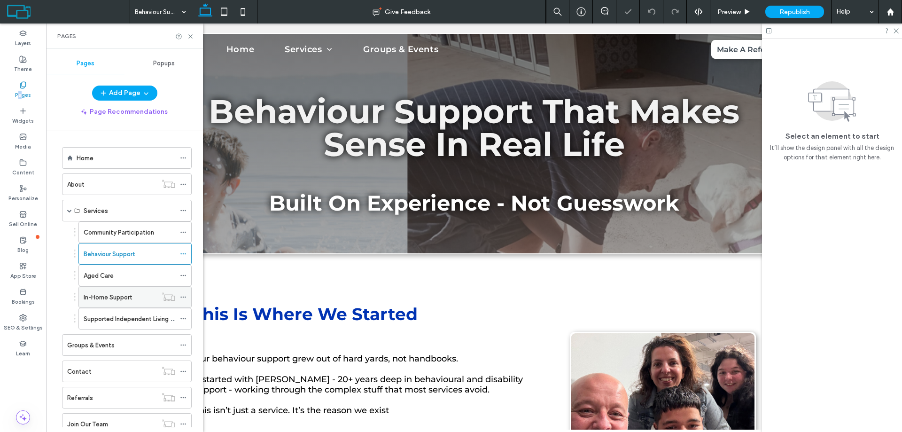
click at [116, 296] on label "In-Home Support" at bounding box center [108, 297] width 48 height 16
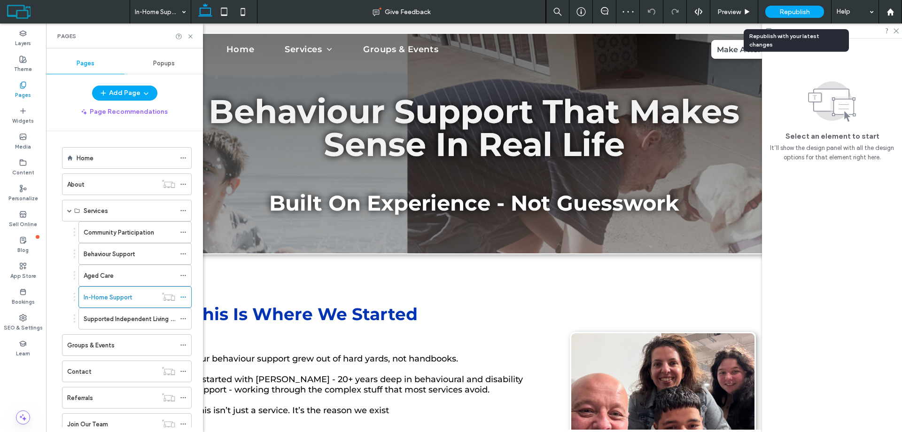
click at [810, 10] on div "Republish" at bounding box center [795, 12] width 59 height 12
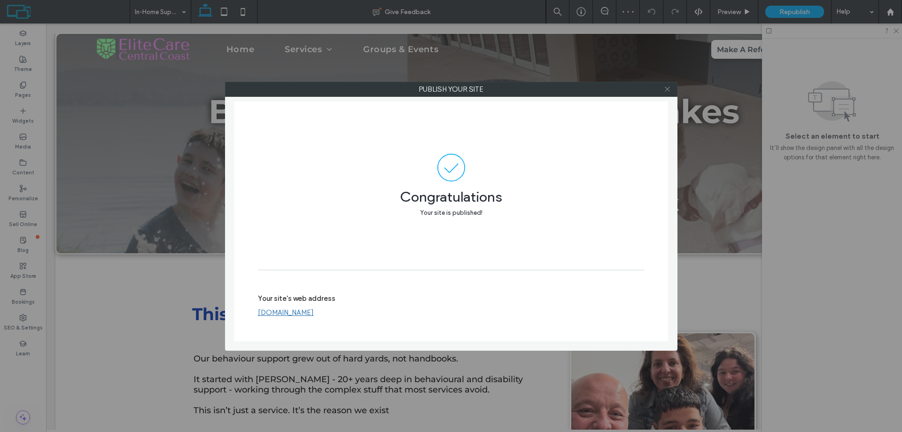
click at [670, 92] on icon at bounding box center [667, 89] width 7 height 7
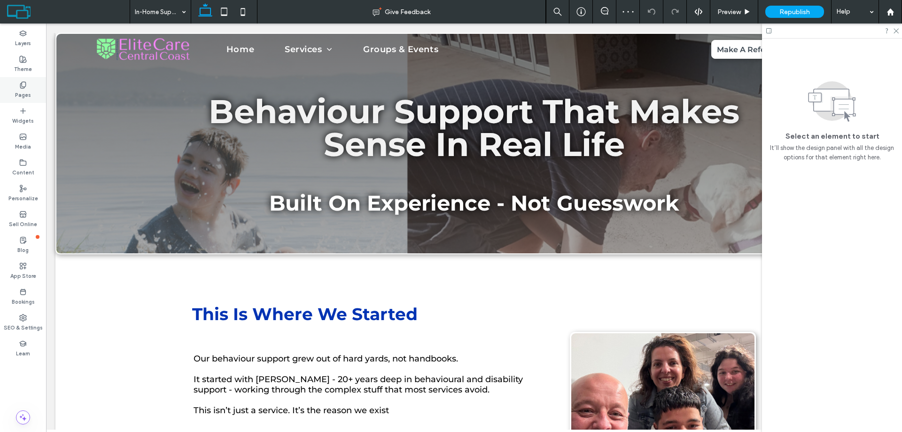
click at [14, 87] on div "Pages" at bounding box center [23, 90] width 46 height 26
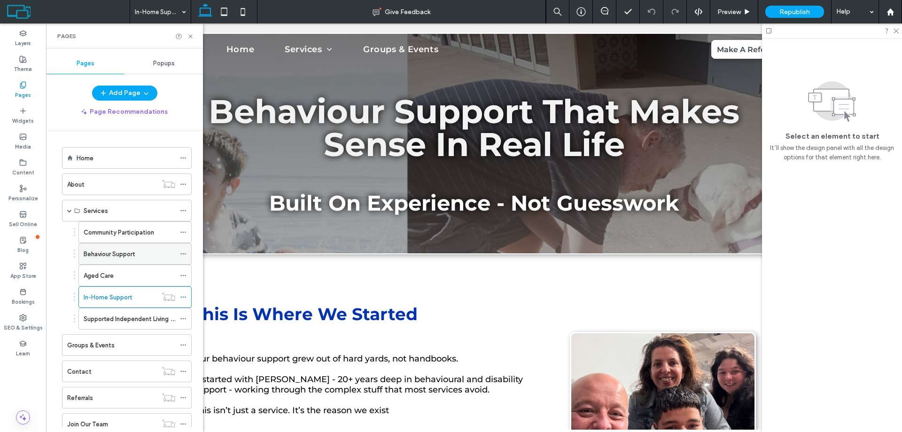
click at [102, 251] on label "Behaviour Support" at bounding box center [109, 254] width 51 height 16
click at [192, 36] on icon at bounding box center [190, 36] width 7 height 7
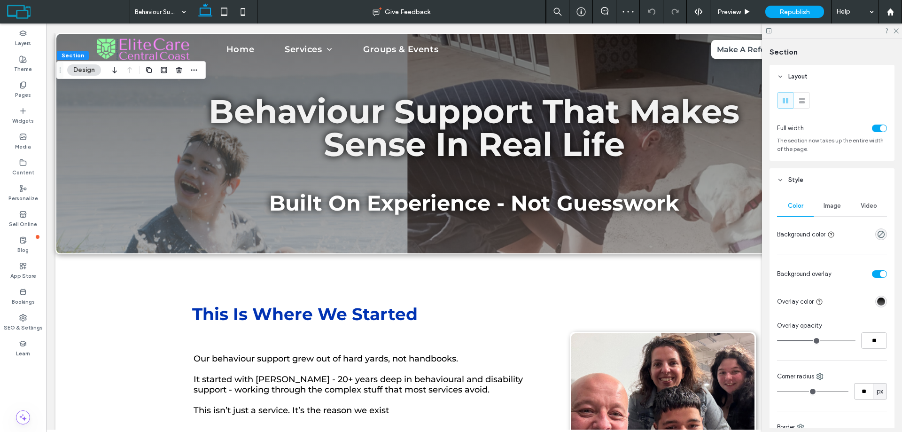
drag, startPoint x: 824, startPoint y: 209, endPoint x: 829, endPoint y: 220, distance: 12.0
click at [825, 209] on span "Image" at bounding box center [832, 206] width 17 height 8
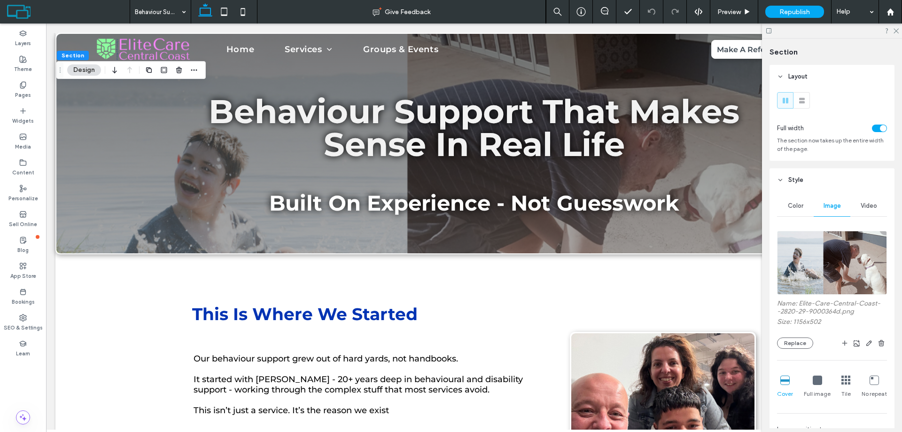
click at [838, 266] on img at bounding box center [832, 263] width 110 height 64
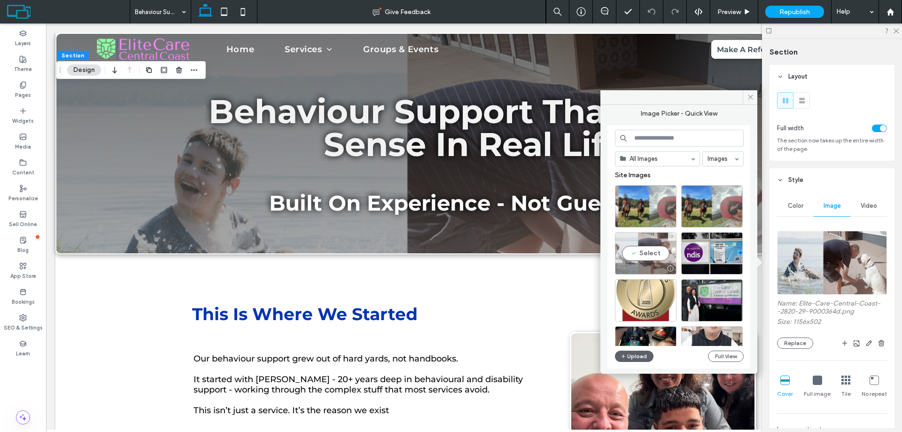
click at [669, 266] on div at bounding box center [671, 269] width 12 height 8
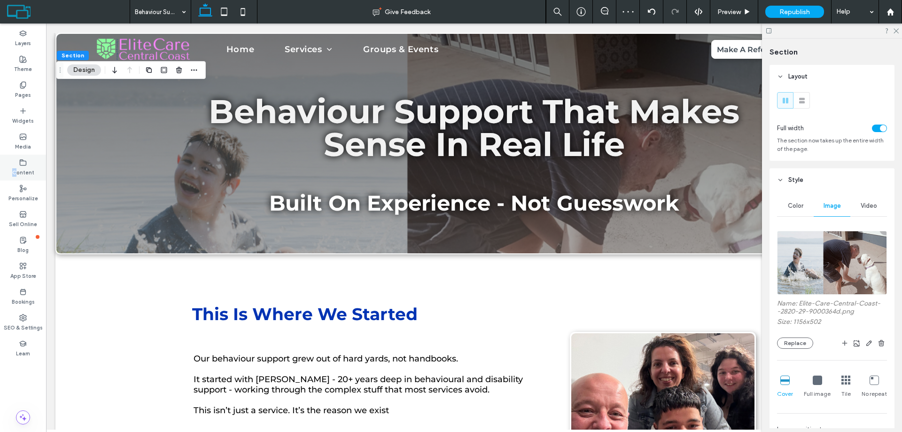
click at [20, 165] on div "Content" at bounding box center [23, 168] width 46 height 26
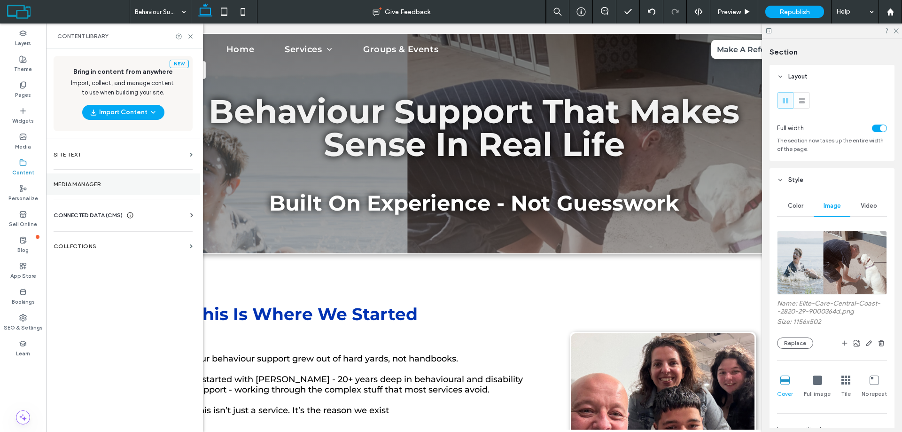
click at [109, 187] on label "Media Manager" at bounding box center [123, 184] width 139 height 7
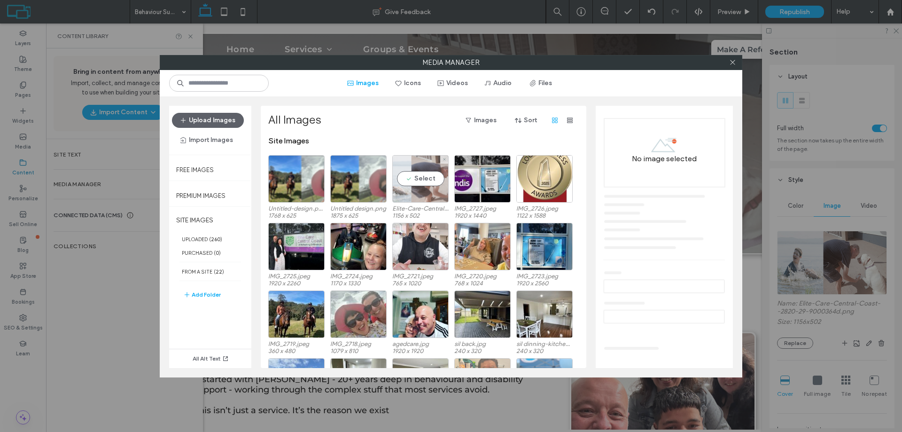
click at [430, 180] on div "Select" at bounding box center [420, 178] width 56 height 47
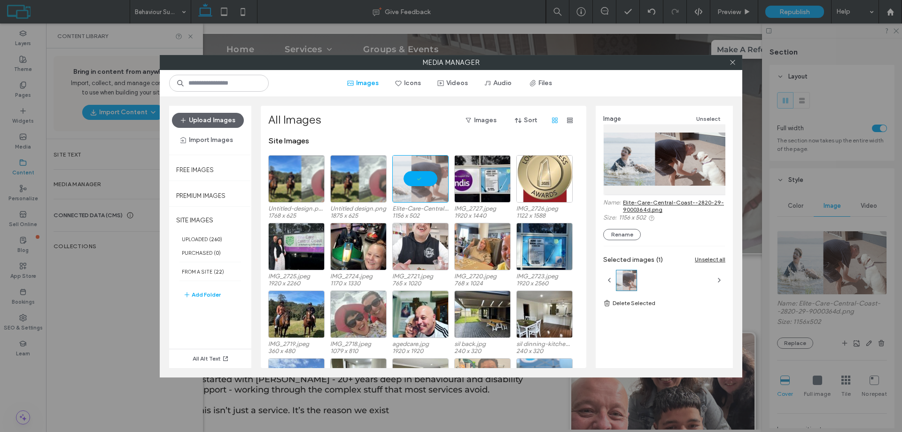
click at [659, 204] on link "Elite-Care-Central-Coast--2820-29-9000364d.png" at bounding box center [674, 206] width 102 height 14
click at [213, 122] on button "Upload Images" at bounding box center [208, 120] width 72 height 15
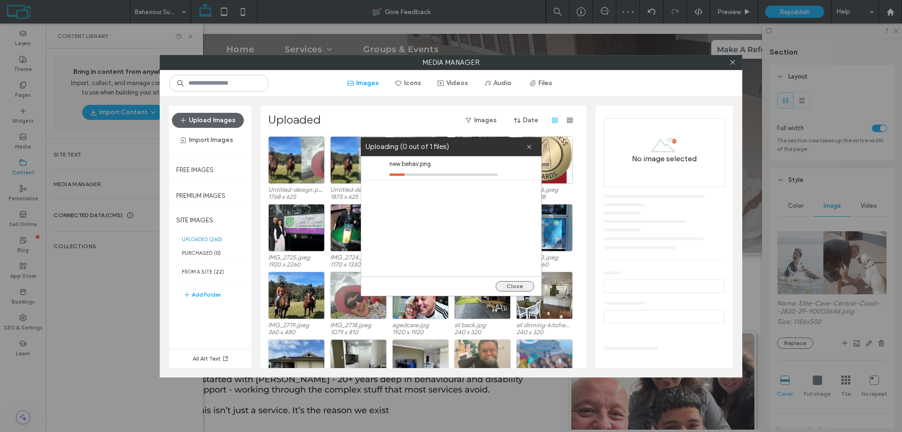
drag, startPoint x: 501, startPoint y: 288, endPoint x: 509, endPoint y: 286, distance: 7.3
click at [502, 288] on button "Close" at bounding box center [515, 286] width 39 height 10
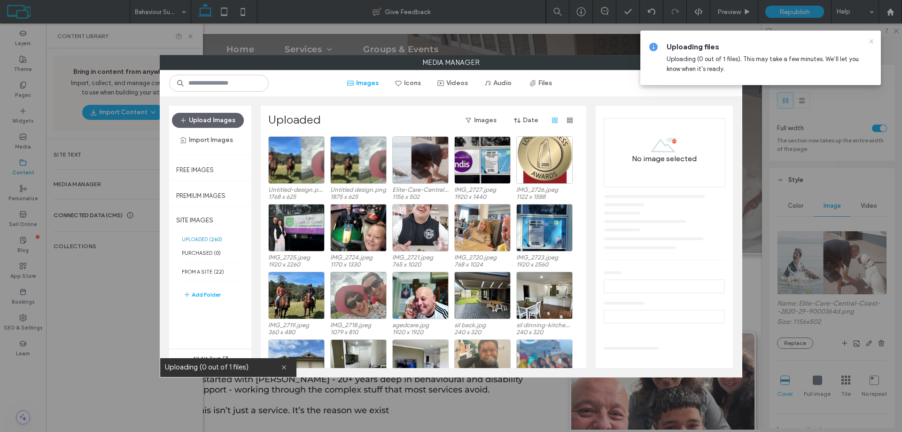
click at [870, 40] on icon at bounding box center [872, 42] width 8 height 8
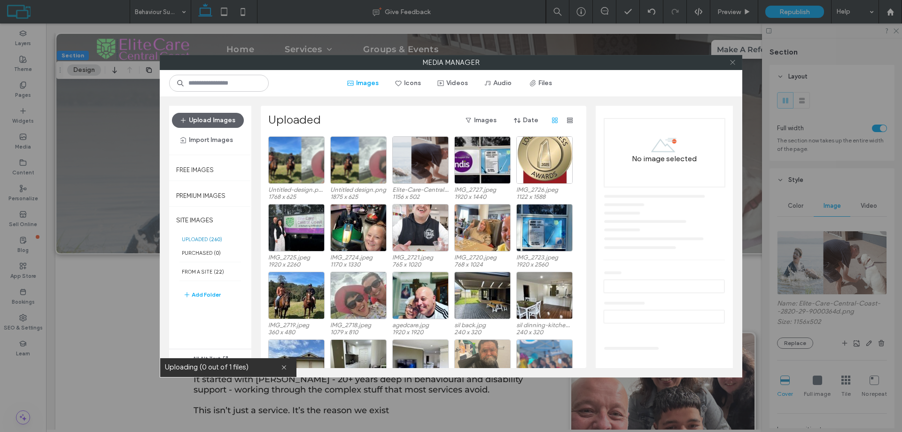
click at [732, 63] on icon at bounding box center [732, 62] width 7 height 7
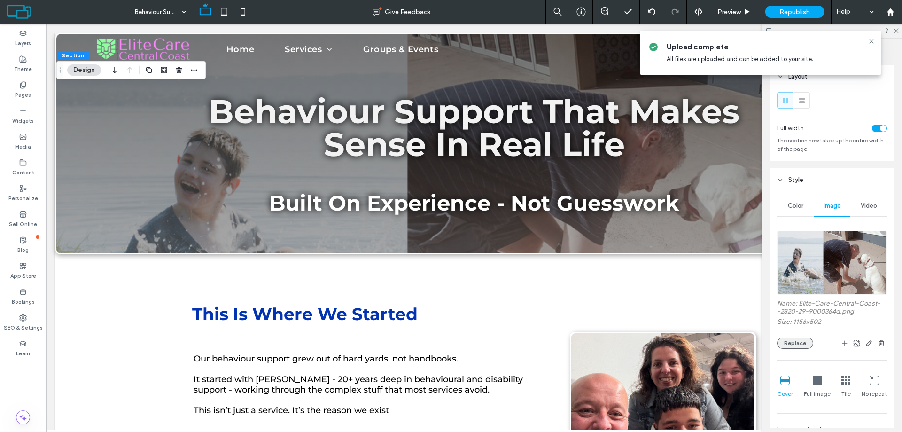
click at [795, 344] on button "Replace" at bounding box center [795, 342] width 36 height 11
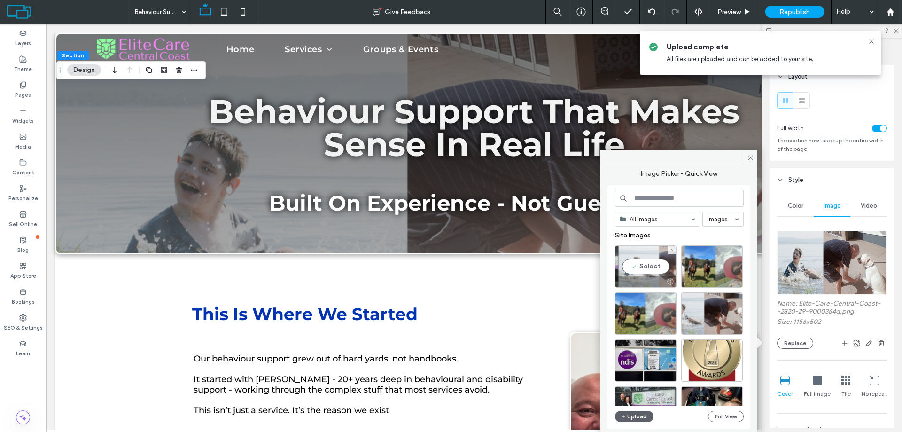
click at [640, 264] on div "Select" at bounding box center [646, 266] width 62 height 42
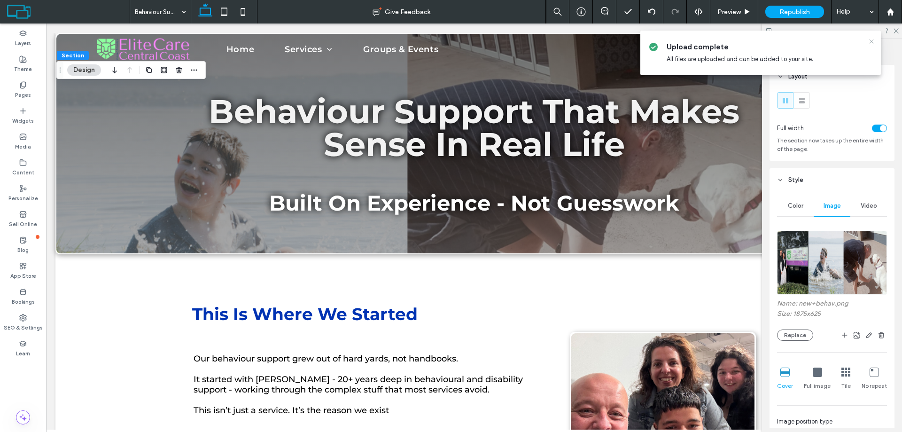
click at [873, 40] on icon at bounding box center [872, 42] width 8 height 8
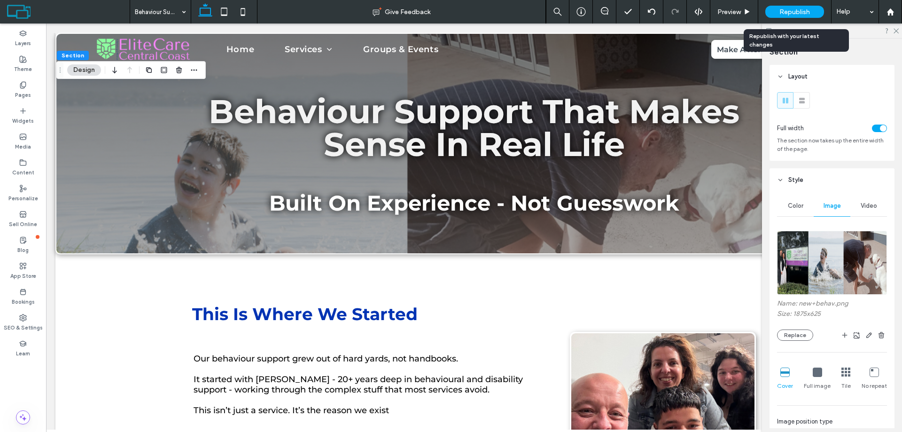
click at [796, 12] on span "Republish" at bounding box center [795, 12] width 31 height 8
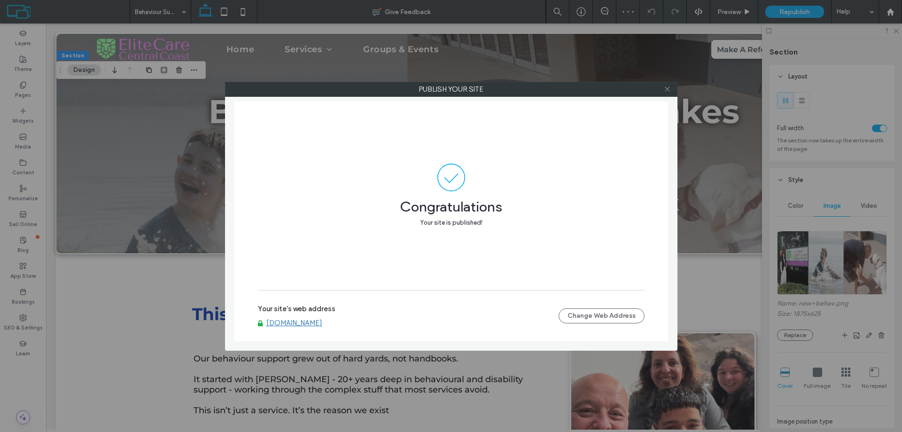
click at [670, 89] on icon at bounding box center [667, 89] width 7 height 7
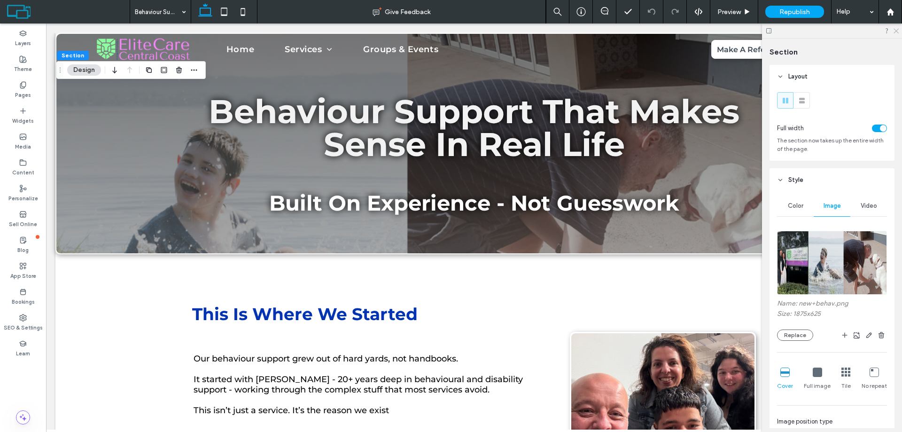
click at [896, 27] on icon at bounding box center [896, 30] width 6 height 6
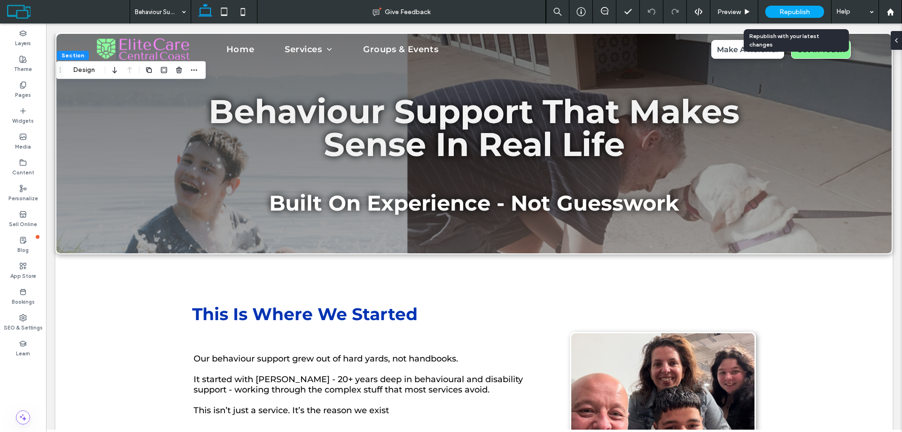
click at [801, 16] on span "Republish" at bounding box center [795, 12] width 31 height 8
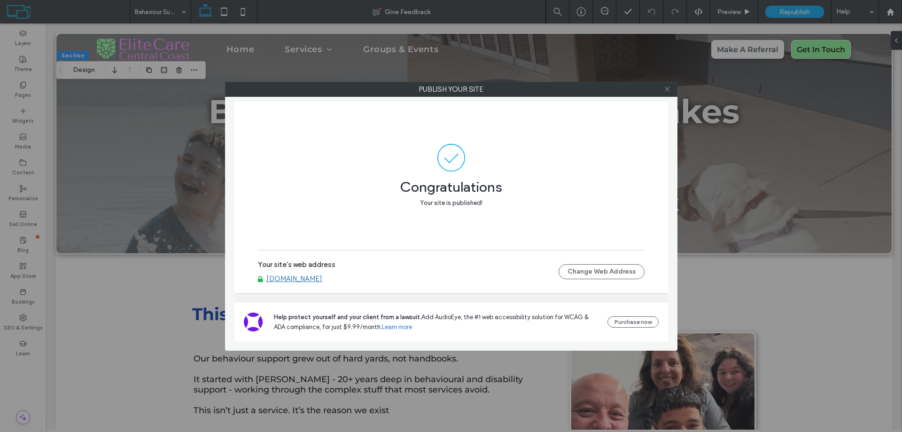
click at [669, 86] on icon at bounding box center [667, 89] width 7 height 7
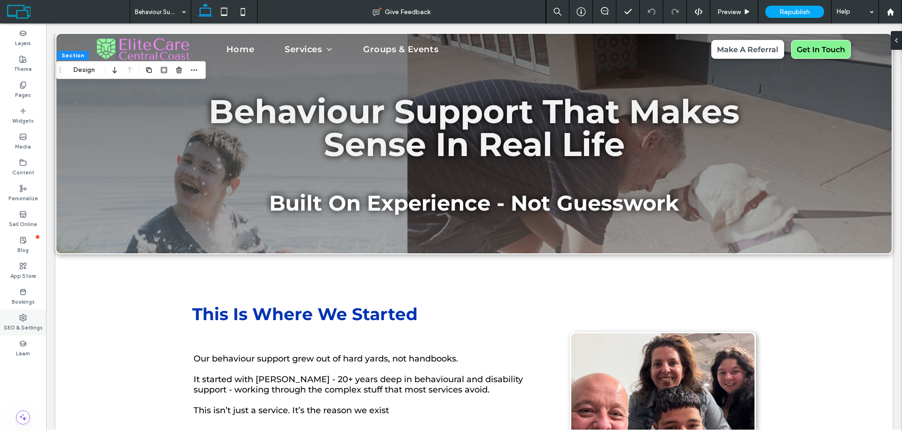
click at [21, 322] on label "SEO & Settings" at bounding box center [23, 326] width 39 height 10
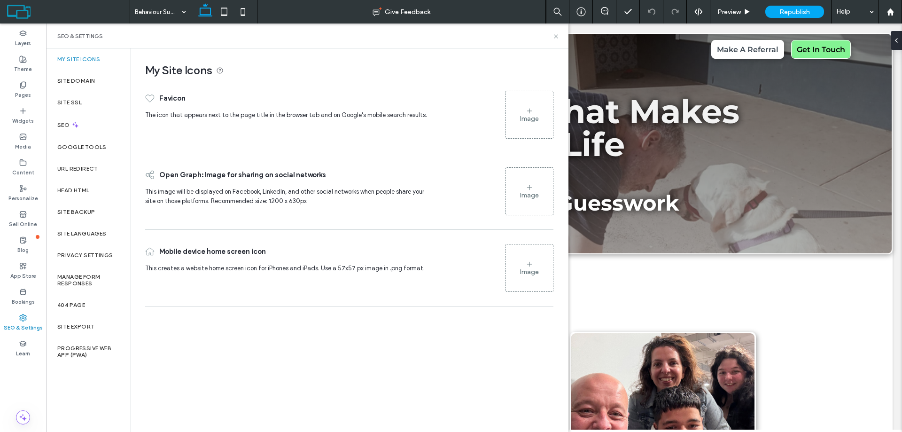
click at [531, 112] on icon at bounding box center [530, 111] width 8 height 8
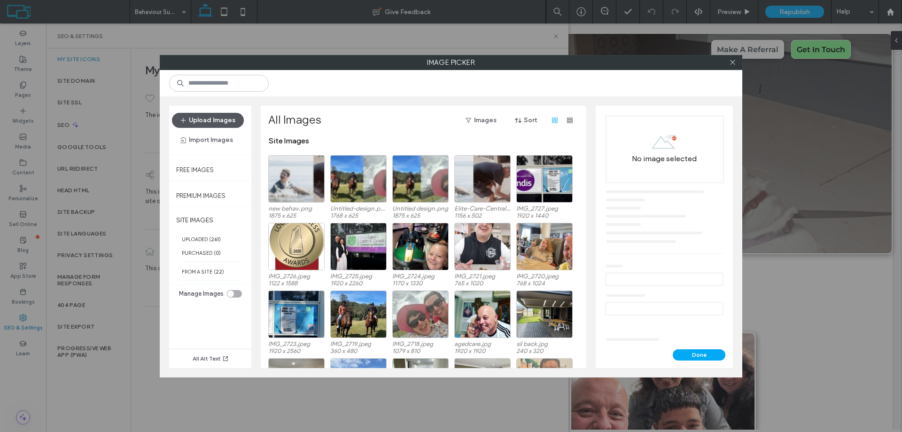
click at [219, 123] on button "Upload Images" at bounding box center [208, 120] width 72 height 15
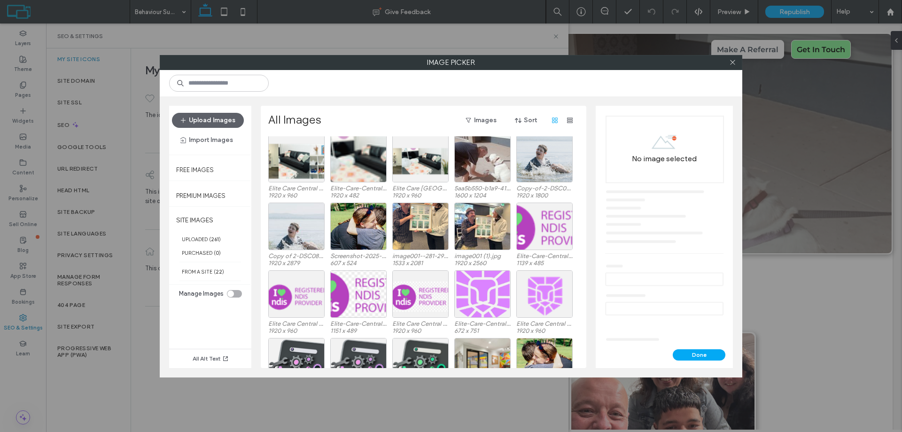
scroll to position [3083, 0]
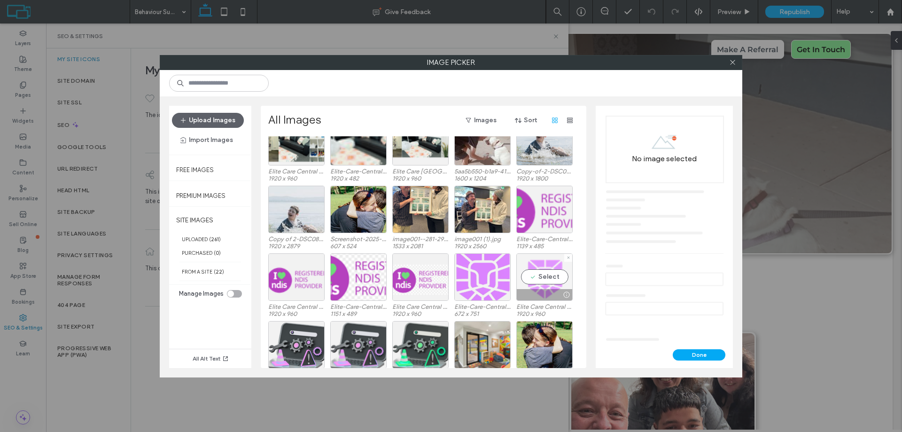
click at [533, 282] on div "Select" at bounding box center [545, 276] width 56 height 47
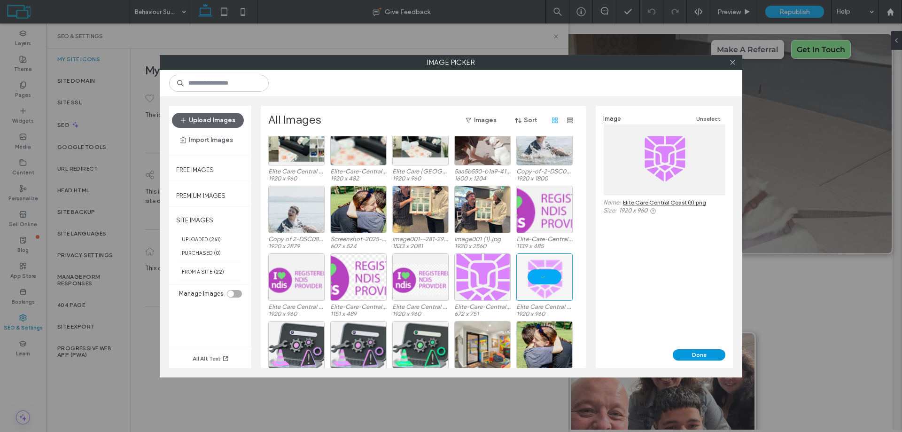
click at [693, 352] on button "Done" at bounding box center [699, 354] width 53 height 11
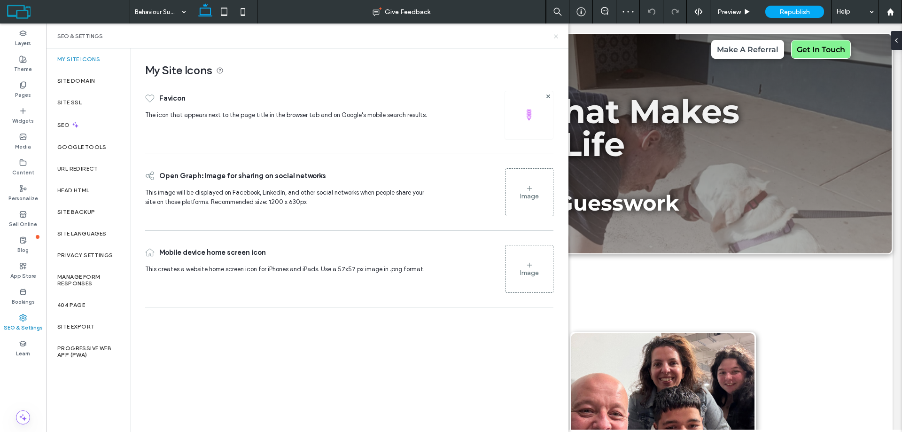
click at [557, 35] on use at bounding box center [556, 36] width 4 height 4
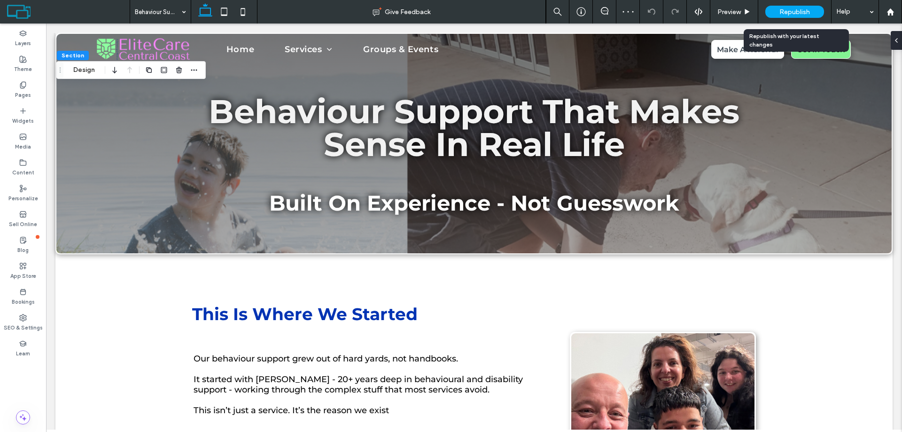
click at [806, 11] on span "Republish" at bounding box center [795, 12] width 31 height 8
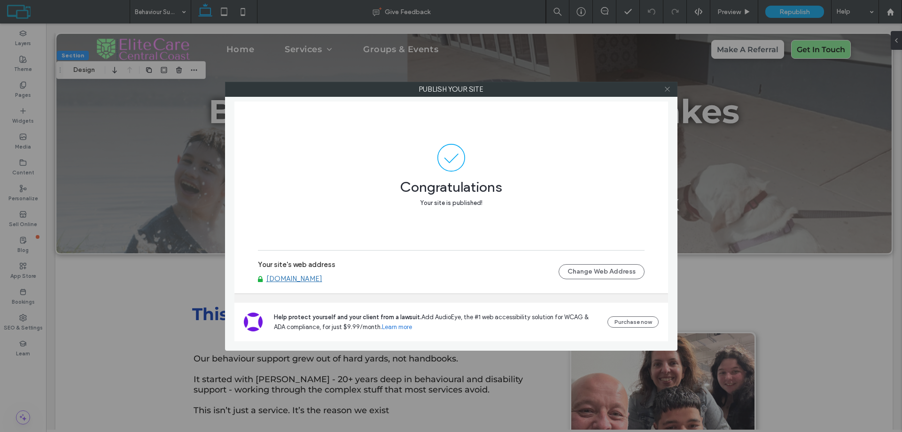
click at [670, 89] on icon at bounding box center [667, 89] width 7 height 7
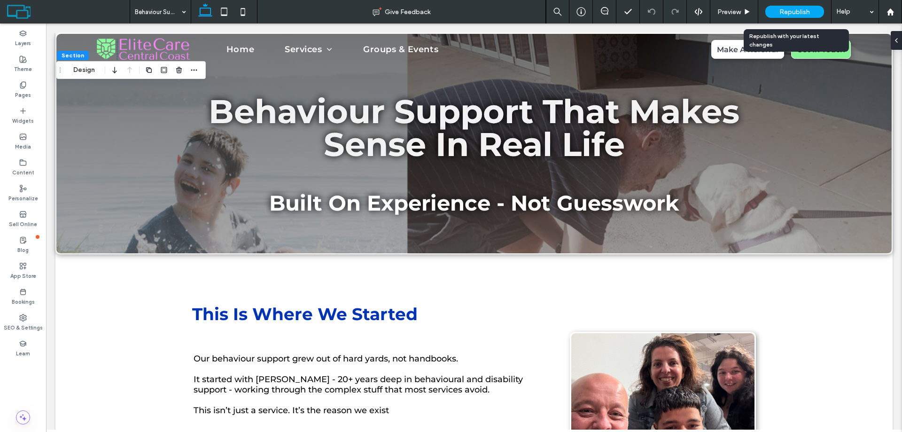
click at [795, 12] on span "Republish" at bounding box center [795, 12] width 31 height 8
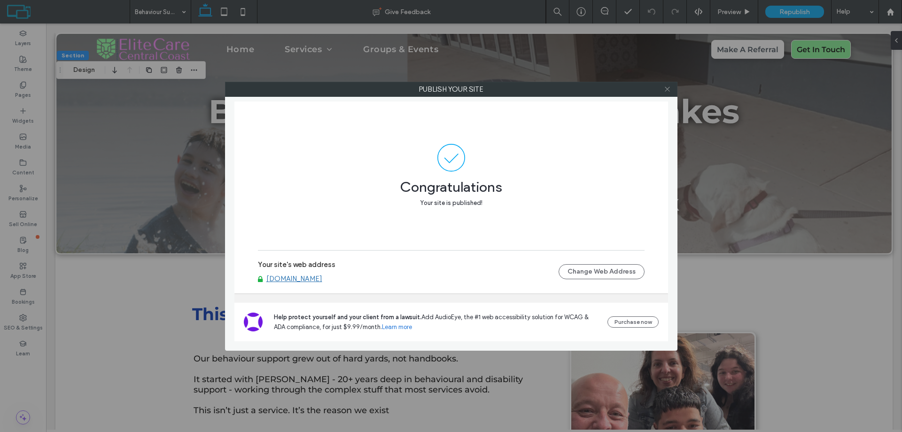
click at [669, 90] on icon at bounding box center [667, 89] width 7 height 7
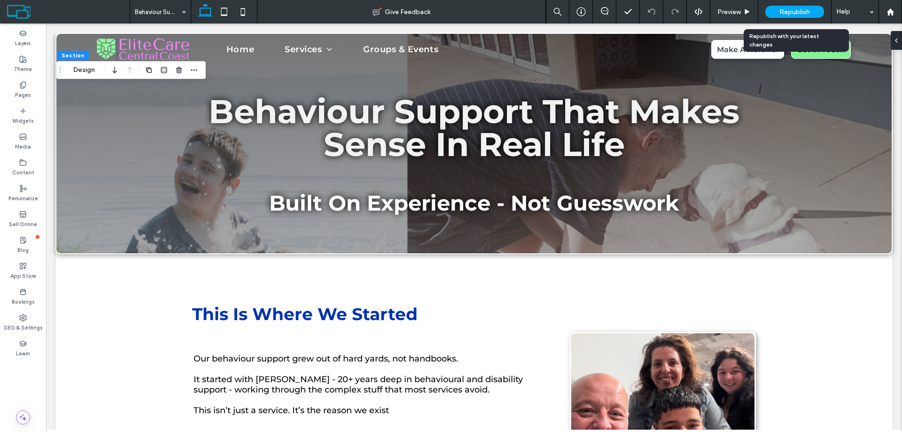
click at [815, 12] on div "Republish" at bounding box center [795, 12] width 59 height 12
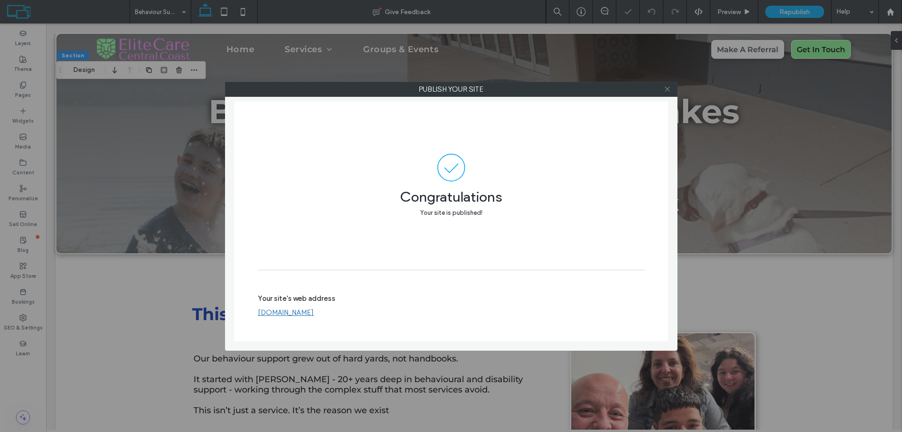
click at [671, 91] on icon at bounding box center [667, 89] width 7 height 7
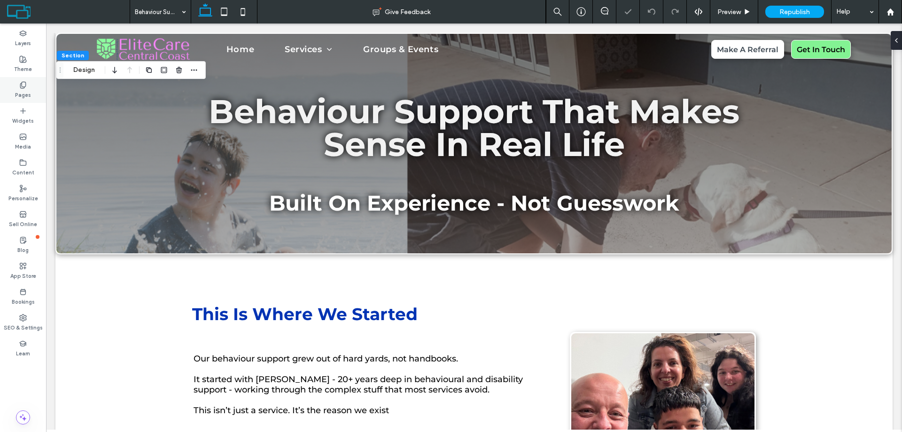
click at [16, 91] on label "Pages" at bounding box center [23, 94] width 16 height 10
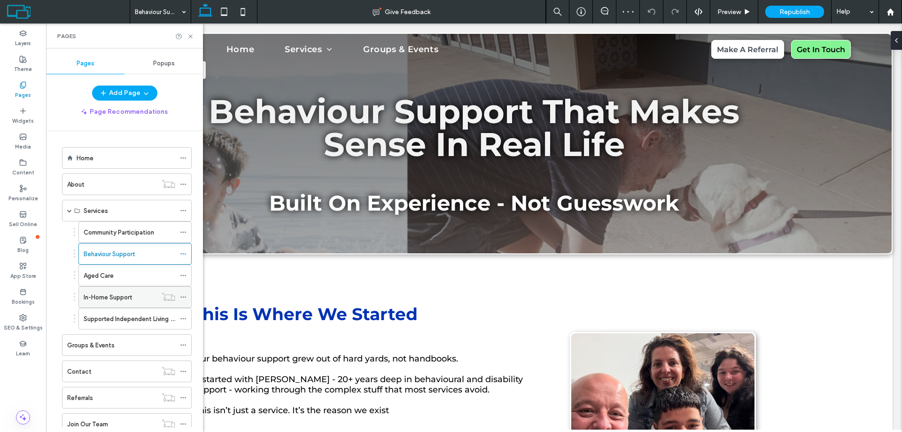
click at [90, 293] on label "In-Home Support" at bounding box center [108, 297] width 48 height 16
click at [182, 298] on icon at bounding box center [183, 297] width 7 height 7
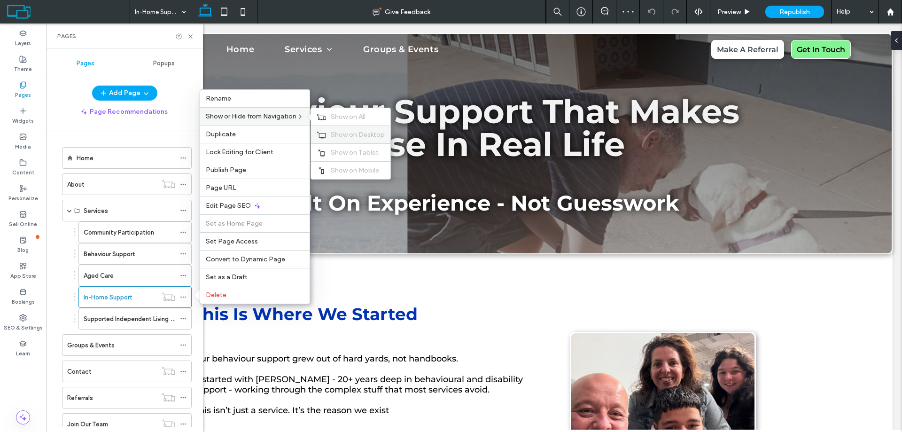
drag, startPoint x: 338, startPoint y: 115, endPoint x: 346, endPoint y: 125, distance: 12.8
click at [339, 115] on span "Show on All" at bounding box center [348, 117] width 35 height 8
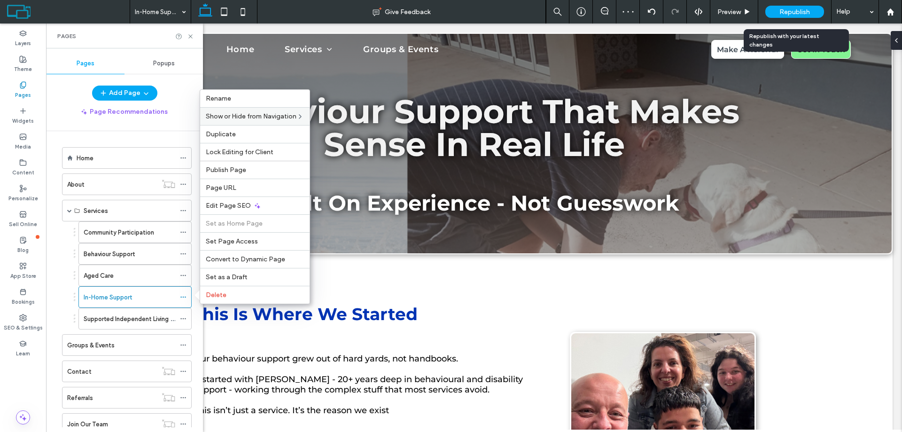
click at [795, 9] on span "Republish" at bounding box center [795, 12] width 31 height 8
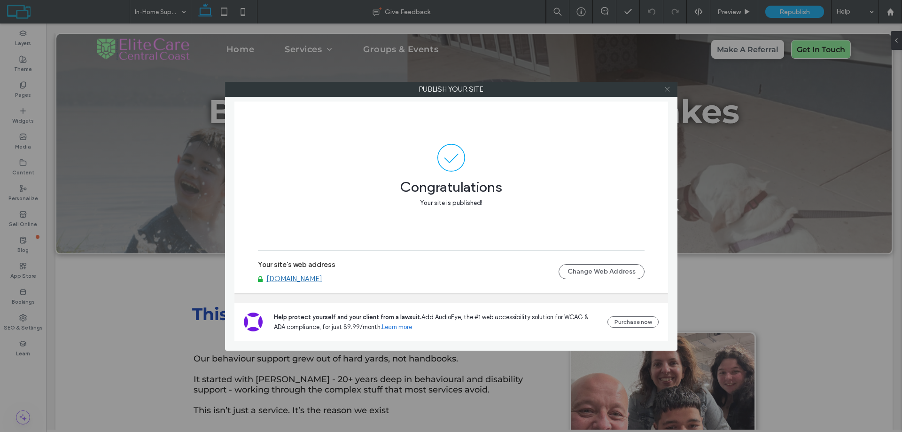
click at [669, 89] on icon at bounding box center [667, 89] width 7 height 7
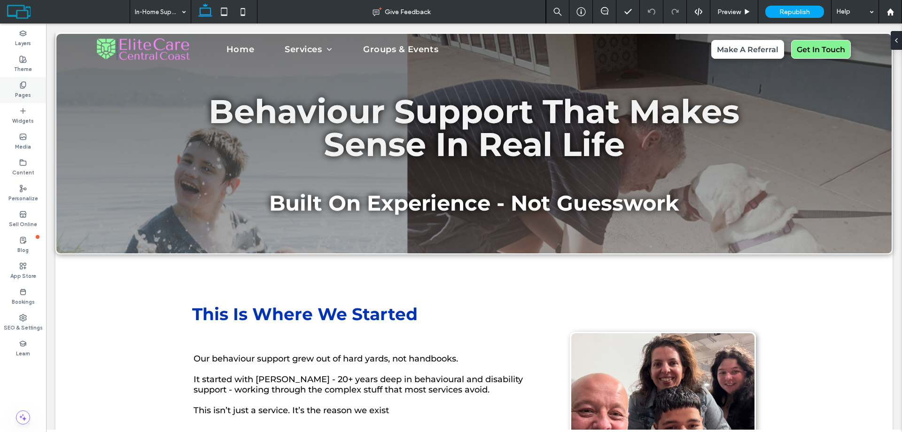
click at [16, 87] on div "Pages" at bounding box center [23, 90] width 46 height 26
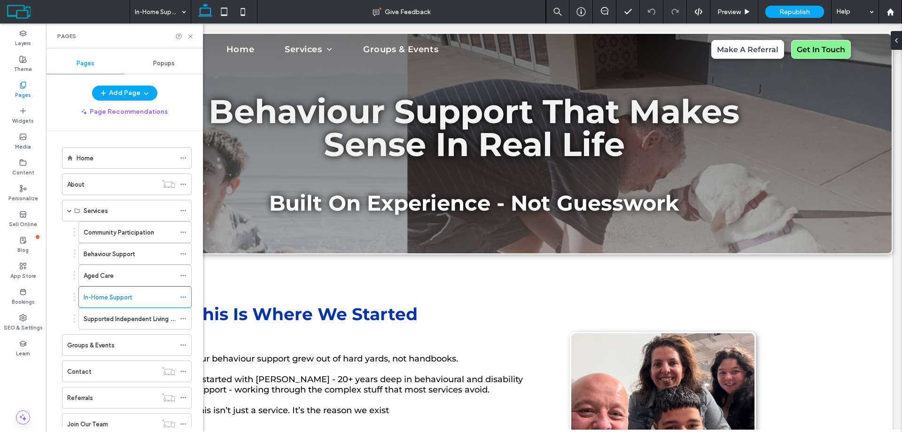
drag, startPoint x: 136, startPoint y: 312, endPoint x: 189, endPoint y: 323, distance: 54.3
click at [137, 312] on div "Supported Independent Living (SIL)" at bounding box center [130, 318] width 92 height 21
drag, startPoint x: 106, startPoint y: 235, endPoint x: 235, endPoint y: 241, distance: 129.9
click at [107, 234] on label "Community Participation" at bounding box center [119, 232] width 71 height 16
click at [190, 36] on use at bounding box center [190, 36] width 4 height 4
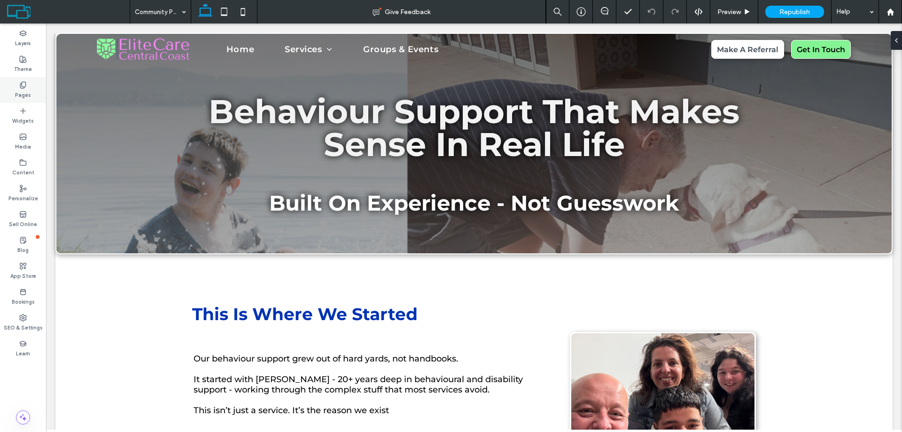
click at [15, 90] on div "Pages" at bounding box center [23, 90] width 46 height 26
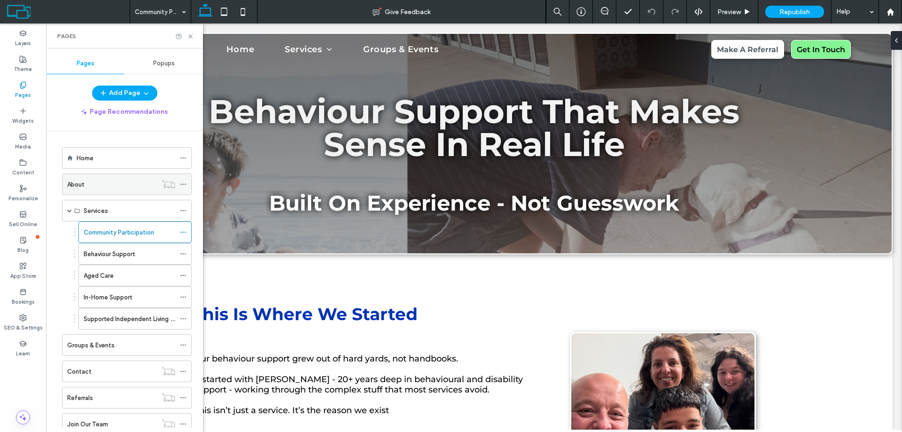
click at [98, 185] on div "About" at bounding box center [112, 185] width 90 height 10
click at [103, 345] on label "Groups & Events" at bounding box center [90, 345] width 47 height 16
click at [190, 35] on icon at bounding box center [190, 36] width 7 height 7
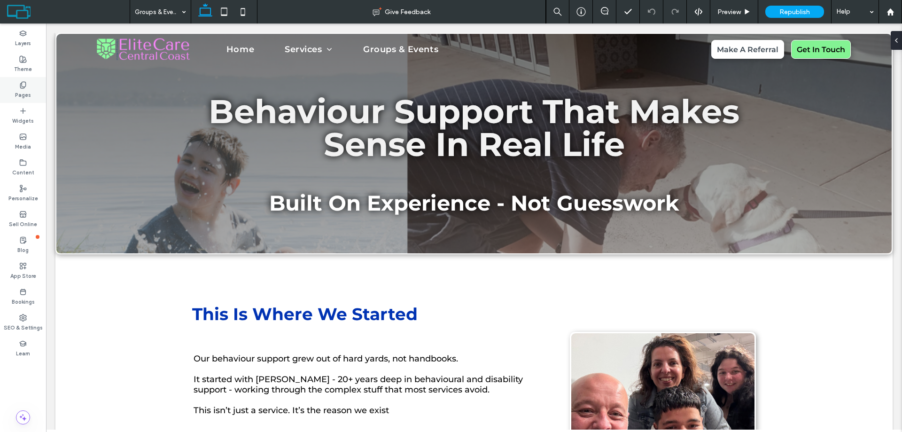
click at [19, 86] on icon at bounding box center [23, 85] width 8 height 8
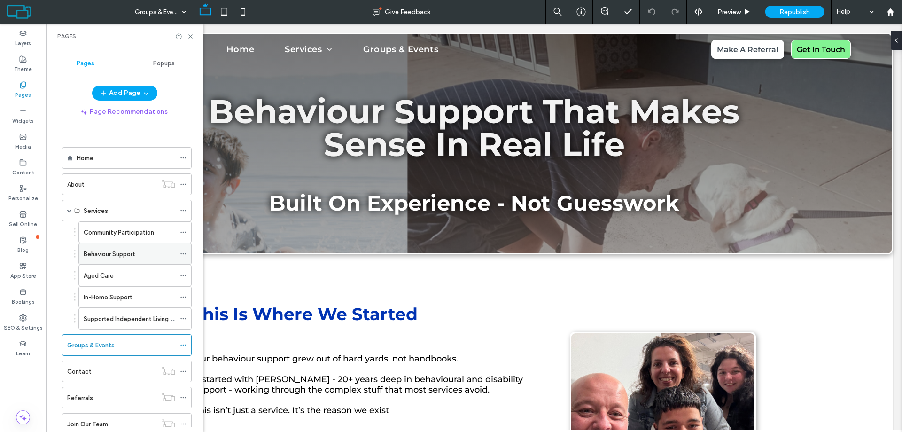
click at [127, 255] on label "Behaviour Support" at bounding box center [109, 254] width 51 height 16
click at [191, 35] on icon at bounding box center [190, 36] width 7 height 7
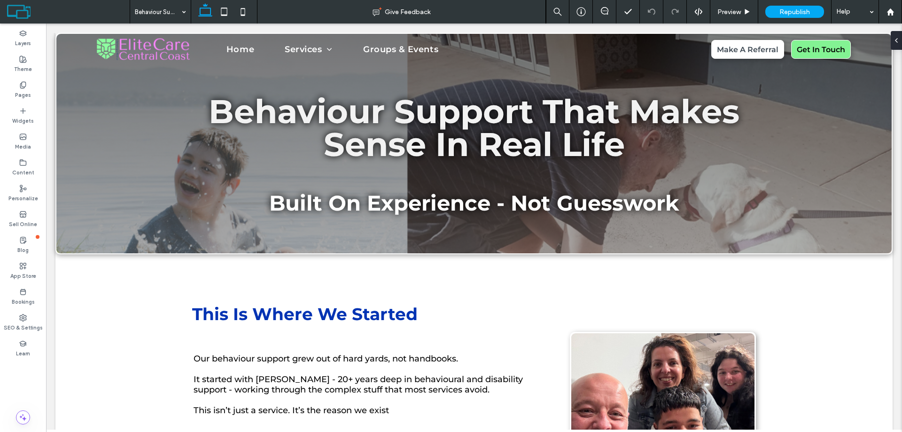
type input "*"
type input "***"
type input "**"
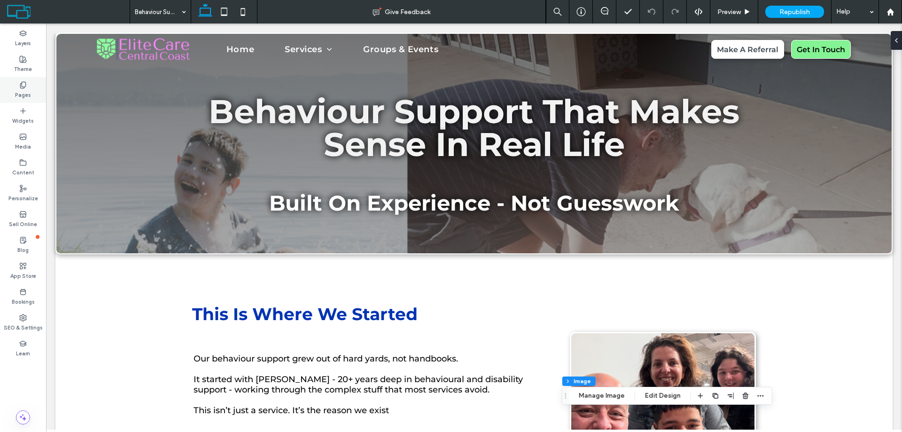
click at [21, 91] on label "Pages" at bounding box center [23, 94] width 16 height 10
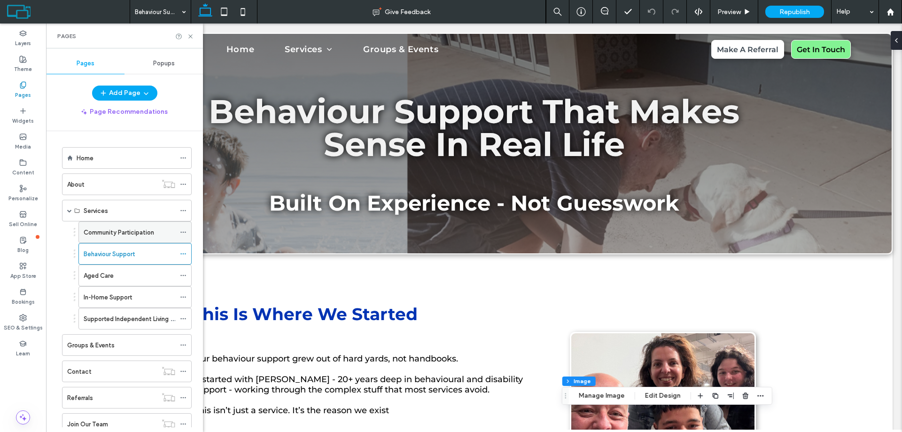
click at [108, 231] on label "Community Participation" at bounding box center [119, 232] width 71 height 16
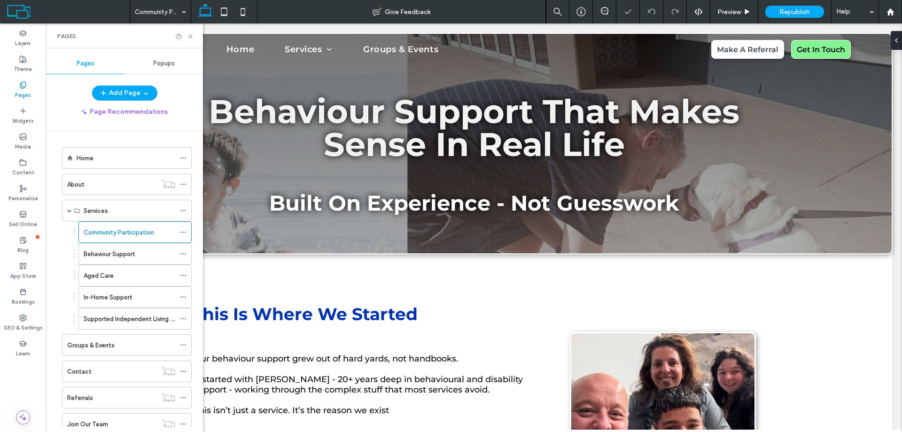
drag, startPoint x: 120, startPoint y: 160, endPoint x: 371, endPoint y: 204, distance: 254.8
click at [120, 160] on div "Home" at bounding box center [126, 158] width 99 height 10
click at [190, 38] on icon at bounding box center [190, 36] width 7 height 7
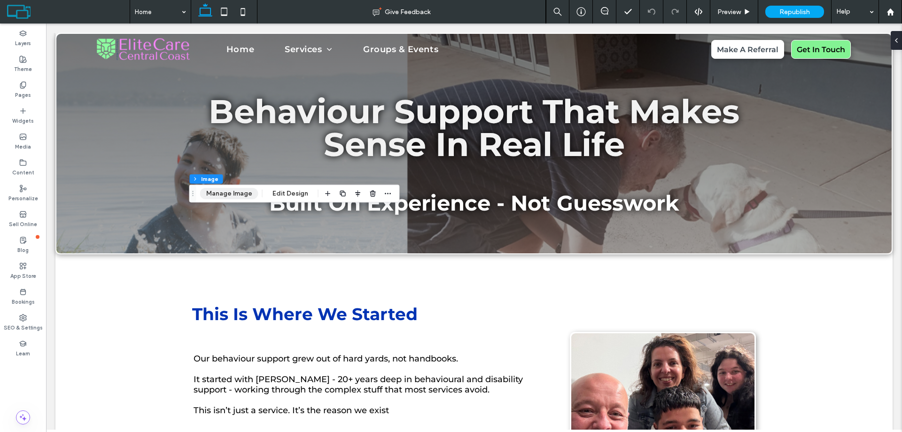
click at [227, 191] on button "Manage Image" at bounding box center [229, 193] width 58 height 11
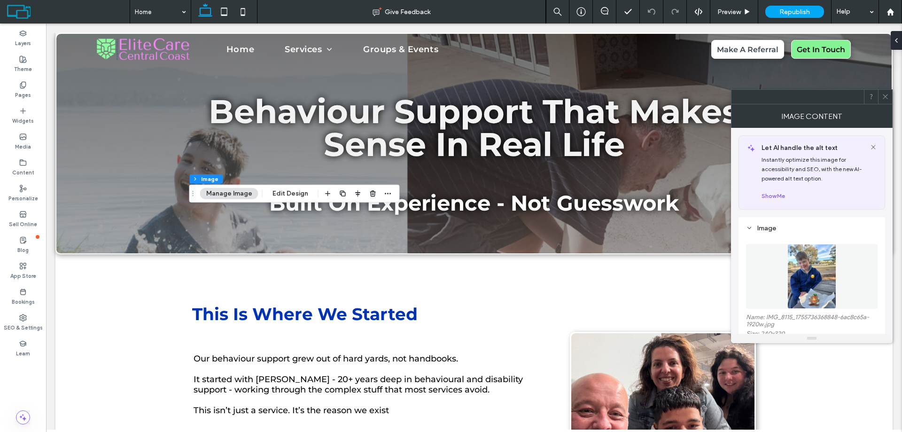
scroll to position [94, 0]
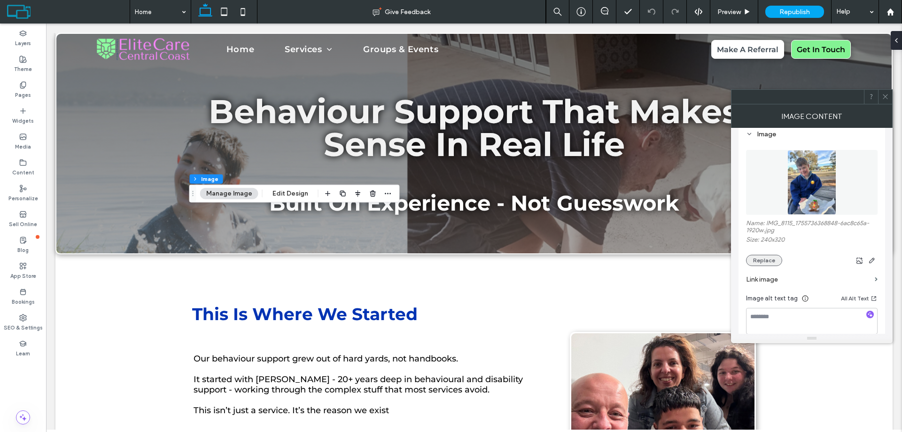
click at [768, 263] on button "Replace" at bounding box center [764, 260] width 36 height 11
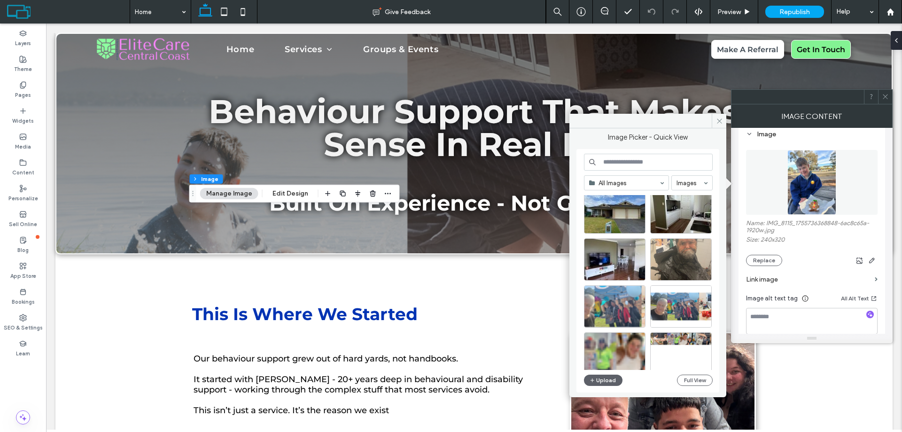
scroll to position [403, 0]
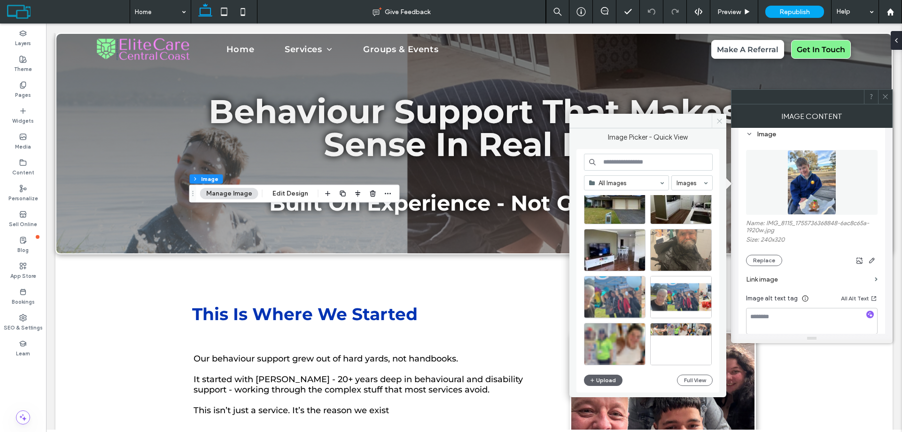
click at [721, 123] on icon at bounding box center [719, 121] width 7 height 7
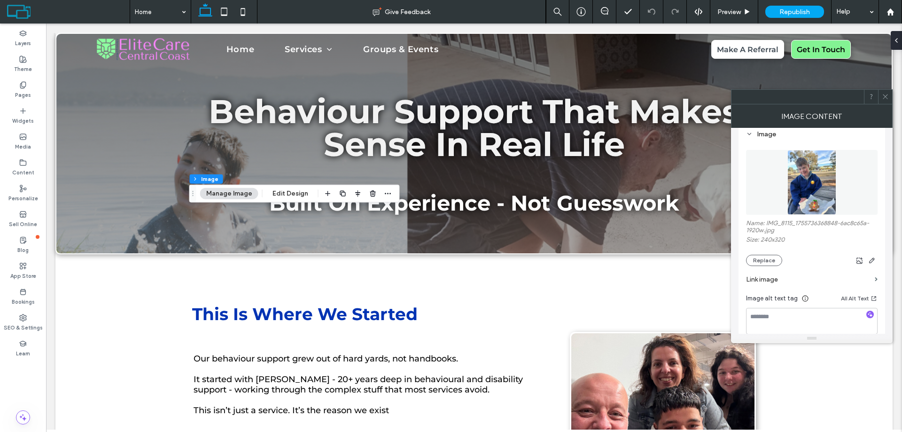
click at [888, 95] on icon at bounding box center [885, 96] width 7 height 7
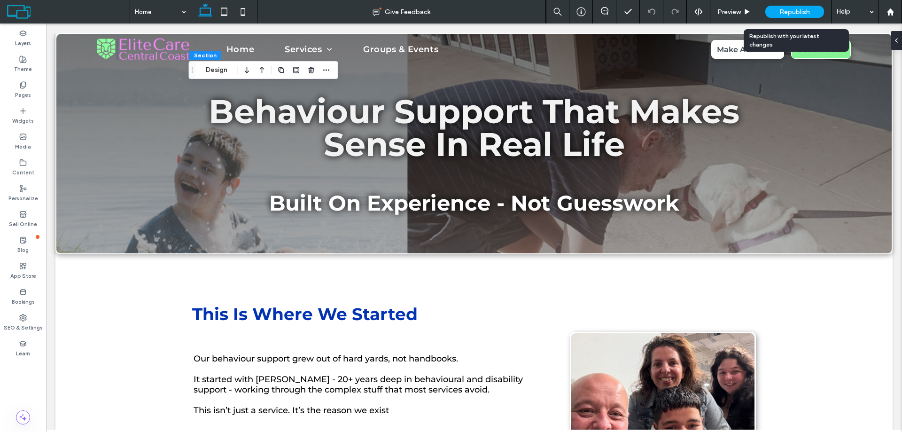
click at [800, 11] on span "Republish" at bounding box center [795, 12] width 31 height 8
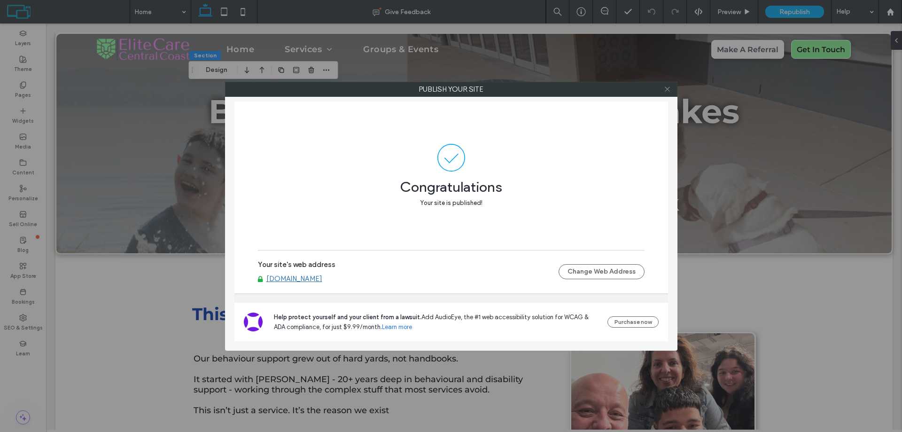
click at [669, 86] on icon at bounding box center [667, 89] width 7 height 7
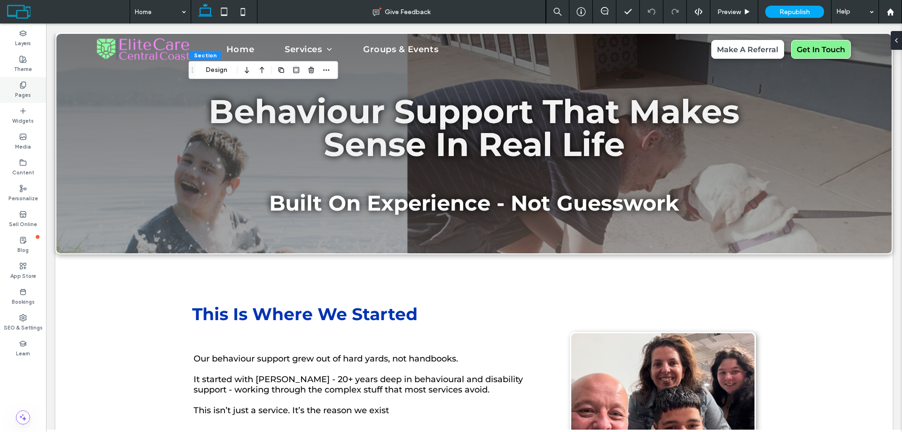
click at [15, 83] on div "Pages" at bounding box center [23, 90] width 46 height 26
